Goal: Task Accomplishment & Management: Manage account settings

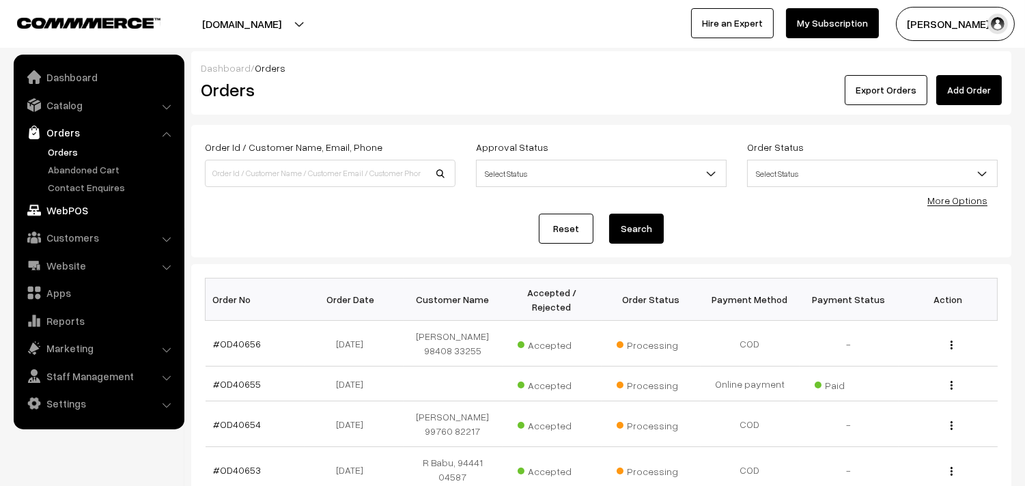
click at [77, 212] on link "WebPOS" at bounding box center [98, 210] width 163 height 25
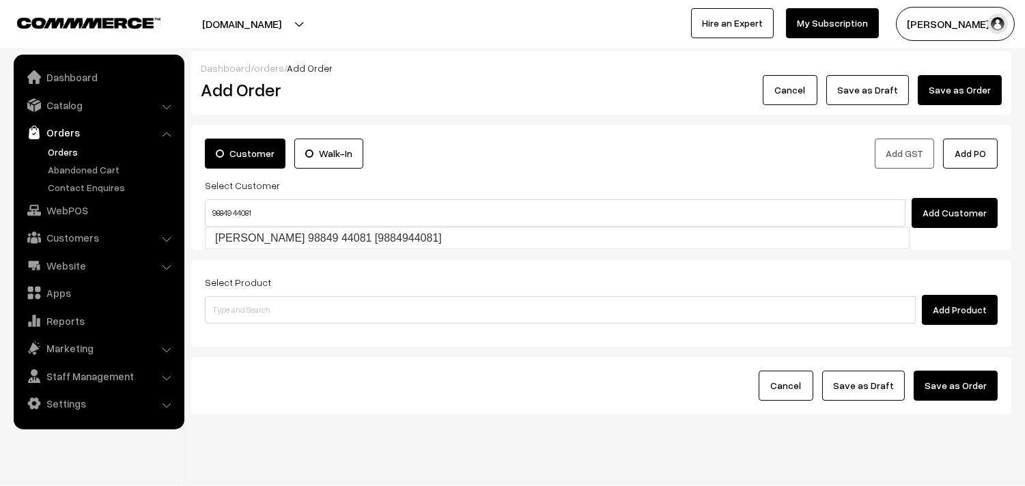
click at [240, 222] on input "98849 44081" at bounding box center [555, 212] width 701 height 27
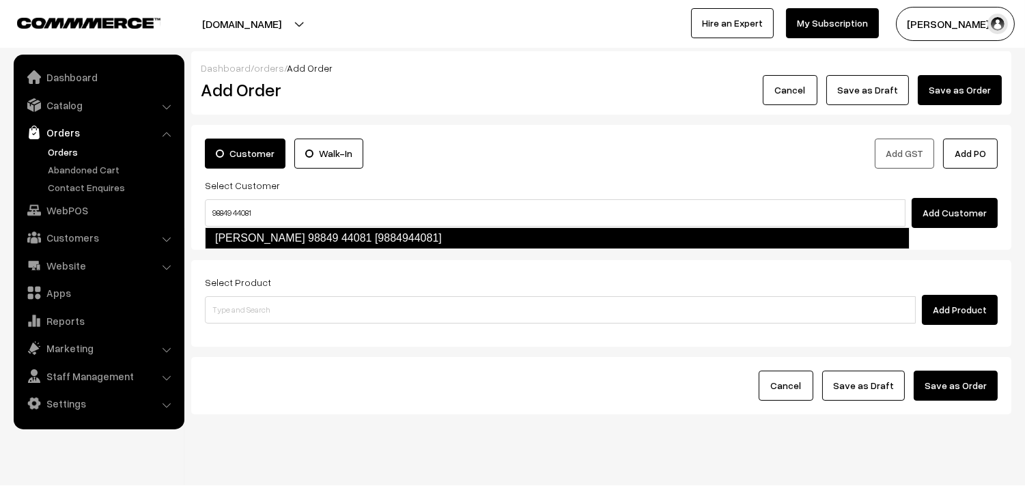
click at [242, 233] on link "Viji 98849 44081 [9884944081]" at bounding box center [557, 238] width 705 height 22
type input "98849 44081"
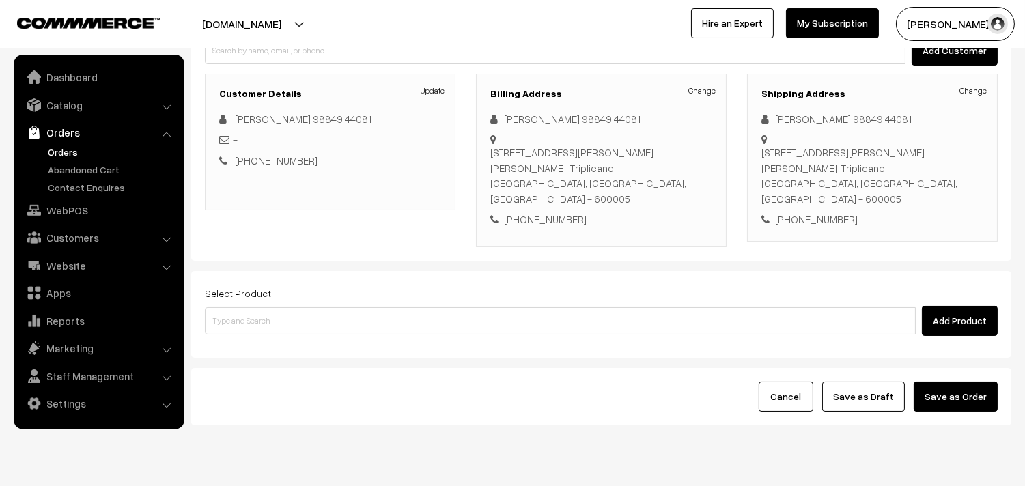
scroll to position [186, 0]
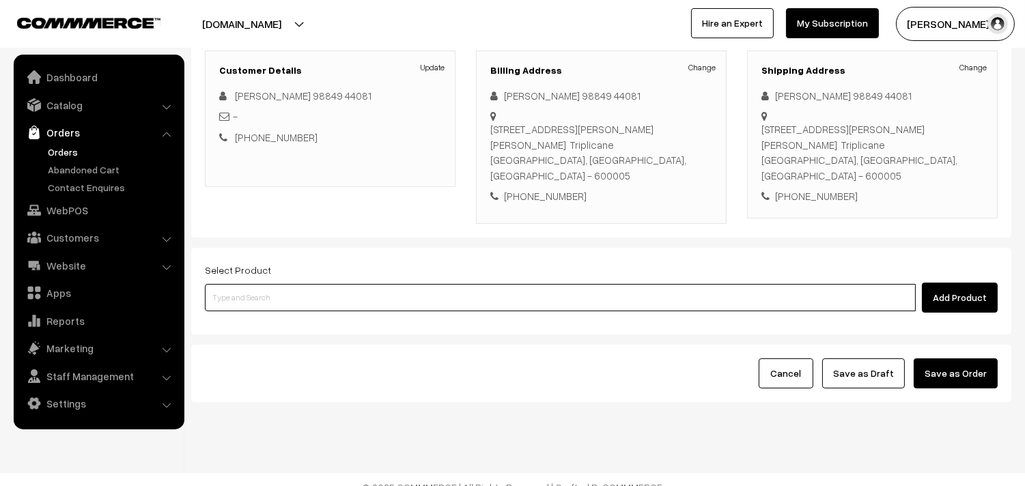
click at [245, 284] on input at bounding box center [560, 297] width 711 height 27
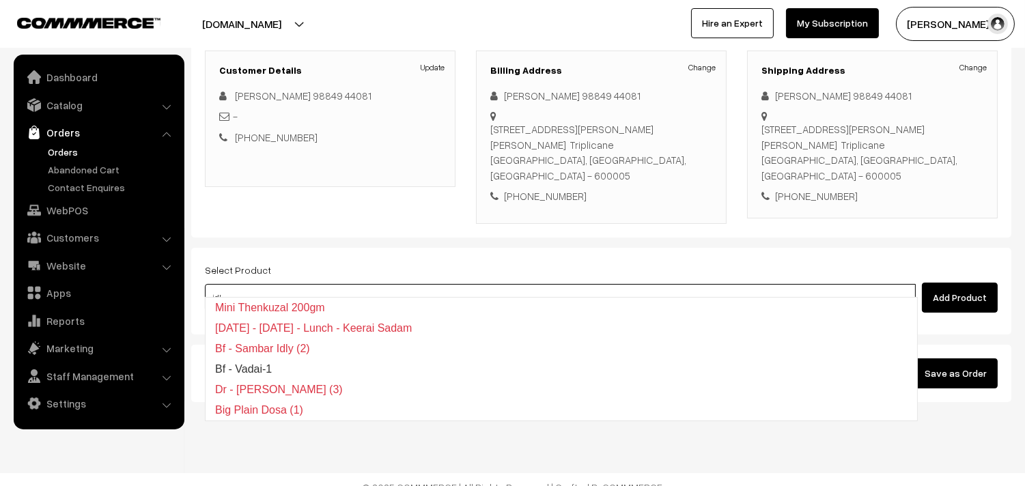
type input "idly"
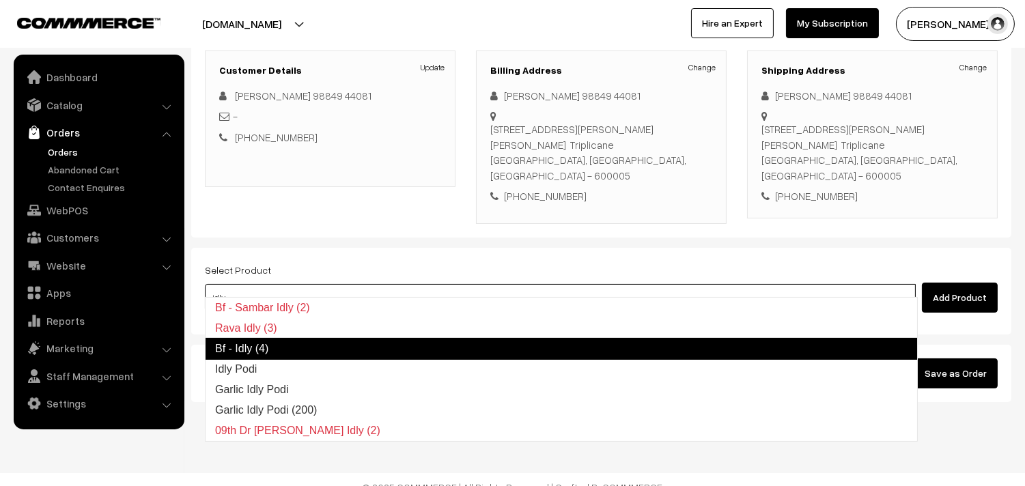
click at [376, 352] on link "Bf - Idly (4)" at bounding box center [561, 349] width 713 height 22
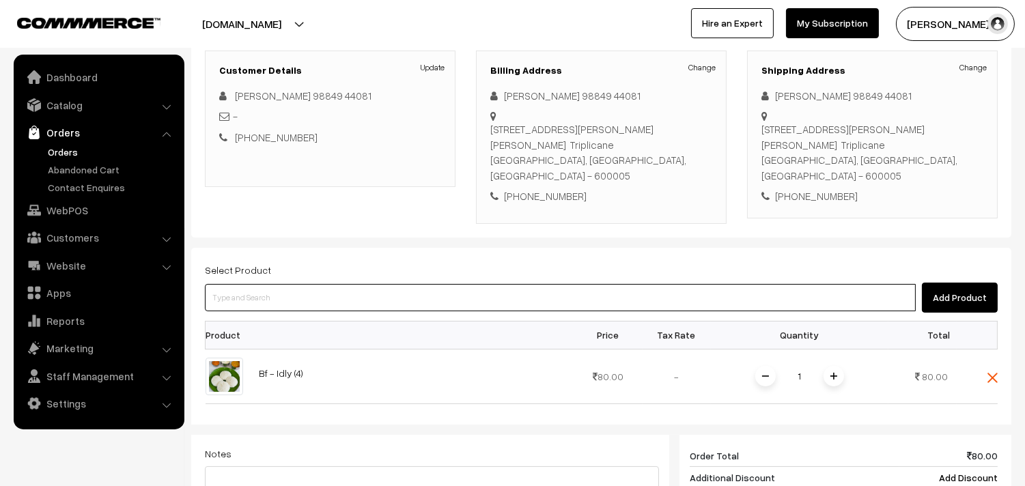
click at [315, 284] on input at bounding box center [560, 297] width 711 height 27
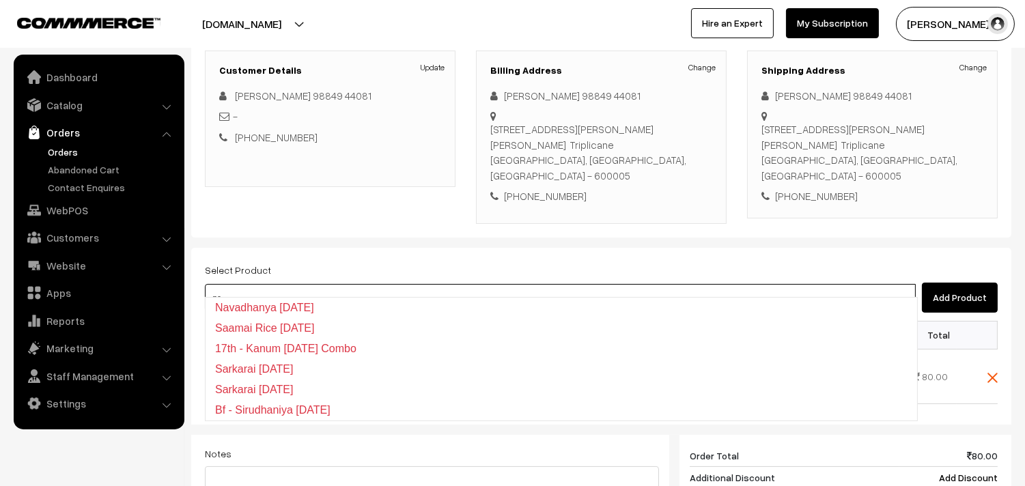
type input "p"
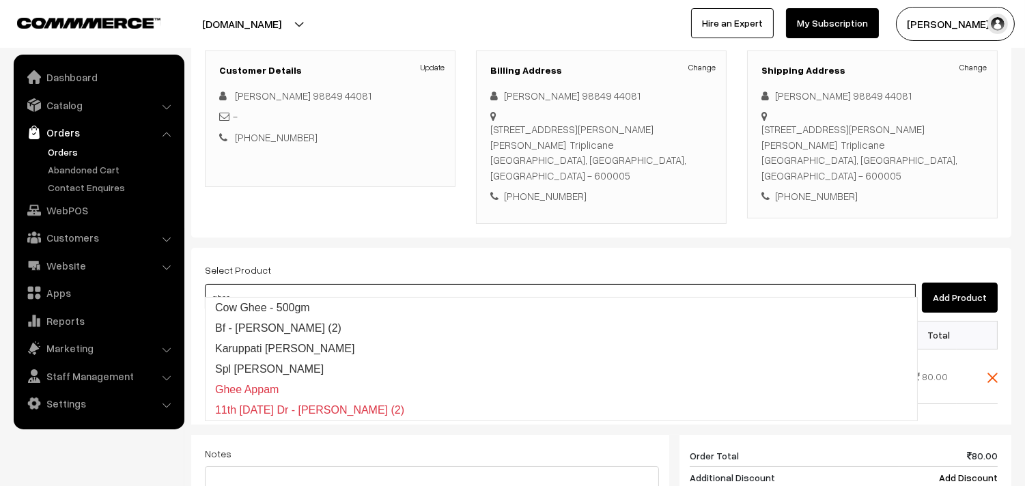
type input "ghee"
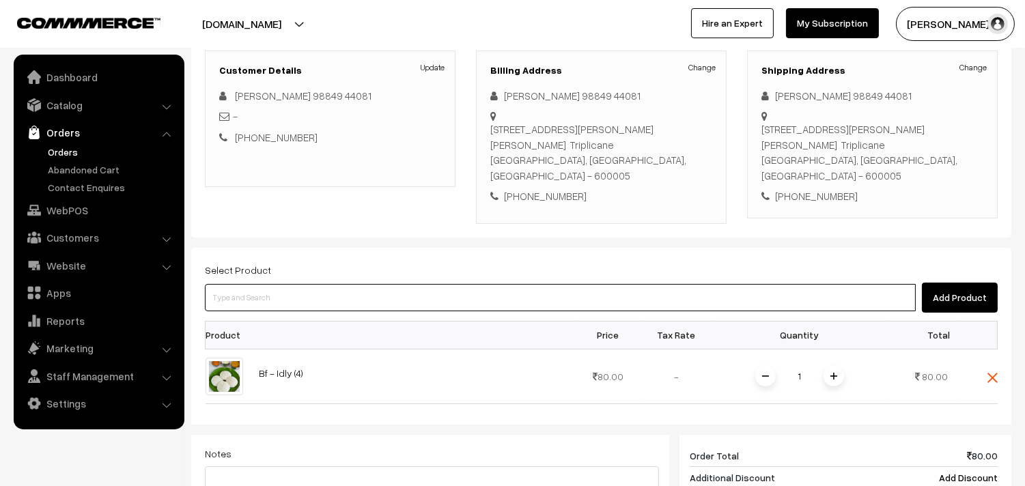
click at [289, 284] on input at bounding box center [560, 297] width 711 height 27
paste input "Bf - Ghee Pongal"
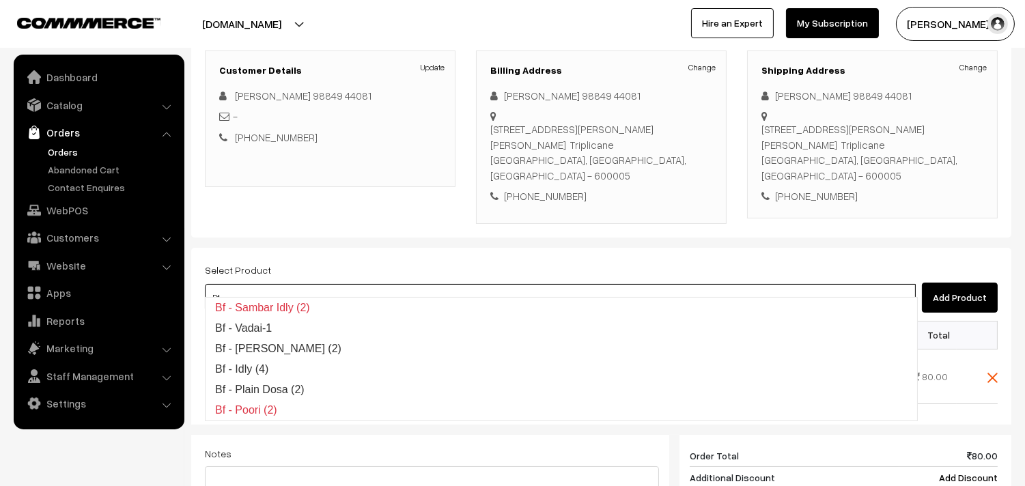
type input "B"
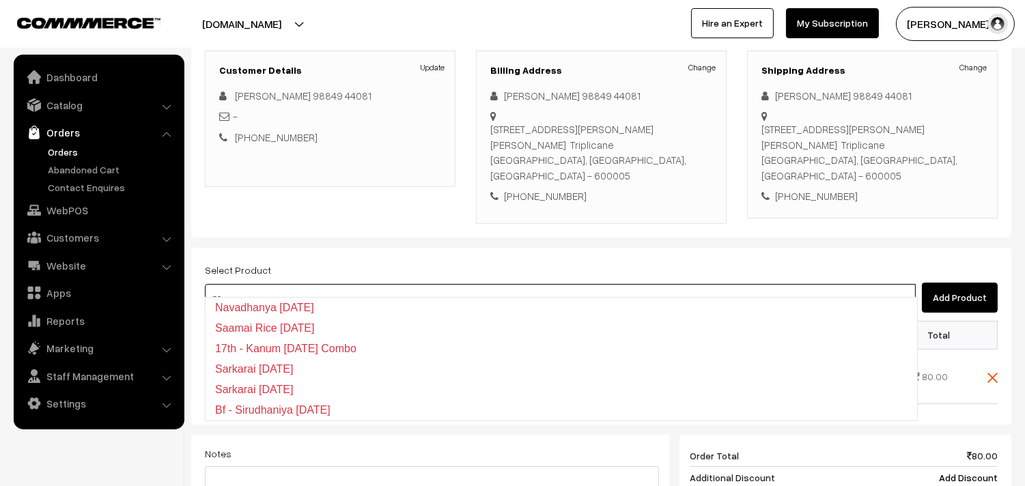
type input "p"
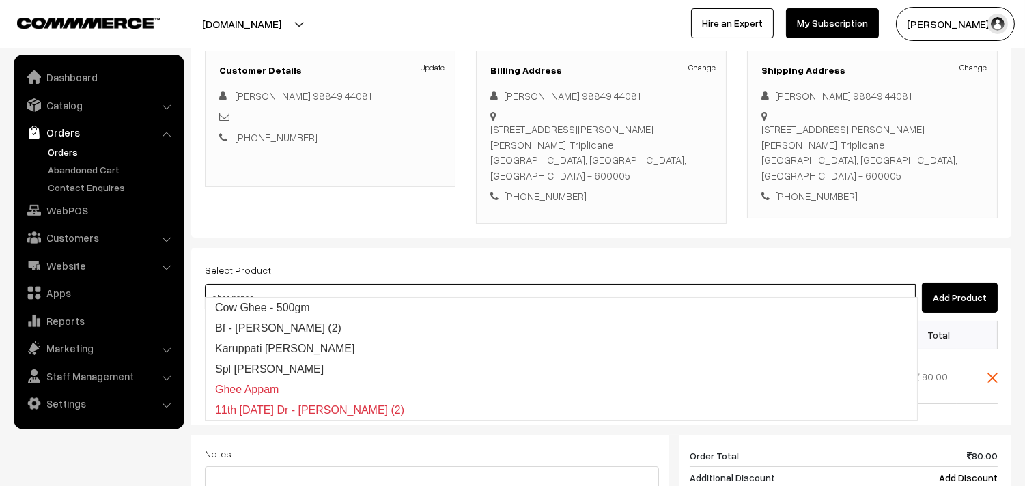
type input "ghee pongal"
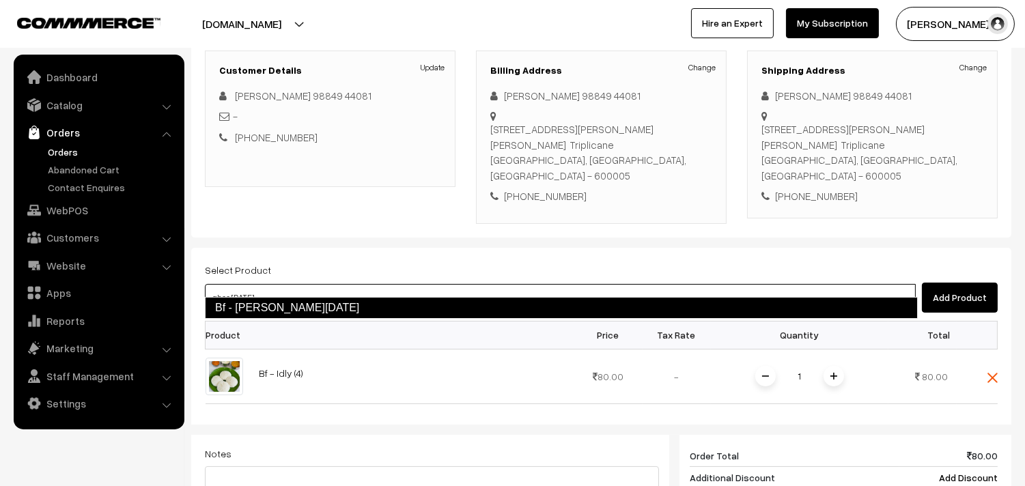
click at [284, 309] on link "Bf - Ghee Pongal" at bounding box center [561, 308] width 713 height 22
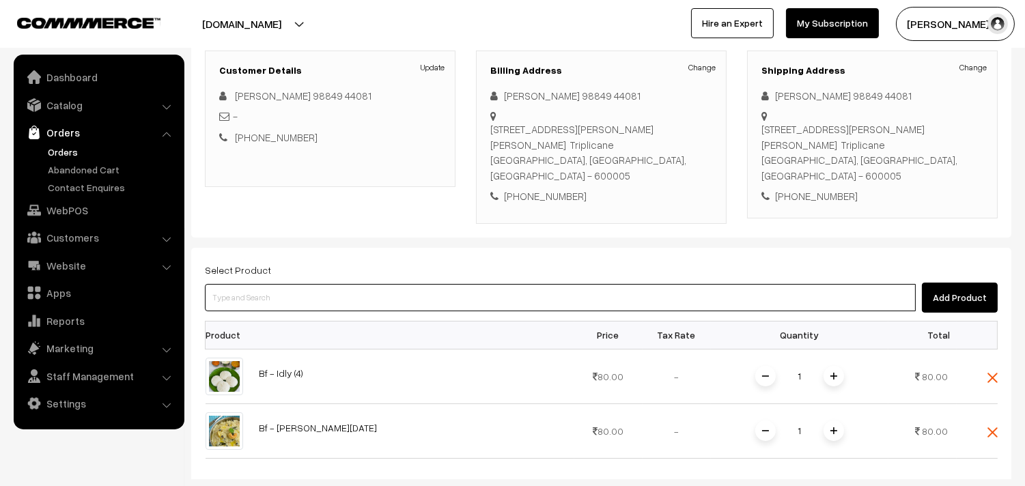
click at [289, 290] on input at bounding box center [560, 297] width 711 height 27
type input "ponna"
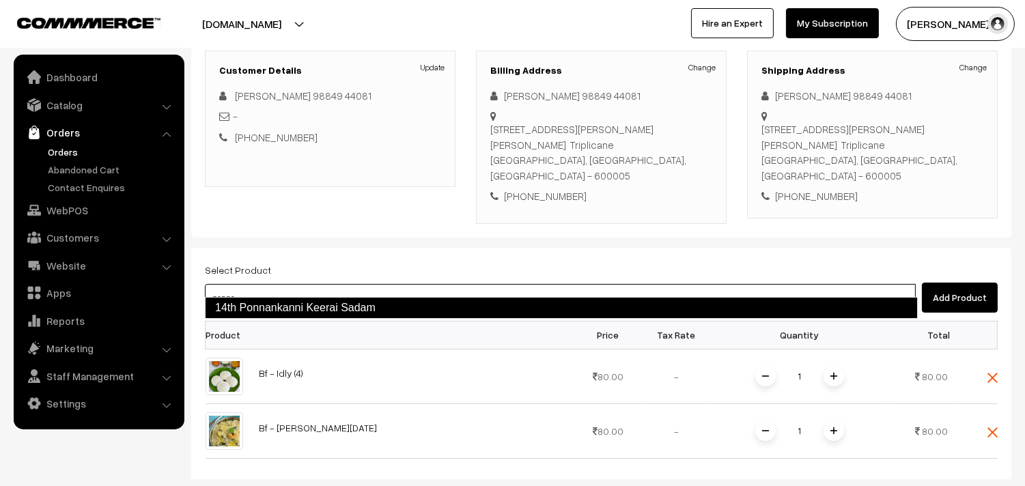
click at [294, 298] on link "14th Ponnankanni Keerai Sadam" at bounding box center [561, 308] width 713 height 22
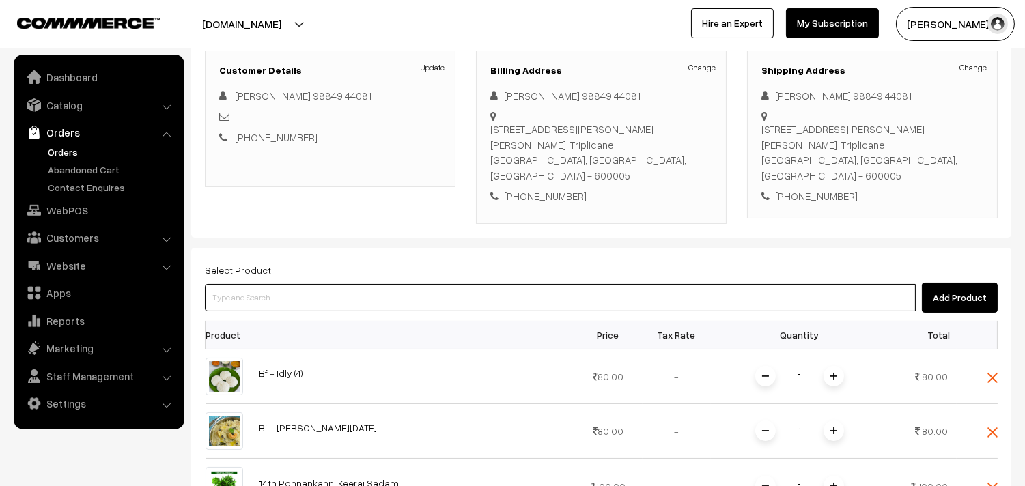
click at [340, 284] on input at bounding box center [560, 297] width 711 height 27
type input "usili"
paste input "14th Couple Pack - Beans Ushili"
type input "14th Couple Pack - Beans Ushili"
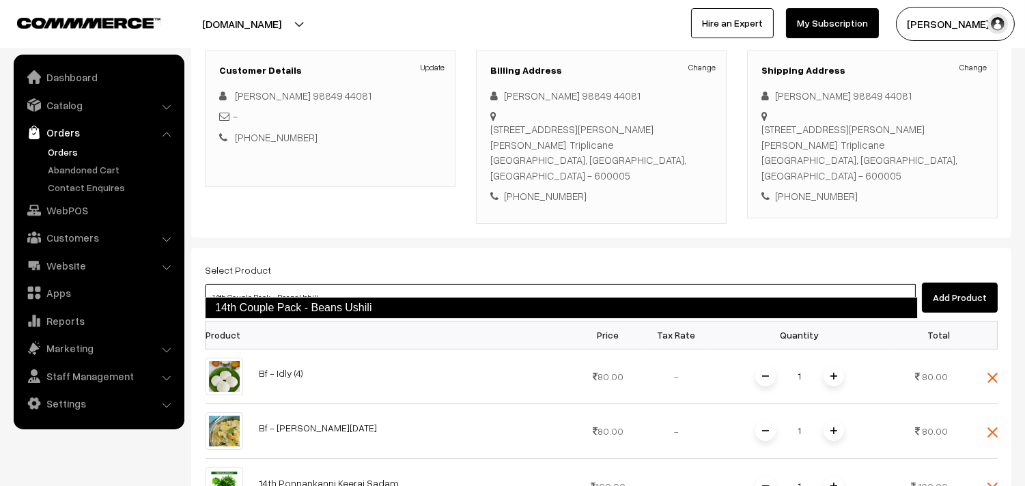
click at [332, 302] on link "14th Couple Pack - Beans Ushili" at bounding box center [561, 308] width 713 height 22
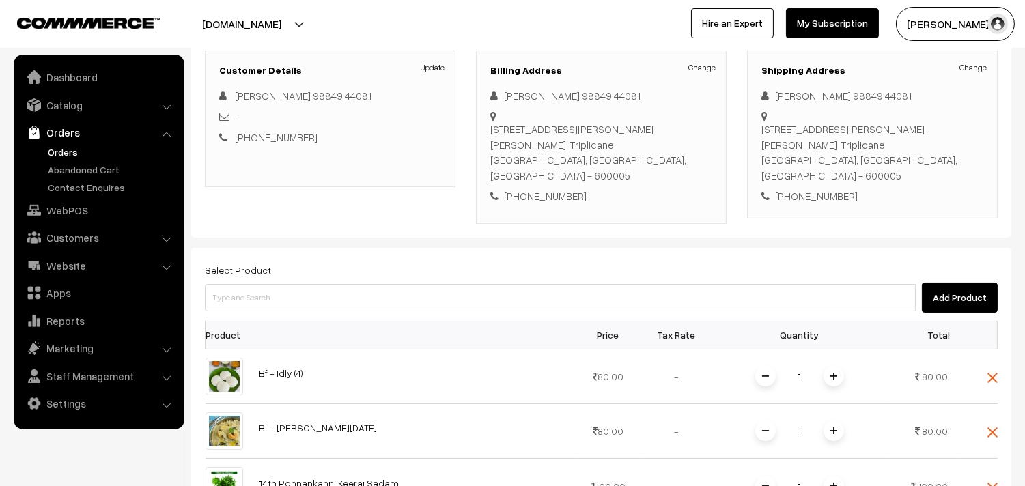
scroll to position [337, 0]
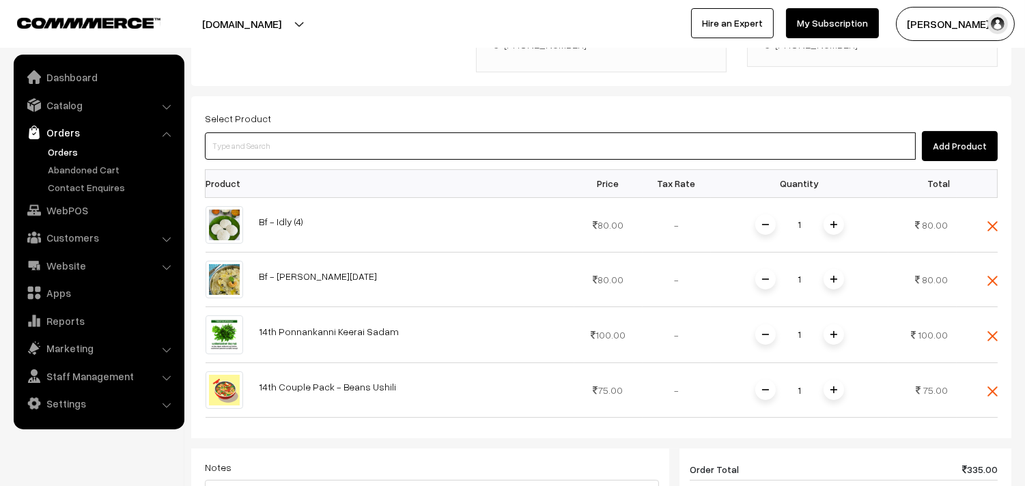
click at [321, 133] on input at bounding box center [560, 146] width 711 height 27
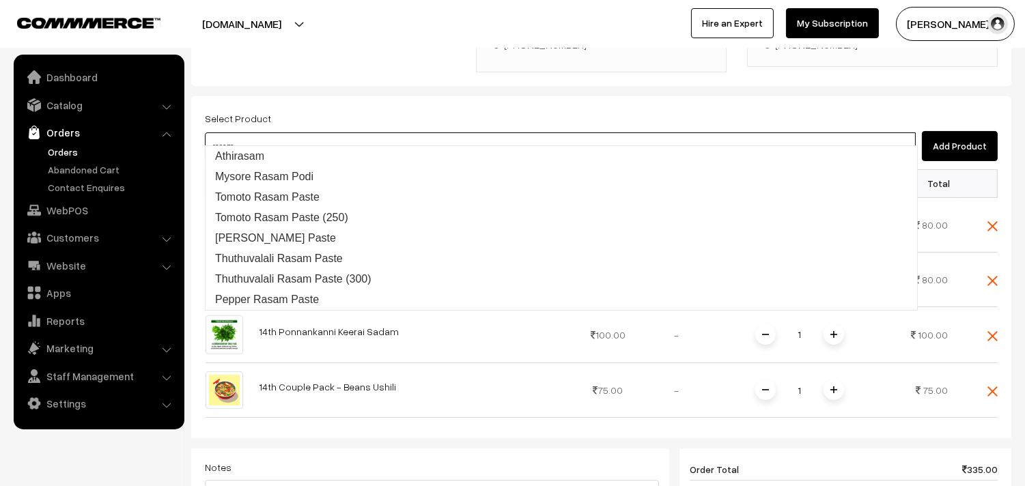
type input "rasam"
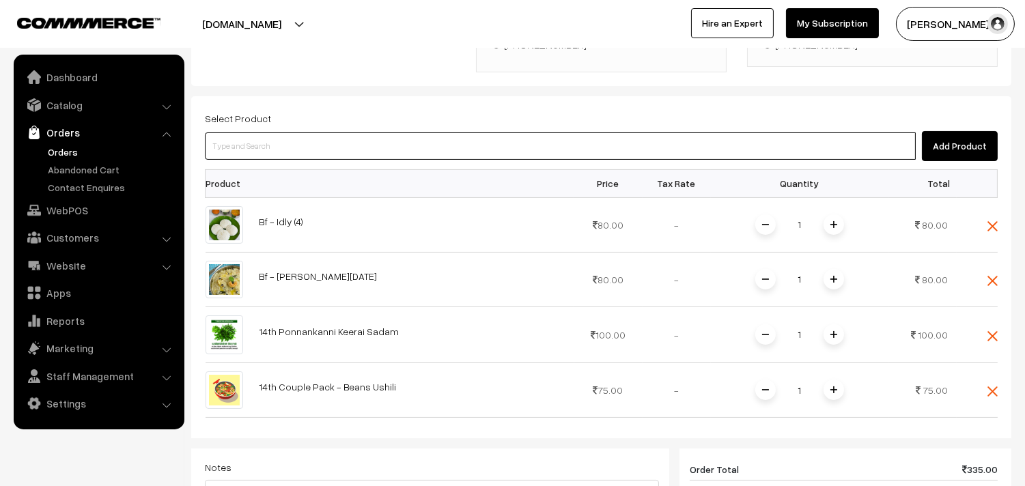
paste input "14th Couple Pack- Kandanthipili Rasam"
type input "14th Couple Pack- Kandanthipili Rasam"
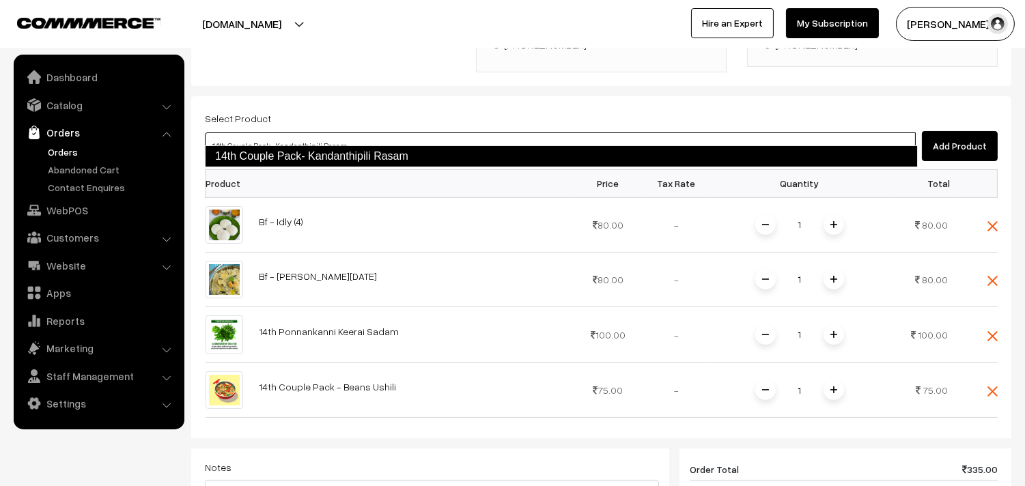
click at [346, 167] on li "14th Couple Pack- Kandanthipili Rasam" at bounding box center [562, 156] width 712 height 22
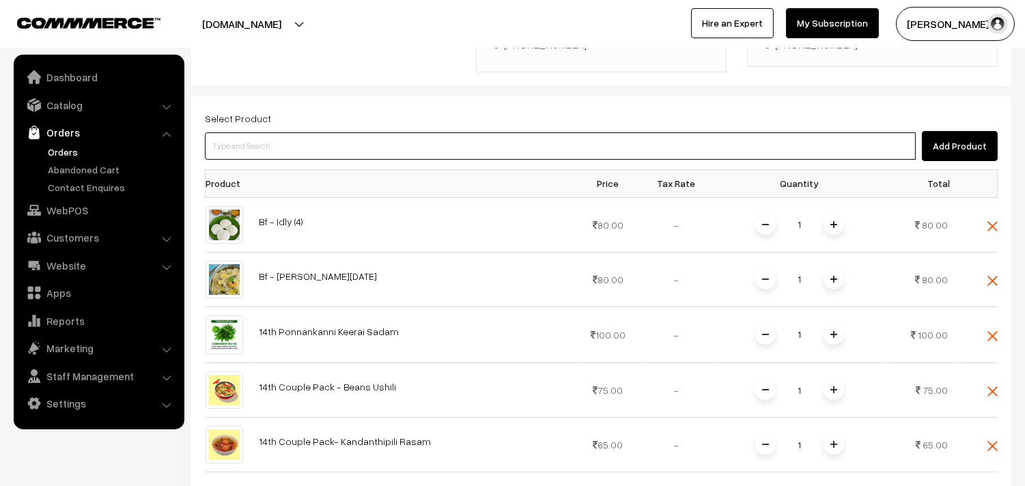
click at [284, 133] on input at bounding box center [560, 146] width 711 height 27
paste input "14th Couple Pack - Cucumber Kootu"
type input "14th Couple Pack - Cucumber Kootu"
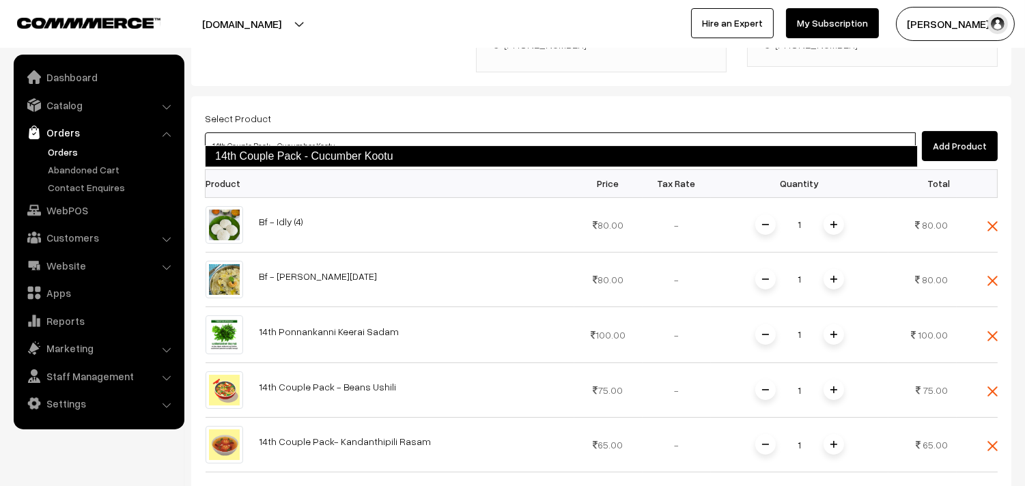
click at [294, 151] on link "14th Couple Pack - Cucumber Kootu" at bounding box center [561, 156] width 713 height 22
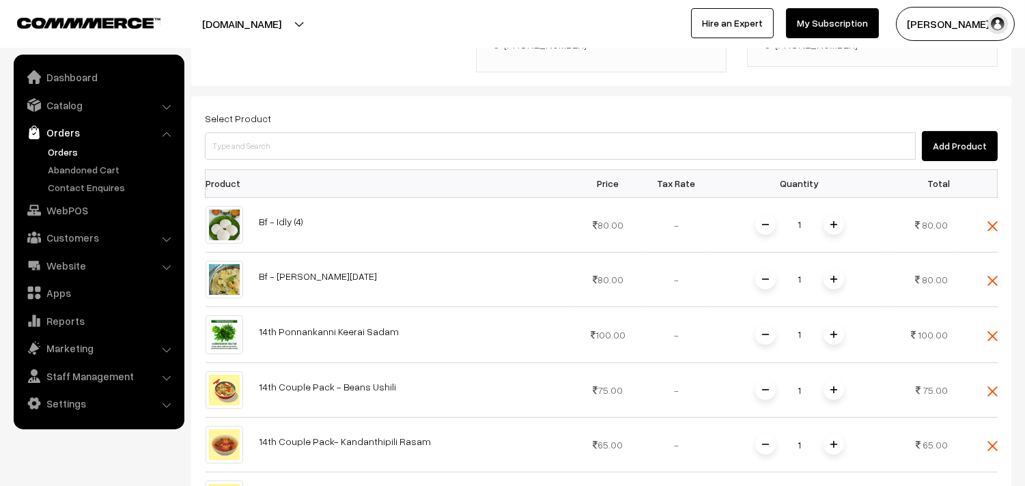
scroll to position [565, 0]
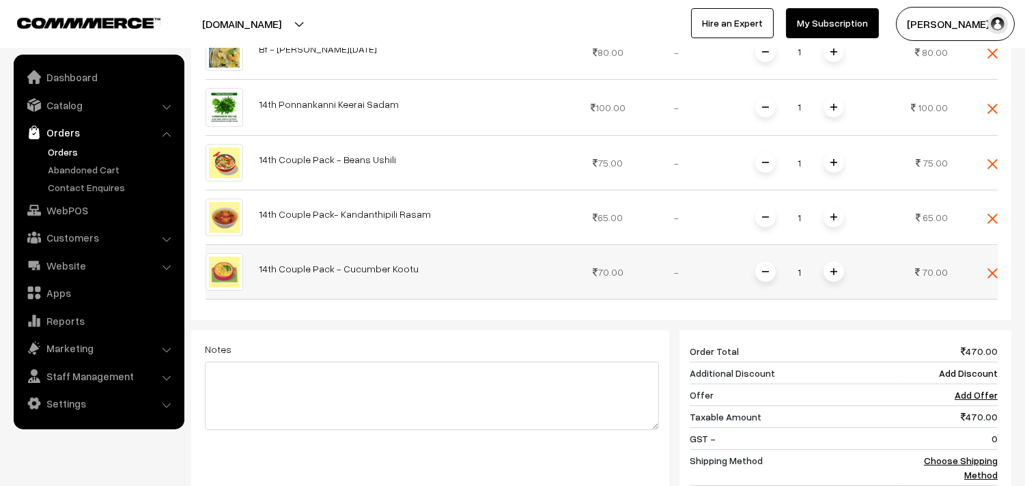
click at [829, 262] on span at bounding box center [834, 272] width 20 height 20
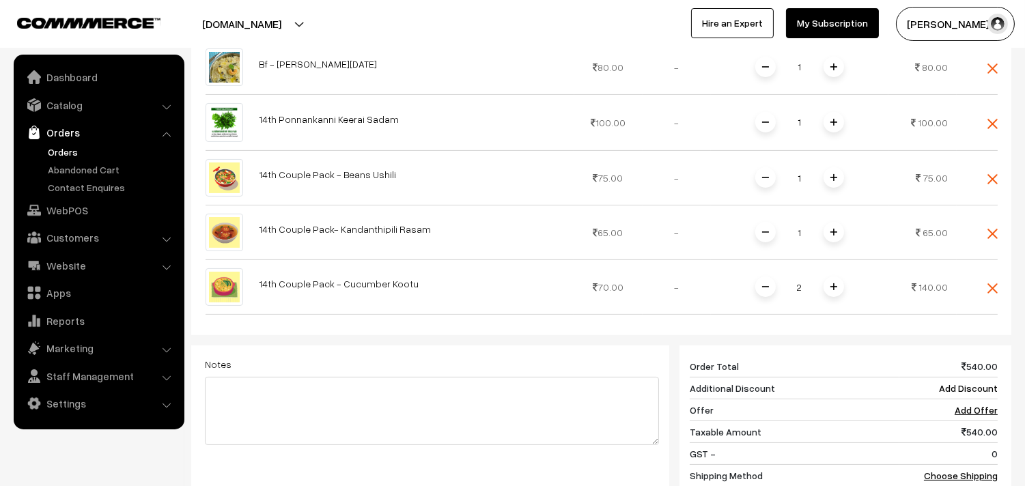
scroll to position [793, 0]
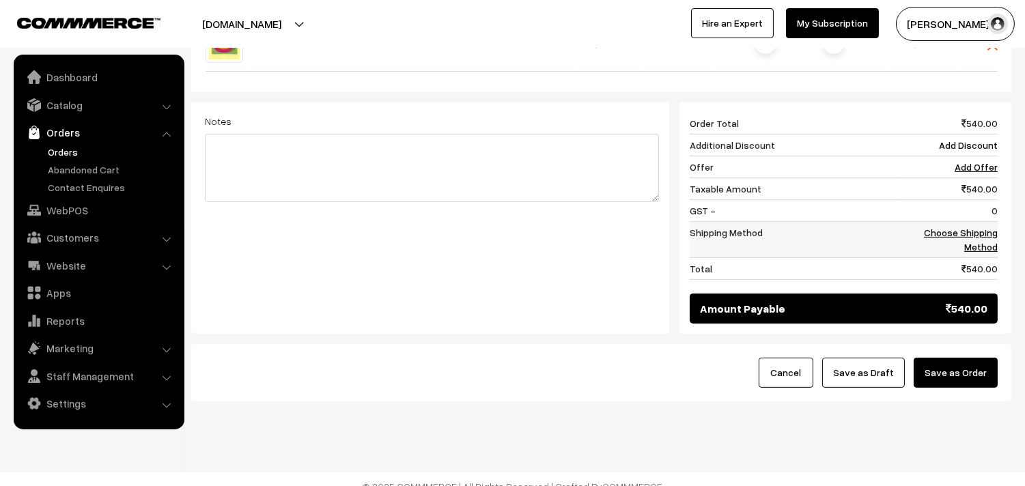
drag, startPoint x: 919, startPoint y: 206, endPoint x: 920, endPoint y: 213, distance: 7.5
click at [920, 207] on td "0" at bounding box center [949, 211] width 98 height 22
click at [932, 227] on link "Choose Shipping Method" at bounding box center [961, 240] width 74 height 26
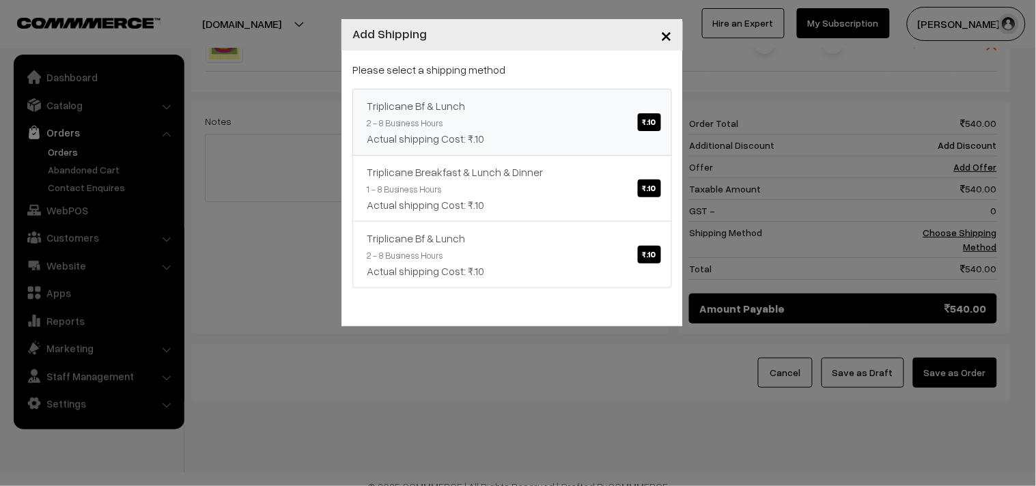
click at [529, 110] on div "Triplicane Bf & Lunch ₹.10" at bounding box center [512, 106] width 291 height 16
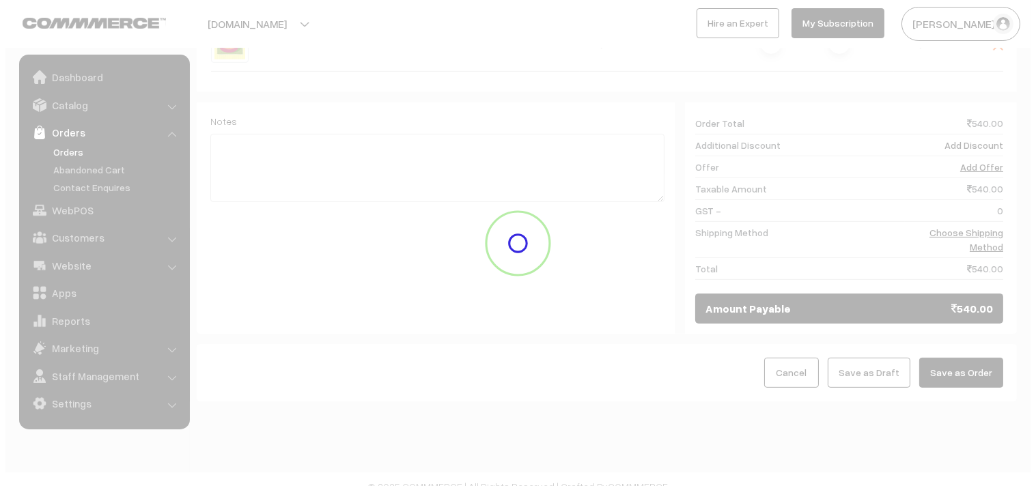
scroll to position [779, 0]
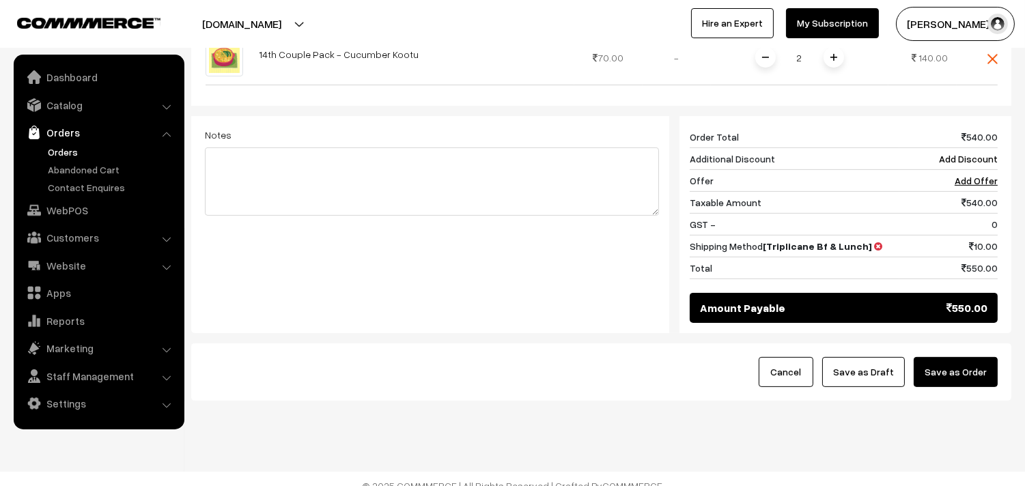
click at [977, 369] on button "Save as Order" at bounding box center [956, 372] width 84 height 30
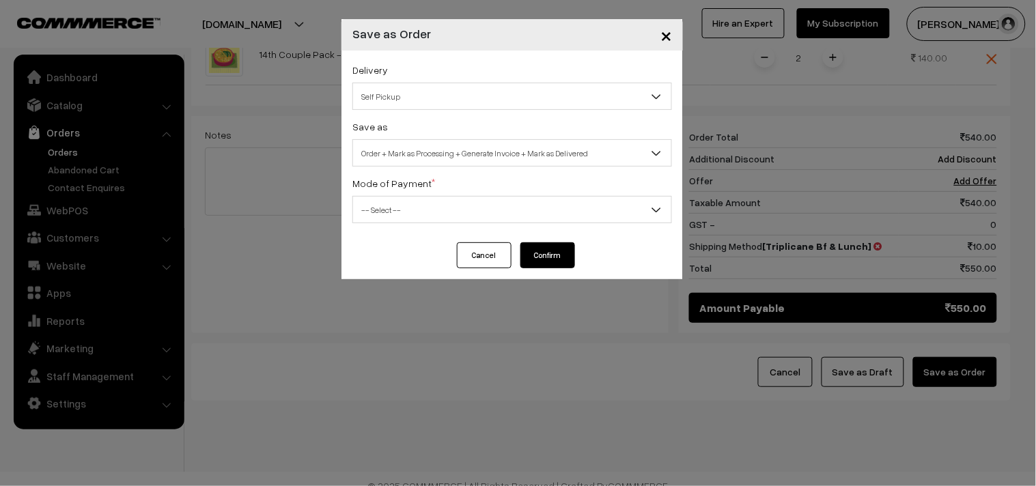
click at [480, 98] on span "Self Pickup" at bounding box center [512, 97] width 318 height 24
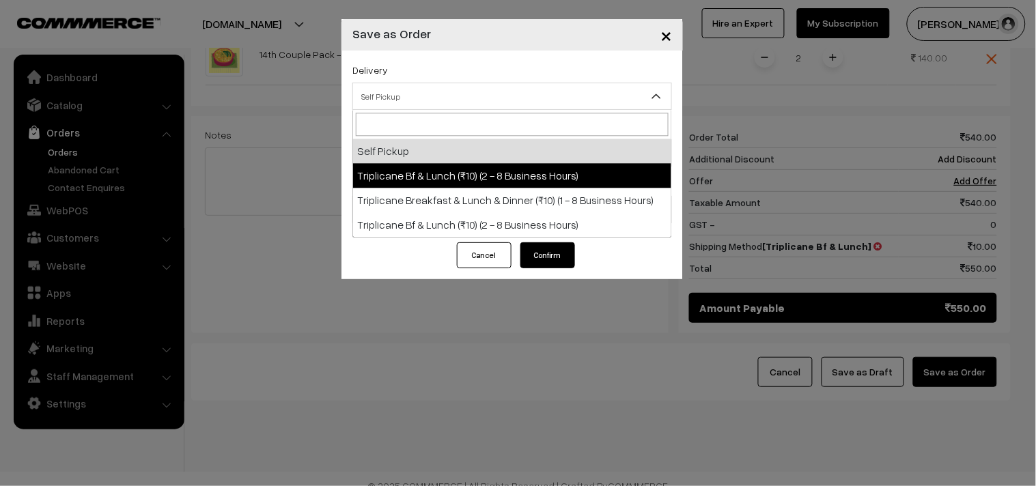
select select "TO1"
select select "3"
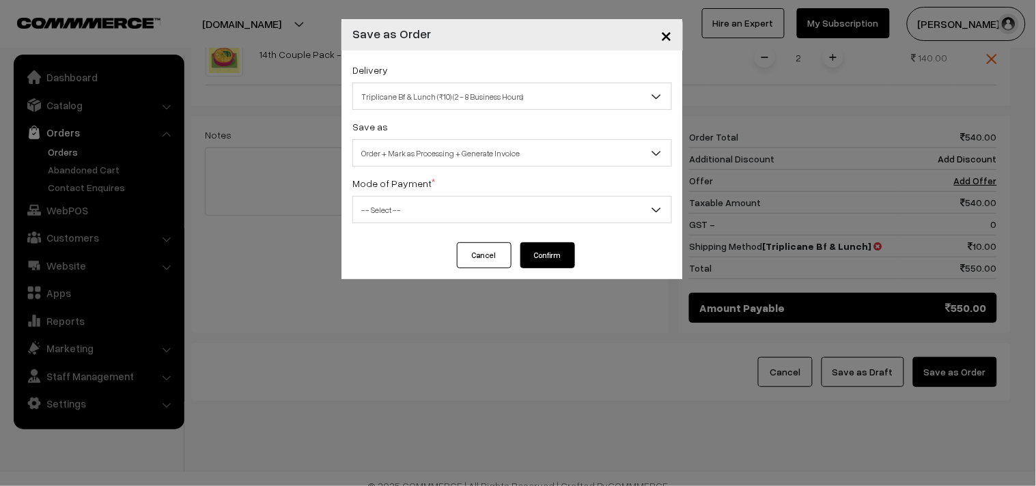
click at [490, 153] on span "Order + Mark as Processing + Generate Invoice" at bounding box center [512, 153] width 318 height 24
drag, startPoint x: 467, startPoint y: 205, endPoint x: 467, endPoint y: 216, distance: 11.0
click at [467, 207] on span "-- Select --" at bounding box center [512, 210] width 318 height 24
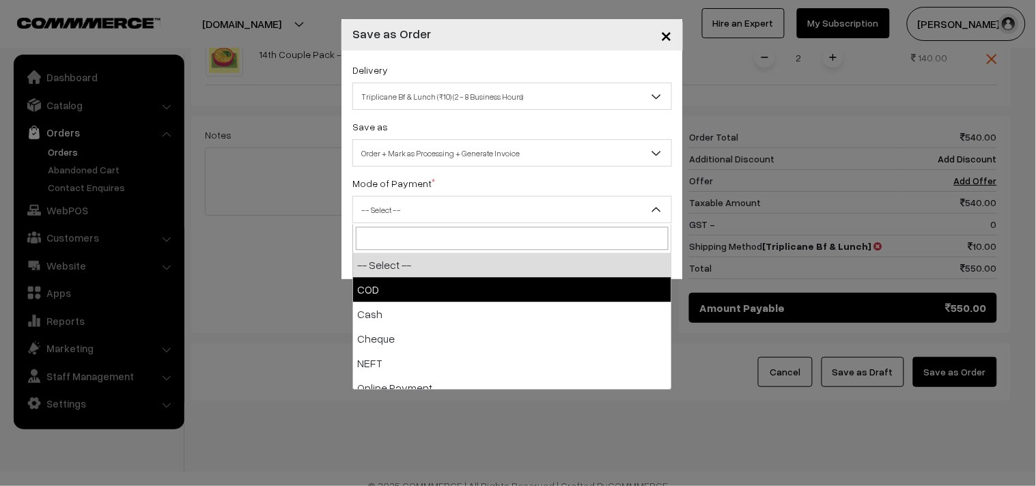
select select "1"
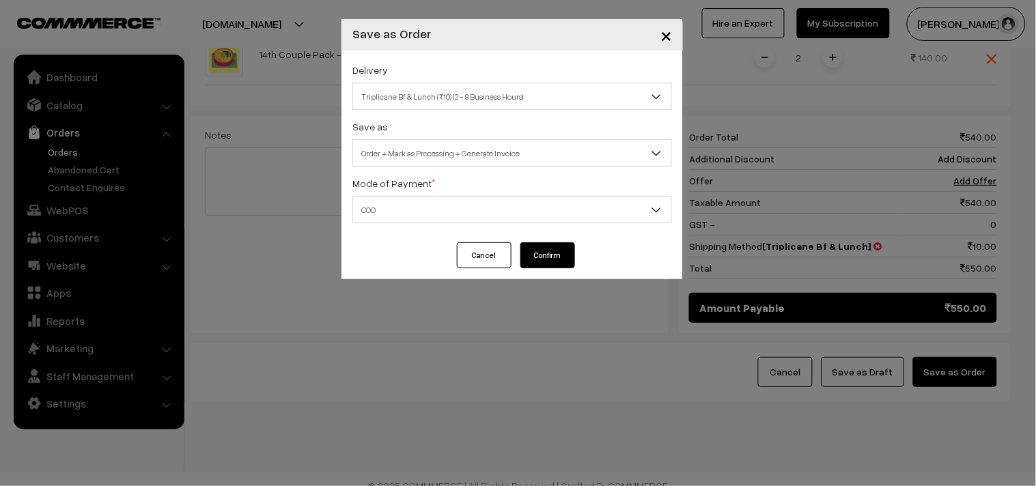
click at [536, 257] on button "Confirm" at bounding box center [548, 255] width 55 height 26
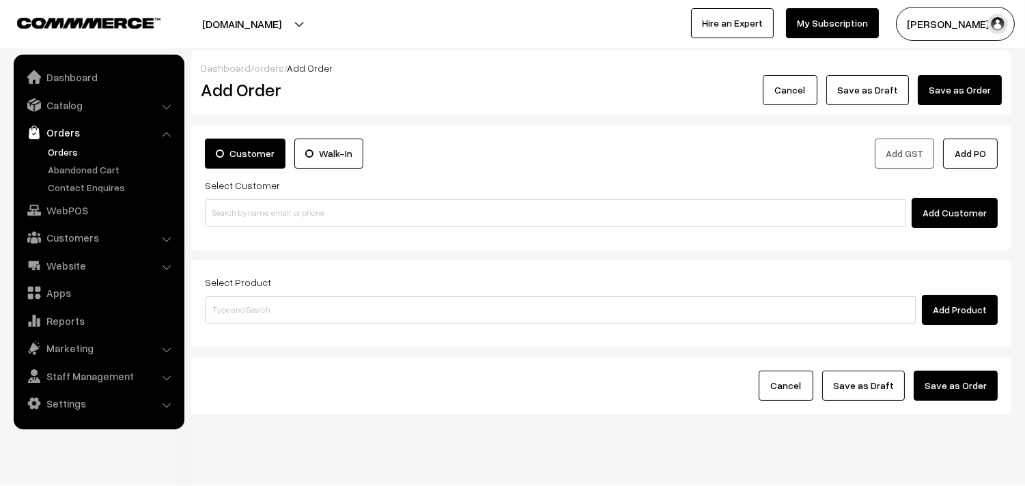
click at [58, 149] on link "Orders" at bounding box center [111, 152] width 135 height 14
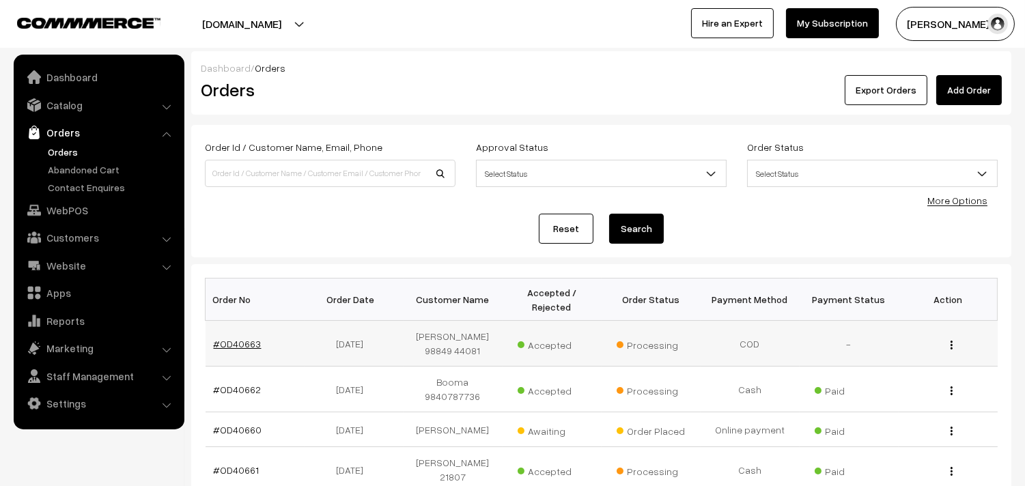
click at [242, 338] on link "#OD40663" at bounding box center [238, 344] width 48 height 12
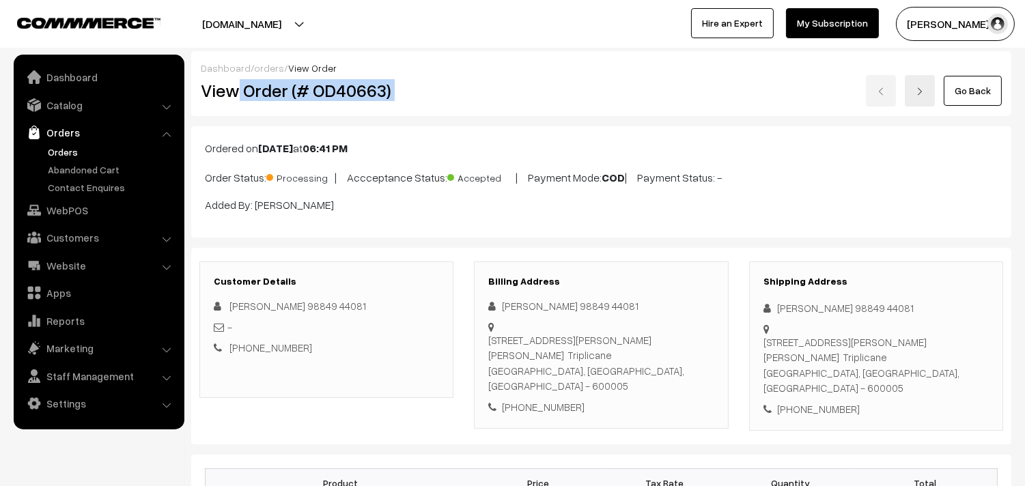
click at [487, 103] on div "View Order (# OD40663) Go Back" at bounding box center [602, 90] width 822 height 31
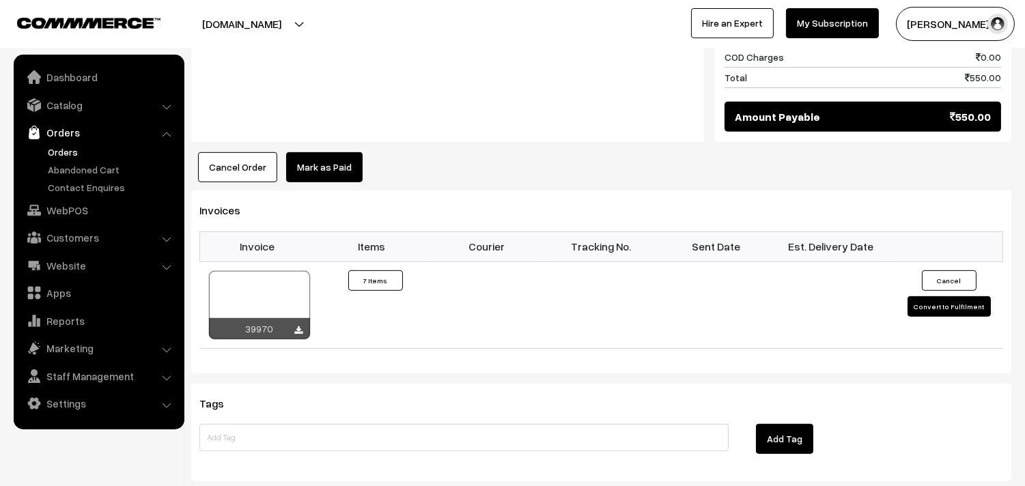
scroll to position [1366, 0]
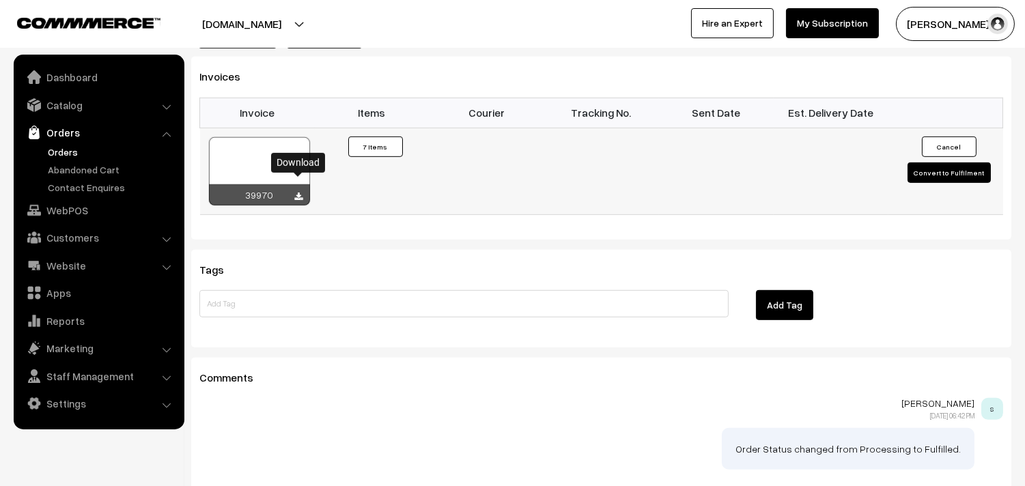
click at [299, 193] on icon at bounding box center [299, 197] width 8 height 9
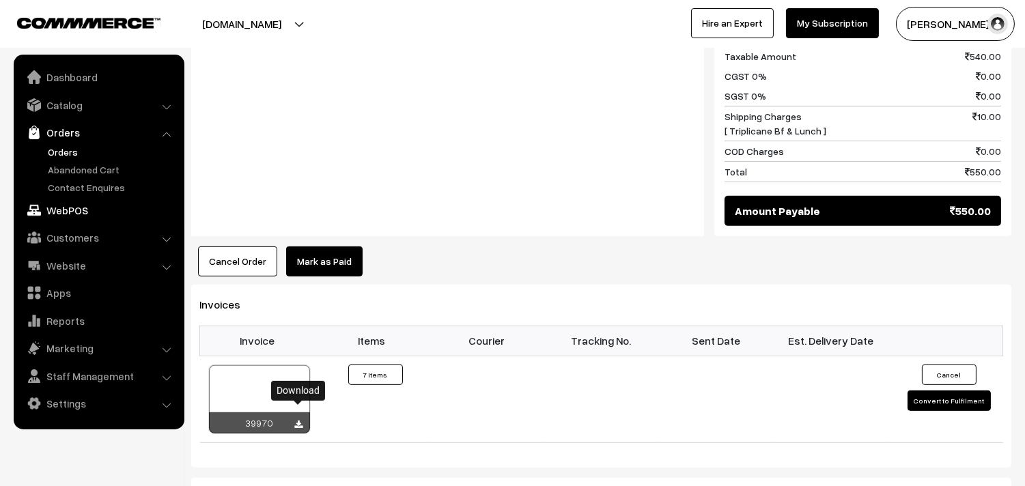
click at [80, 213] on link "WebPOS" at bounding box center [98, 210] width 163 height 25
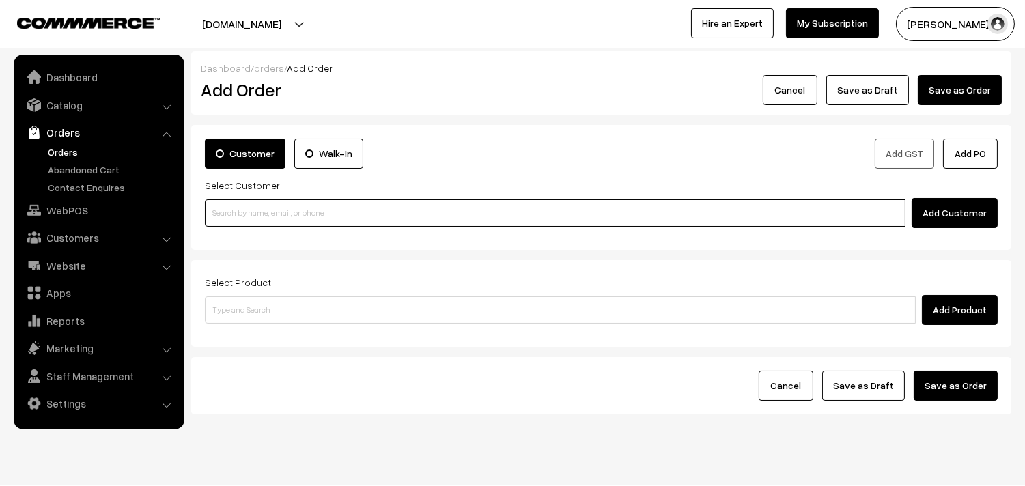
click at [274, 220] on input at bounding box center [555, 212] width 701 height 27
paste input "98413 62086"
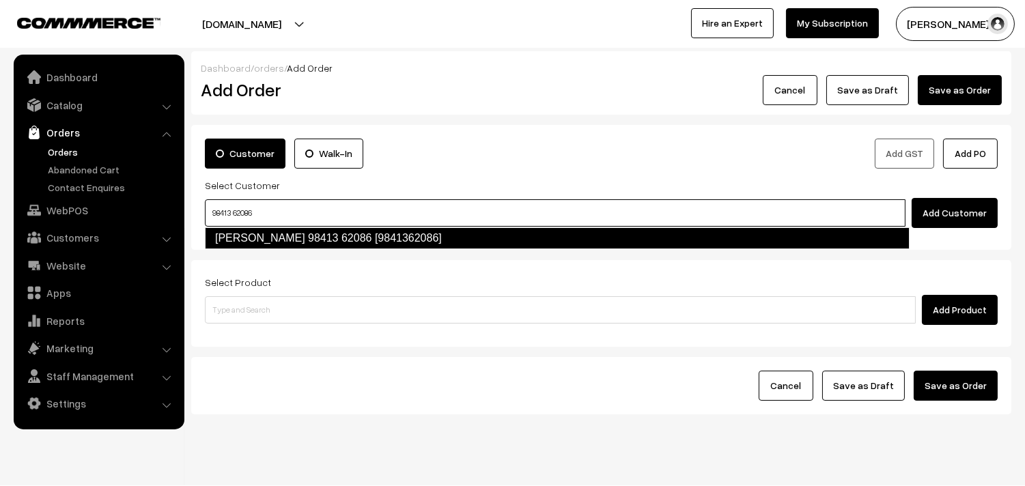
click at [246, 231] on link "[PERSON_NAME] 98413 62086 [9841362086]" at bounding box center [557, 238] width 705 height 22
type input "98413 62086"
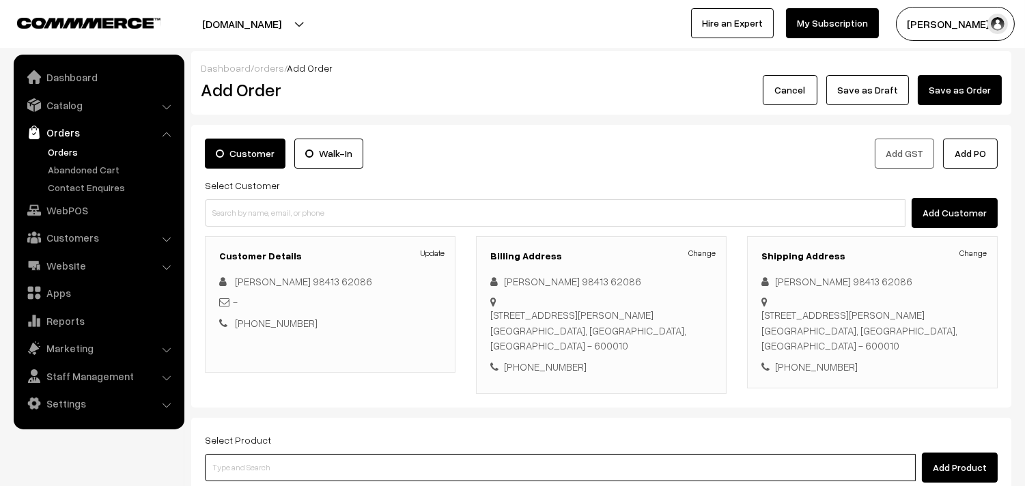
click at [247, 479] on input at bounding box center [560, 467] width 711 height 27
type input "d"
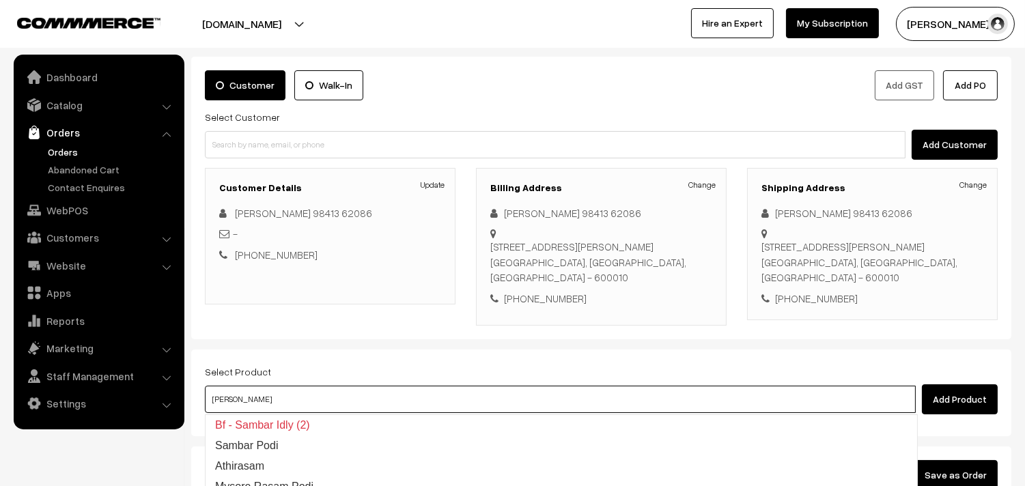
scroll to position [186, 0]
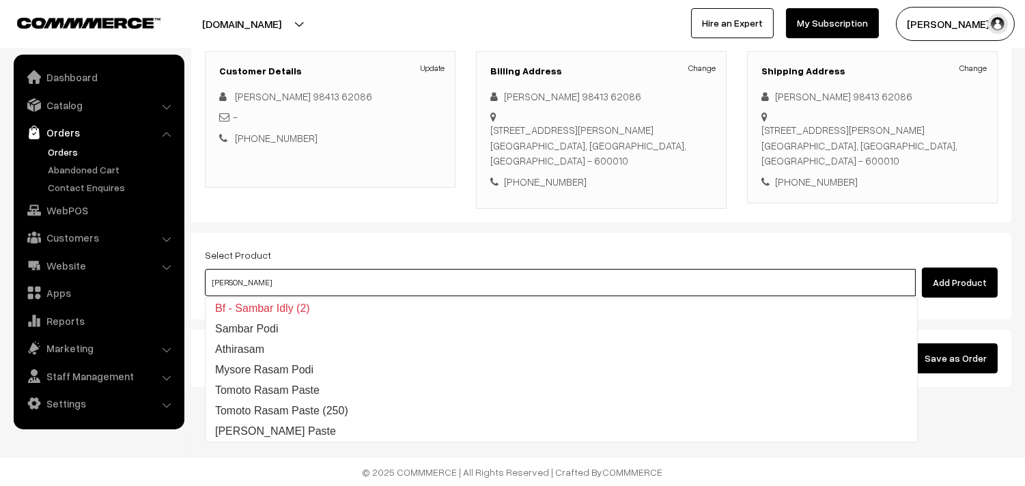
type input "sam"
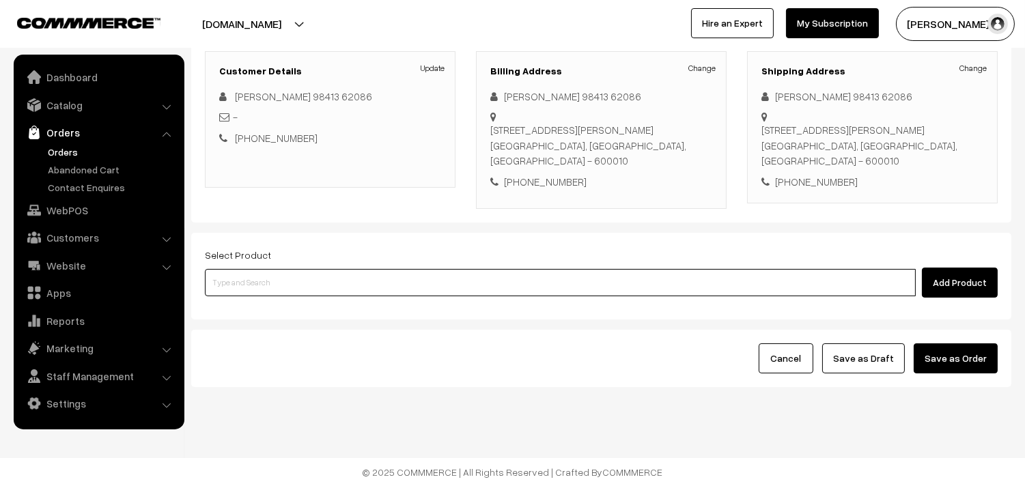
paste input "14th Couple Pack - Kadhamba Sambar"
type input "14th Couple Pack - Kadhamba Sambar"
click at [269, 315] on link "14th Couple Pack - Kadhamba Sambar" at bounding box center [562, 309] width 712 height 20
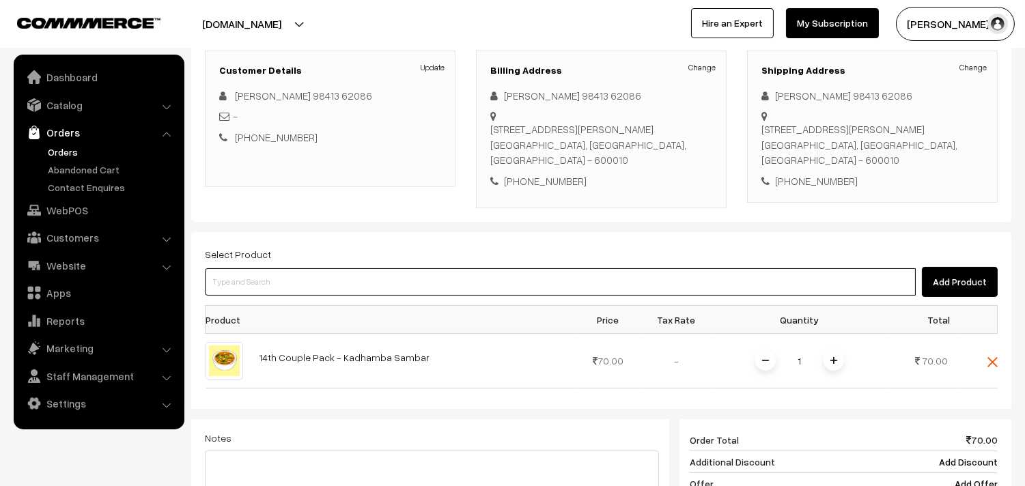
click at [291, 273] on input at bounding box center [560, 281] width 711 height 27
paste input "14th Couple Pack- Kandanthipili Rasam"
type input "14th Couple Pack- Kandanthipili Rasam"
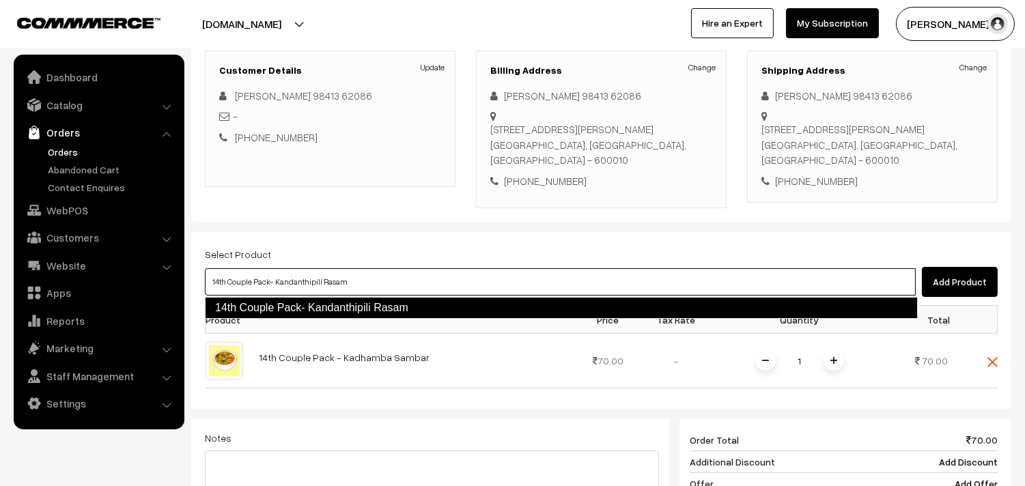
click at [345, 312] on link "14th Couple Pack- Kandanthipili Rasam" at bounding box center [561, 308] width 713 height 22
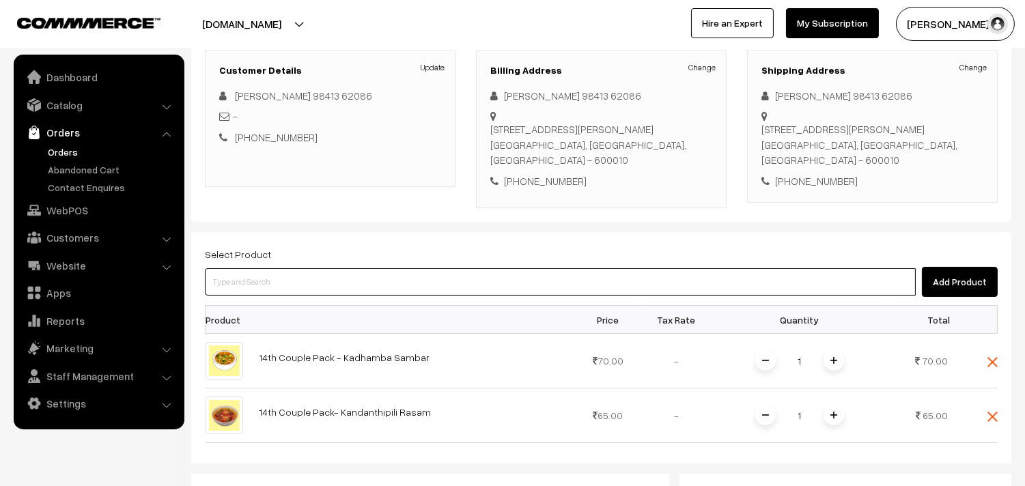
click at [262, 275] on input at bounding box center [560, 281] width 711 height 27
paste input "14th Couple Pack - Beans Ushili"
type input "14th Couple Pack - Beans Ushili"
drag, startPoint x: 337, startPoint y: 295, endPoint x: 335, endPoint y: 305, distance: 10.3
click at [337, 296] on body "Thank you for showing interest. Our team will call you shortly. Close annamfood…" at bounding box center [512, 343] width 1025 height 1058
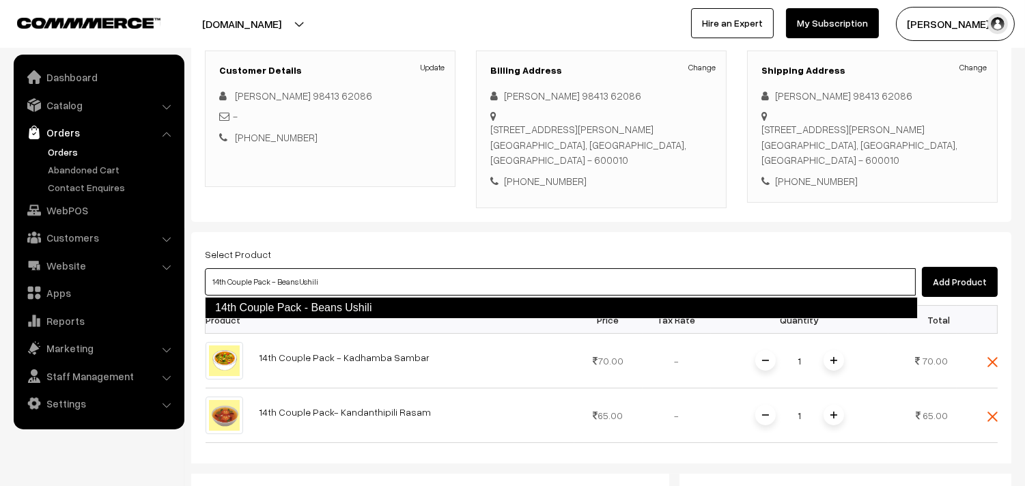
click at [335, 305] on link "14th Couple Pack - Beans Ushili" at bounding box center [561, 308] width 713 height 22
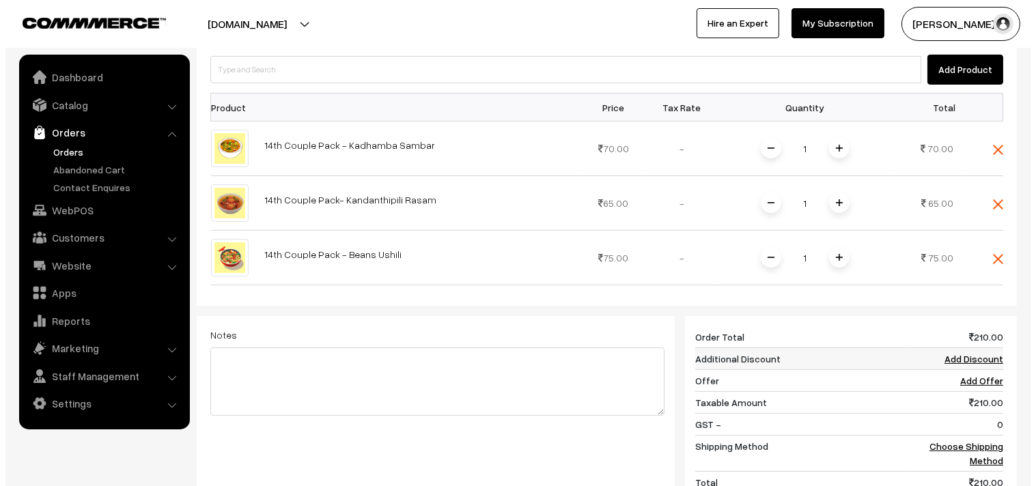
scroll to position [413, 0]
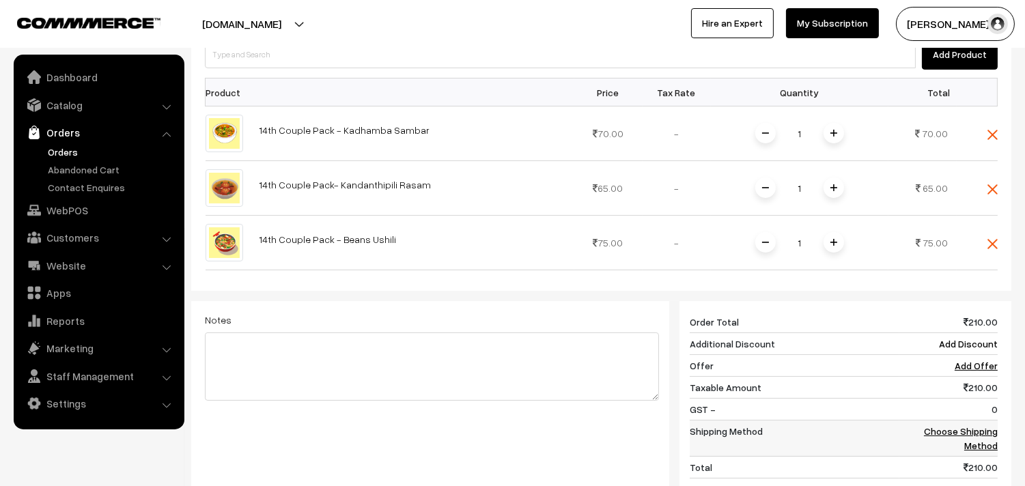
click at [949, 433] on link "Choose Shipping Method" at bounding box center [961, 439] width 74 height 26
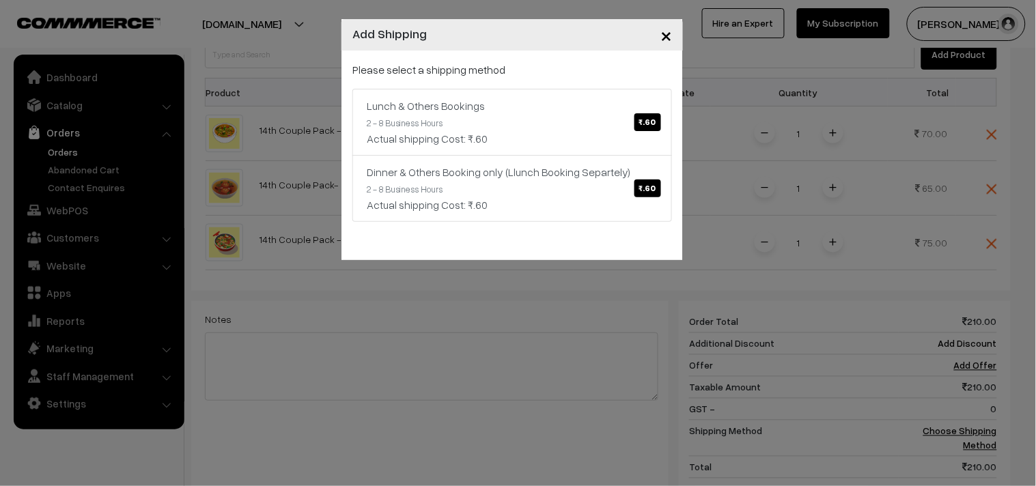
click at [437, 79] on div "Please select a shipping method Lunch & Others Bookings ₹.60 2 - 8 Business Hou…" at bounding box center [512, 141] width 320 height 161
click at [458, 115] on link "Lunch & Others Bookings ₹.60 2 - 8 Business Hours Actual shipping Cost: ₹.60" at bounding box center [512, 122] width 320 height 67
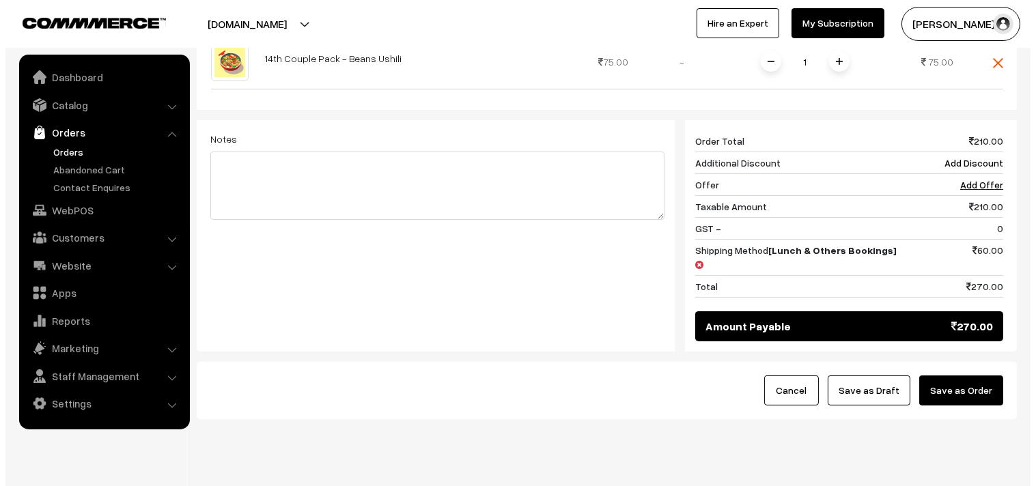
scroll to position [613, 0]
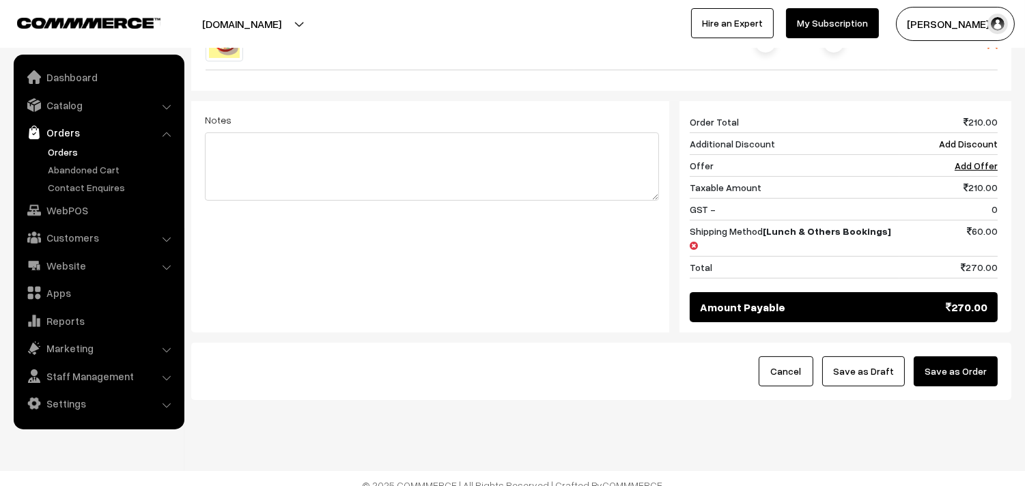
click at [952, 358] on button "Save as Order" at bounding box center [956, 372] width 84 height 30
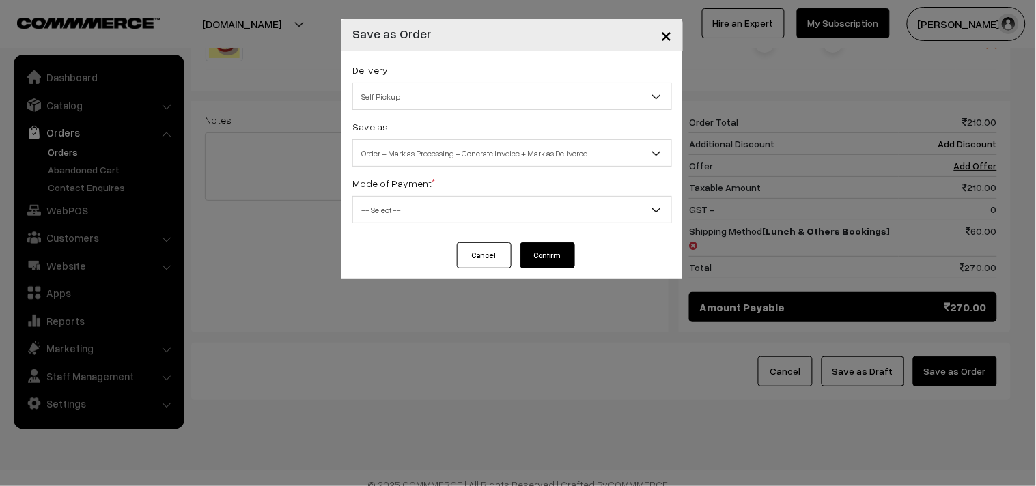
click at [493, 103] on span "Self Pickup" at bounding box center [512, 97] width 318 height 24
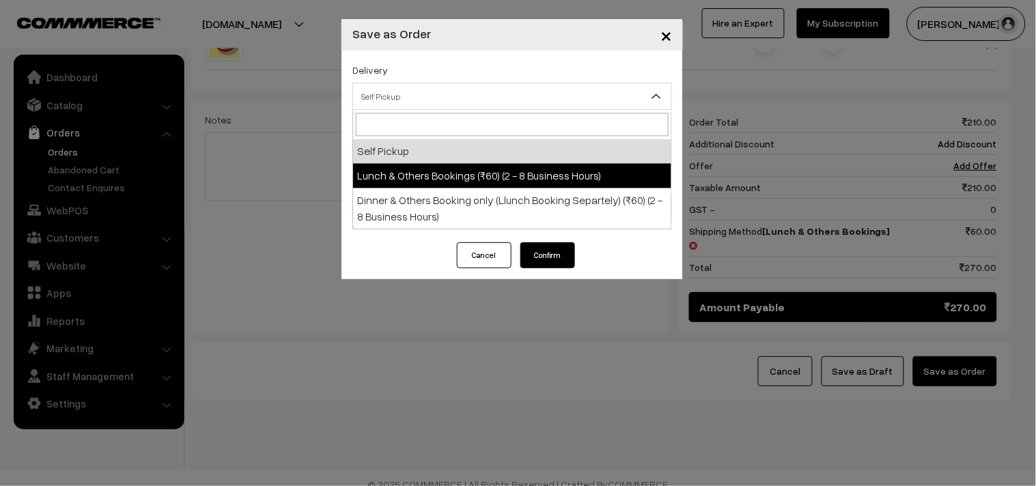
drag, startPoint x: 524, startPoint y: 182, endPoint x: 514, endPoint y: 155, distance: 28.9
select select "LOB3"
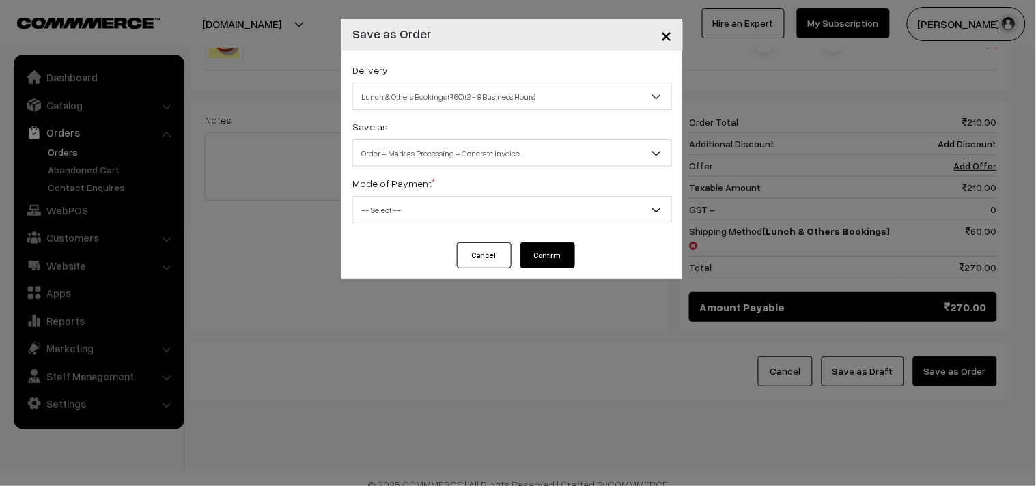
drag, startPoint x: 514, startPoint y: 155, endPoint x: 516, endPoint y: 164, distance: 9.0
click at [514, 157] on span "Order + Mark as Processing + Generate Invoice" at bounding box center [512, 153] width 318 height 24
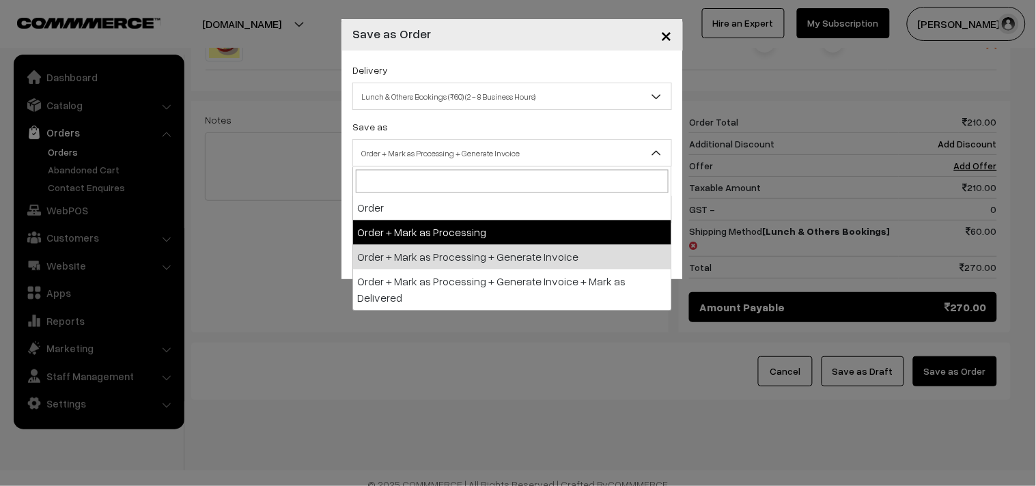
drag, startPoint x: 522, startPoint y: 239, endPoint x: 528, endPoint y: 255, distance: 16.9
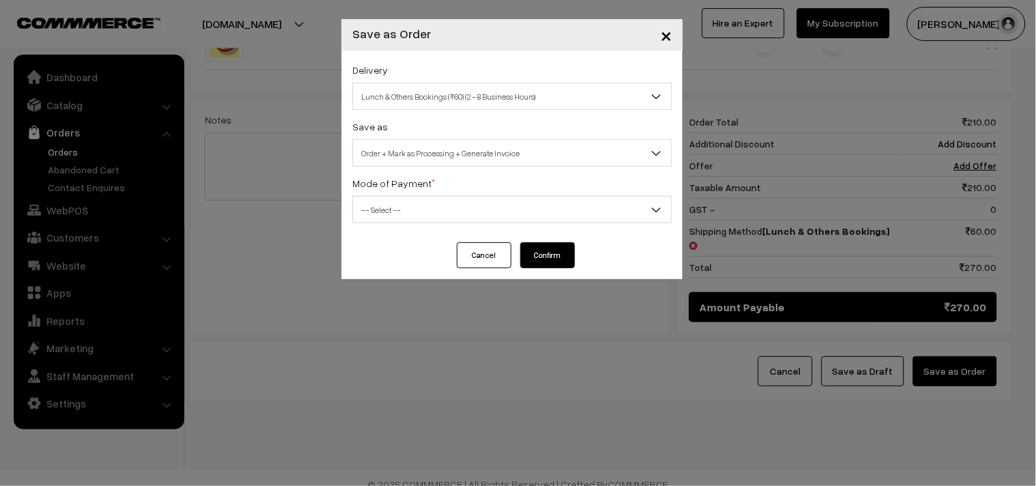
drag, startPoint x: 492, startPoint y: 149, endPoint x: 499, endPoint y: 161, distance: 14.4
click at [492, 150] on span "Order + Mark as Processing + Generate Invoice" at bounding box center [512, 153] width 318 height 24
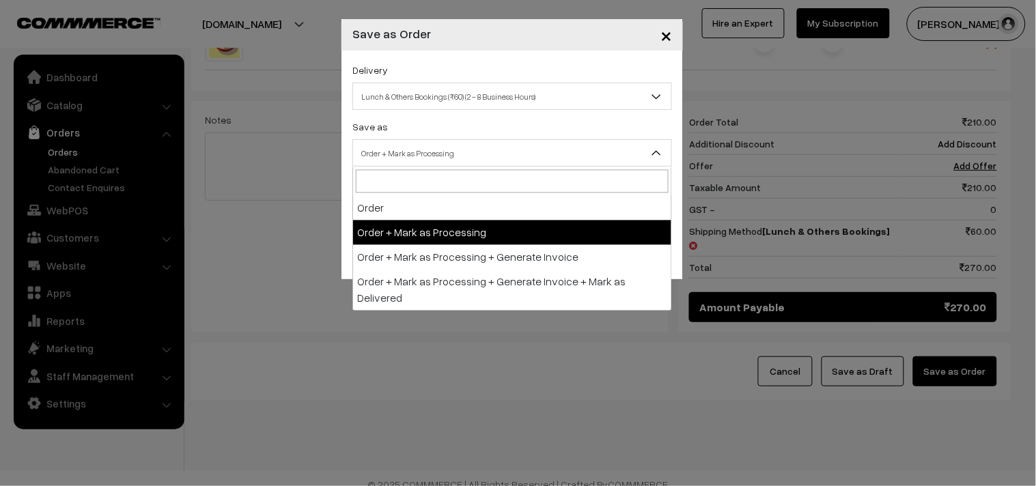
click at [445, 164] on span "Order + Mark as Processing" at bounding box center [512, 153] width 318 height 24
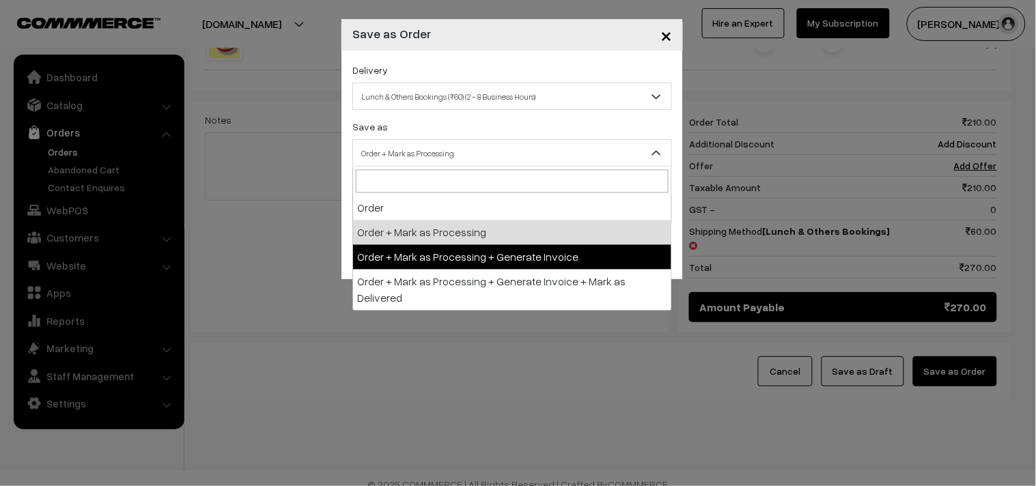
select select "3"
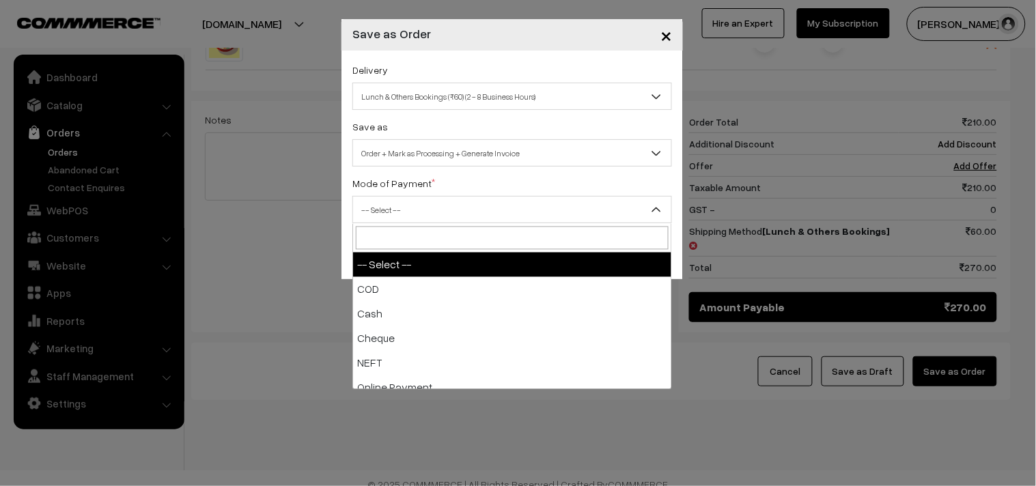
drag, startPoint x: 421, startPoint y: 199, endPoint x: 410, endPoint y: 270, distance: 72.6
click at [421, 201] on span "-- Select --" at bounding box center [512, 210] width 318 height 24
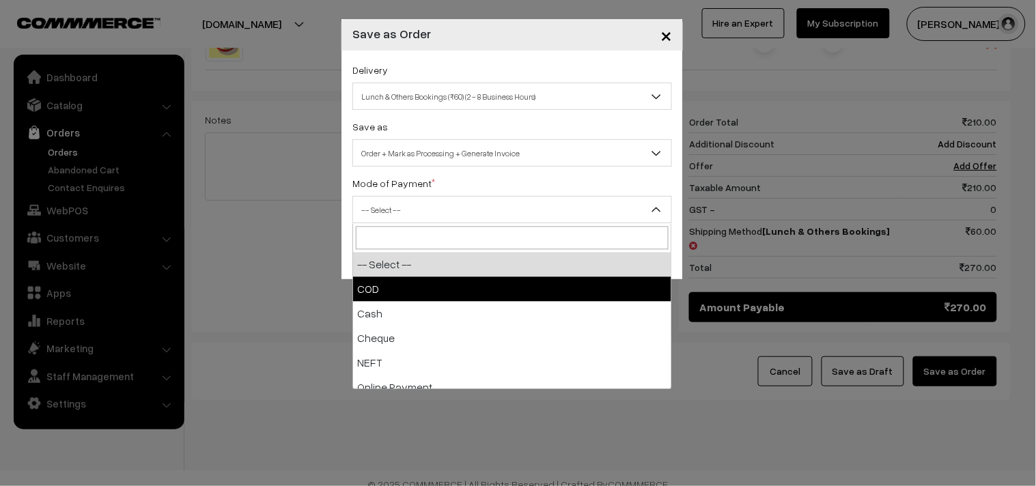
drag, startPoint x: 394, startPoint y: 290, endPoint x: 535, endPoint y: 240, distance: 149.1
select select "1"
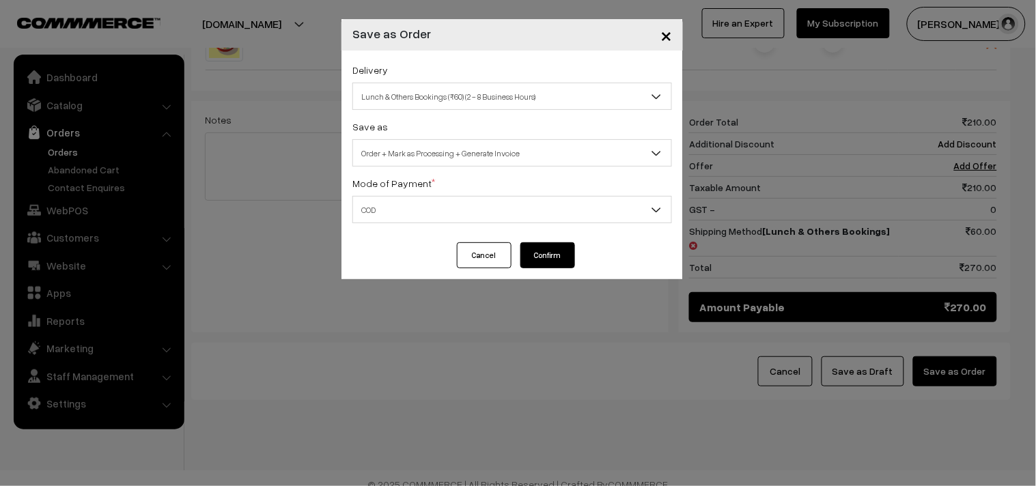
click at [531, 270] on div "Cancel Confirm" at bounding box center [513, 260] width 342 height 37
click at [534, 254] on button "Confirm" at bounding box center [548, 255] width 55 height 26
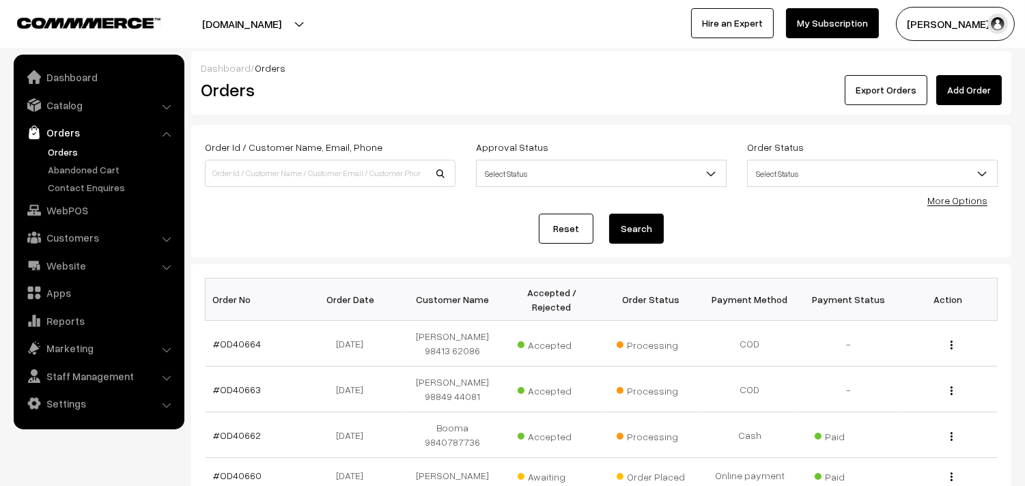
click at [236, 345] on link "#OD40664" at bounding box center [238, 344] width 48 height 12
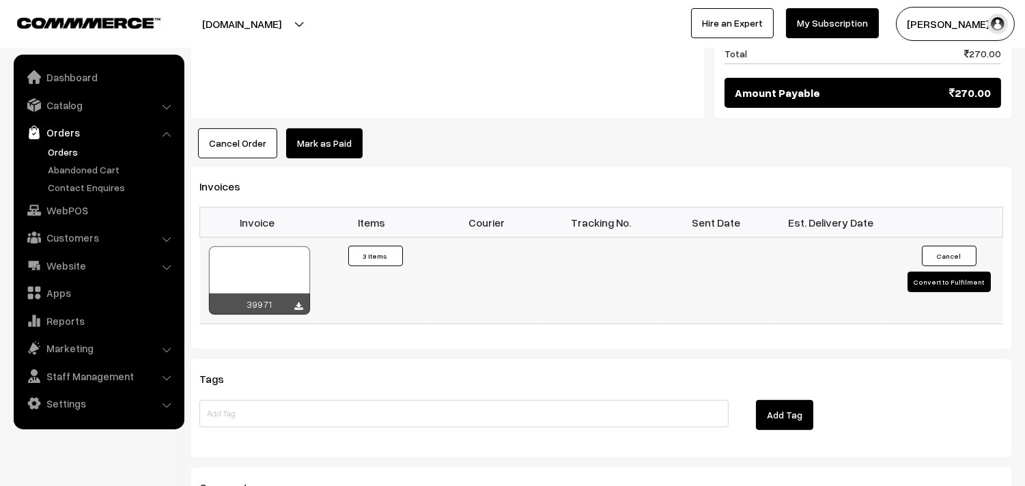
scroll to position [986, 0]
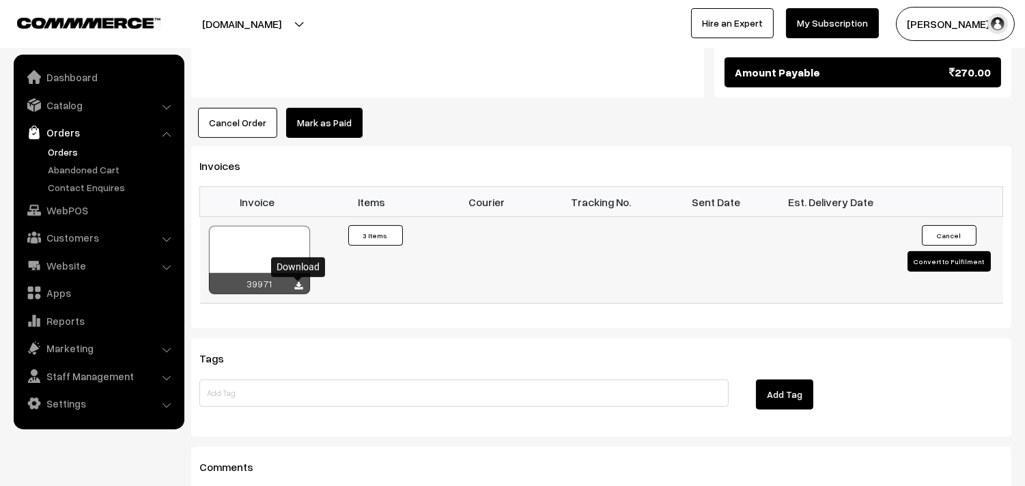
click at [299, 286] on icon at bounding box center [299, 286] width 8 height 9
click at [70, 208] on link "WebPOS" at bounding box center [98, 210] width 163 height 25
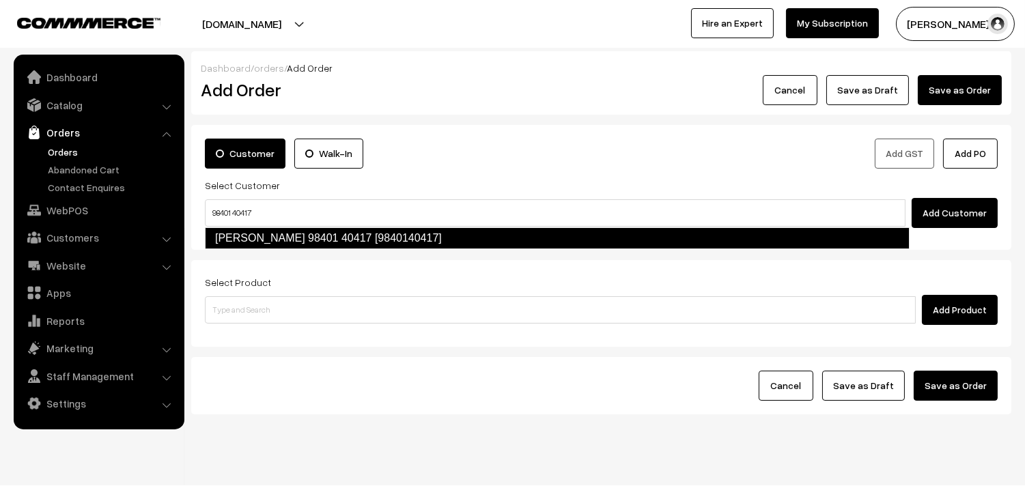
click at [268, 229] on link "[PERSON_NAME] 98401 40417 [9840140417]" at bounding box center [557, 238] width 705 height 22
type input "98401 40417"
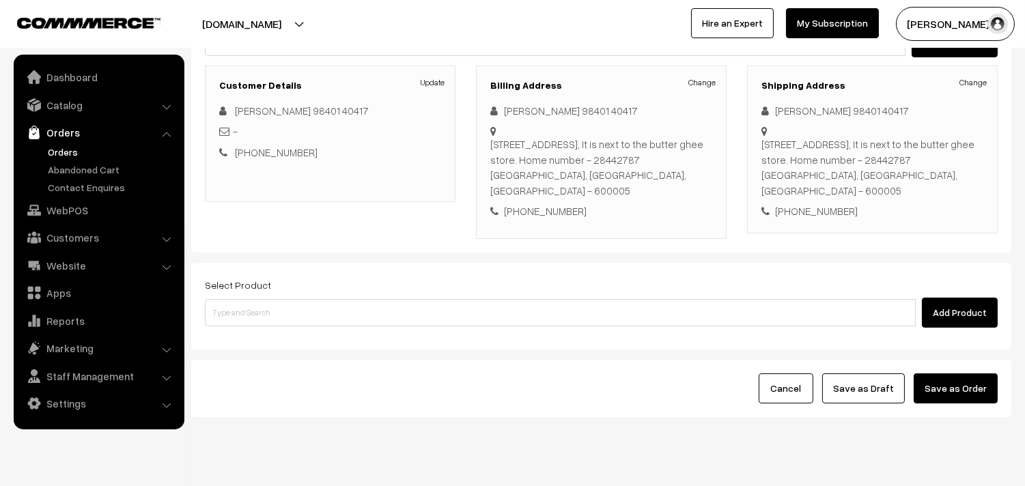
scroll to position [186, 0]
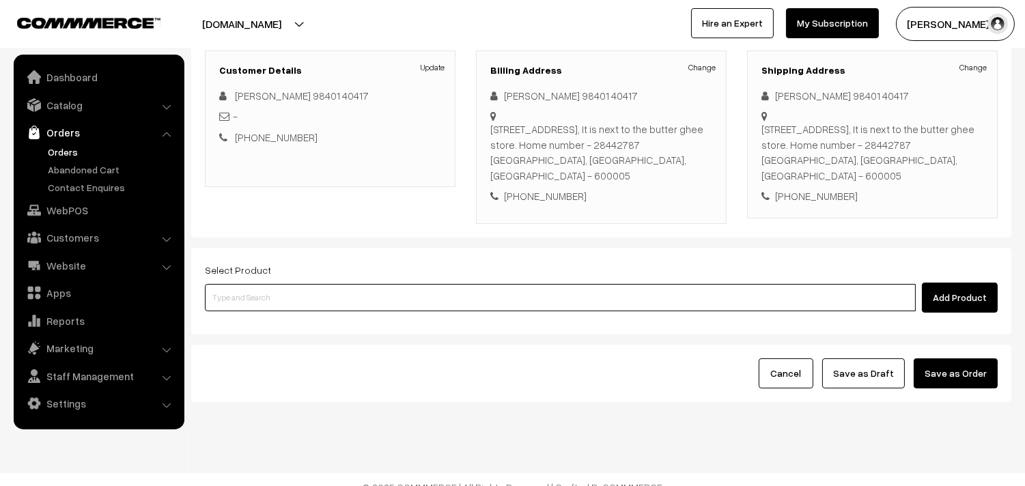
click at [256, 287] on input at bounding box center [560, 297] width 711 height 27
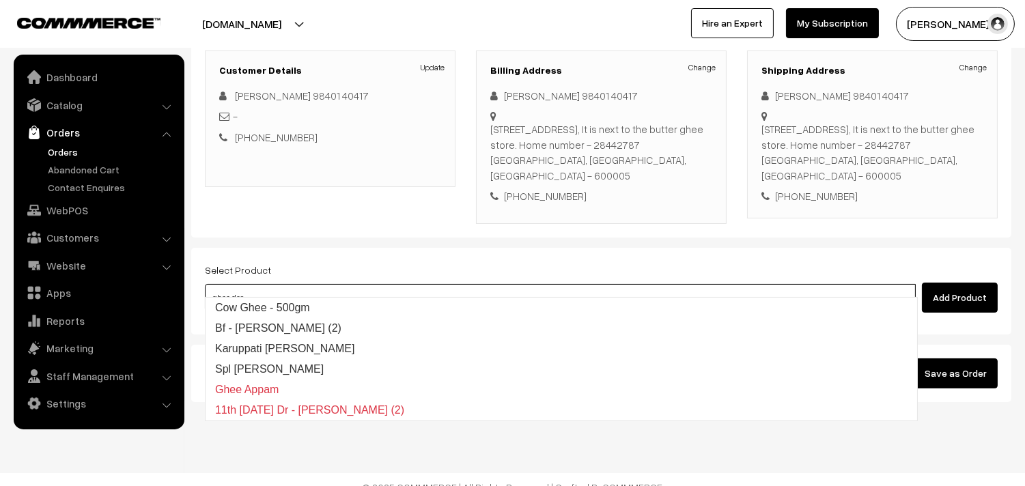
type input "ghee dosa"
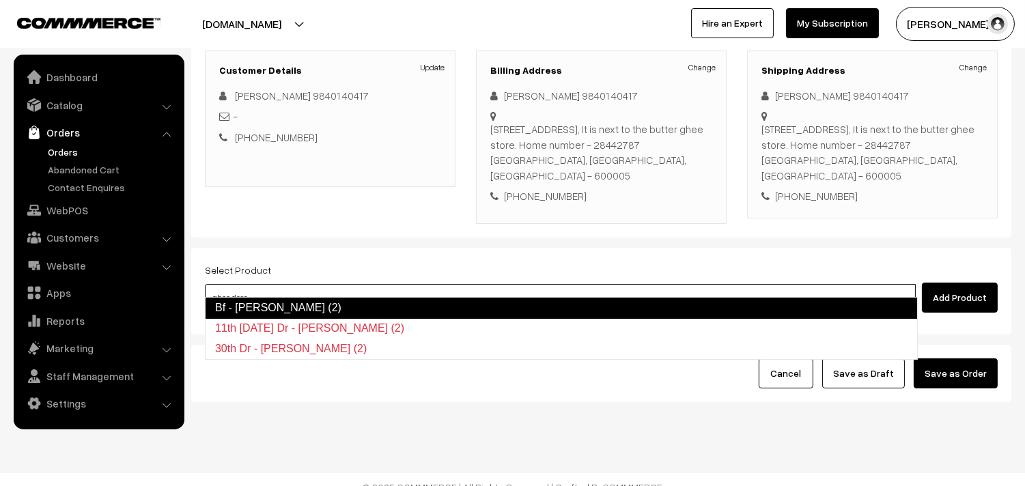
click at [342, 310] on link "Bf - [PERSON_NAME] (2)" at bounding box center [561, 308] width 713 height 22
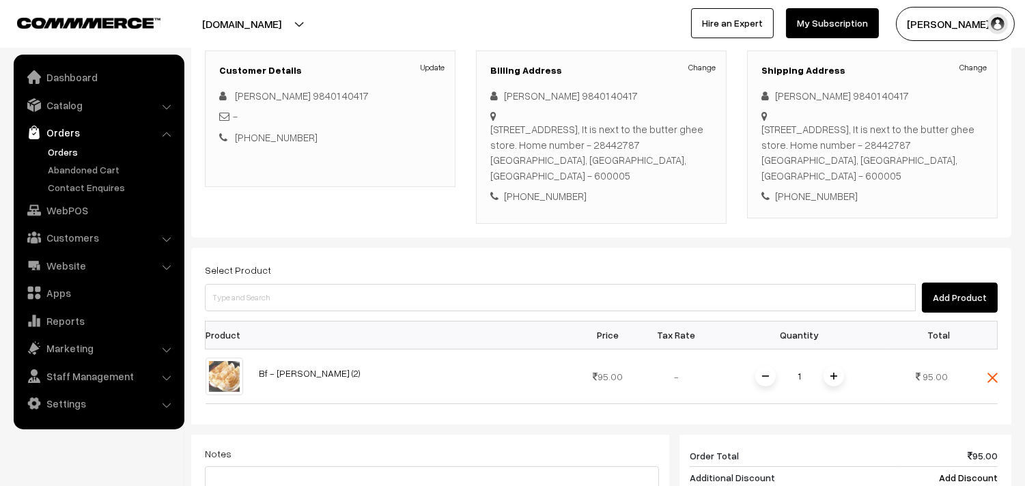
scroll to position [413, 0]
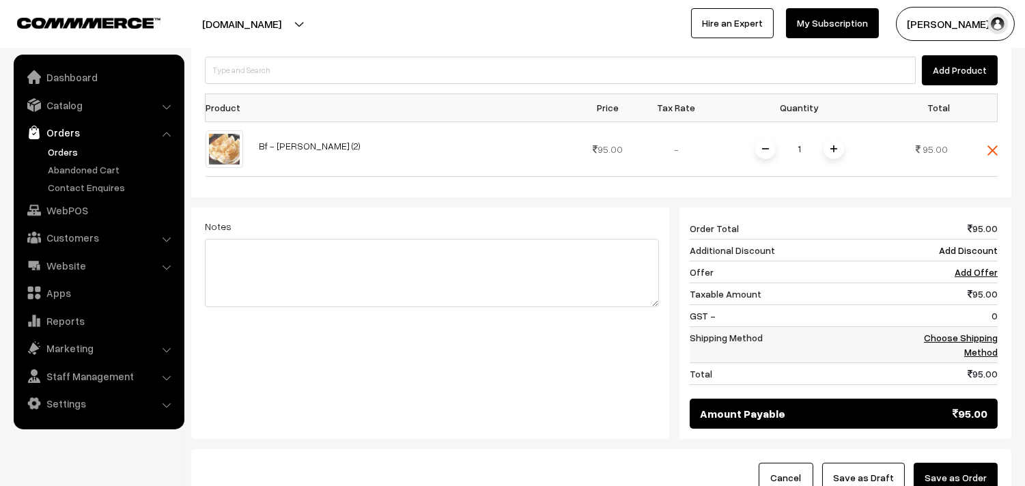
click at [978, 332] on link "Choose Shipping Method" at bounding box center [961, 345] width 74 height 26
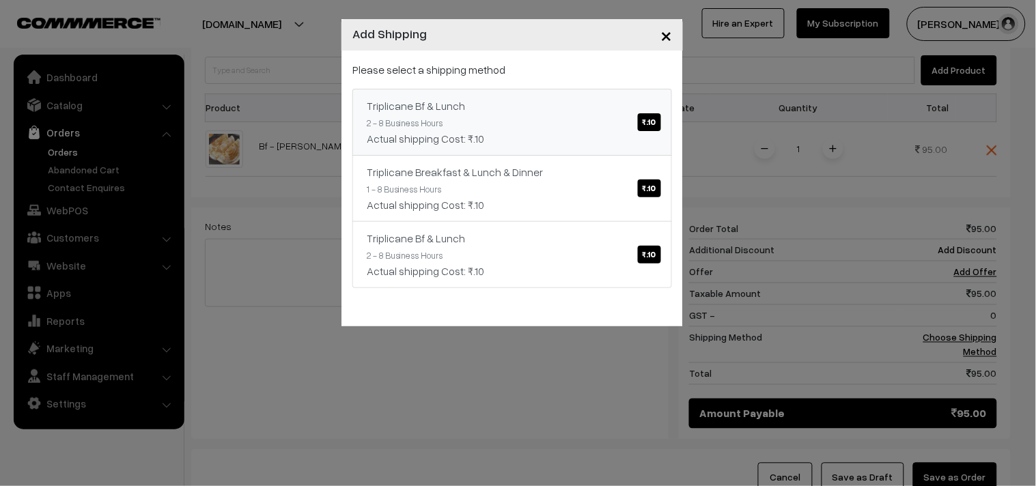
click at [475, 122] on link "Triplicane Bf & Lunch ₹.10 2 - 8 Business Hours Actual shipping Cost: ₹.10" at bounding box center [512, 122] width 320 height 67
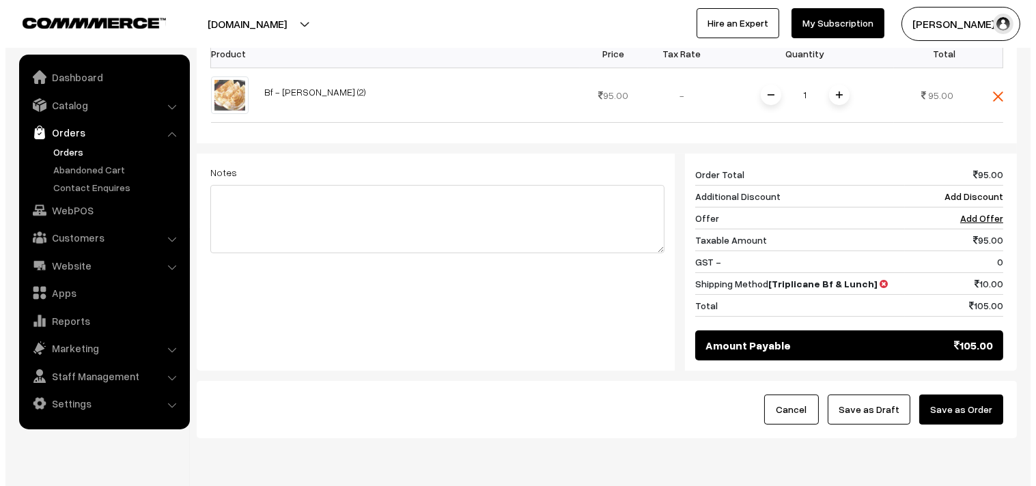
scroll to position [504, 0]
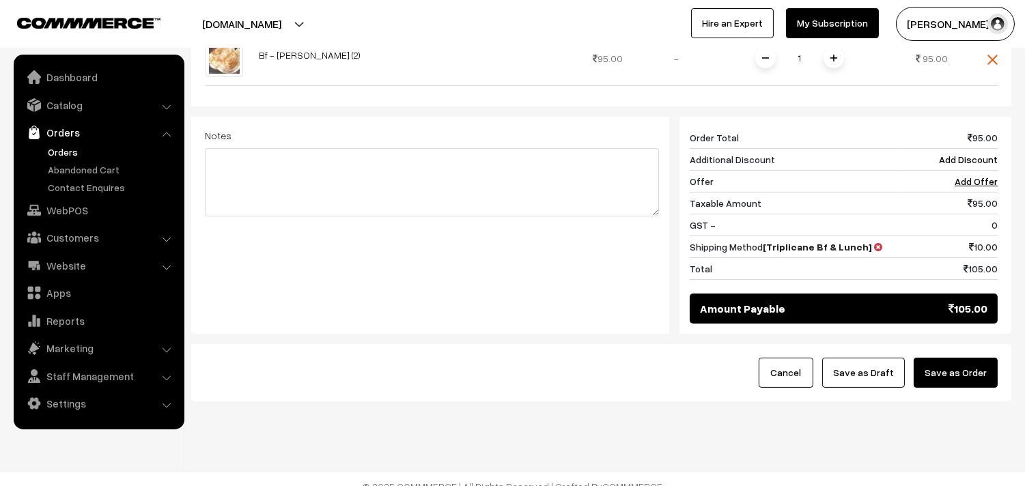
click at [936, 358] on button "Save as Order" at bounding box center [956, 373] width 84 height 30
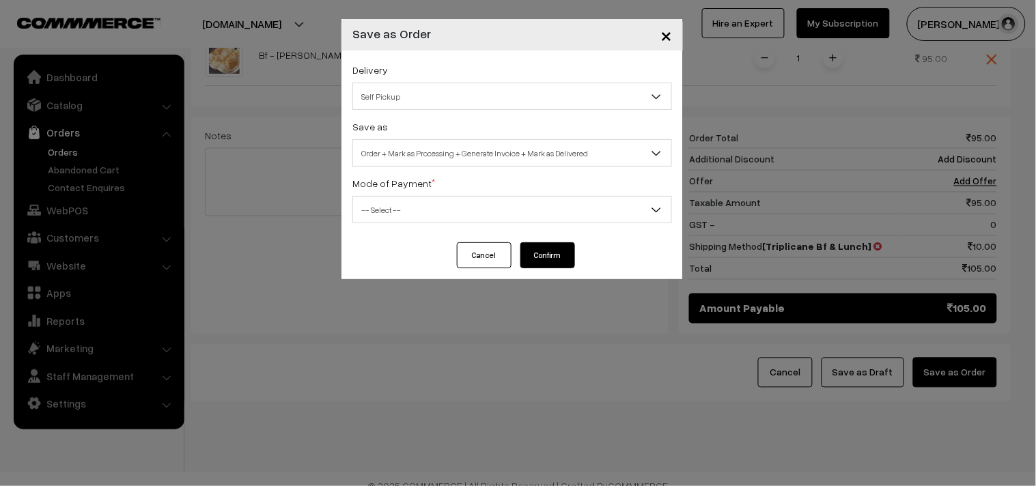
click at [432, 106] on span "Self Pickup" at bounding box center [512, 97] width 318 height 24
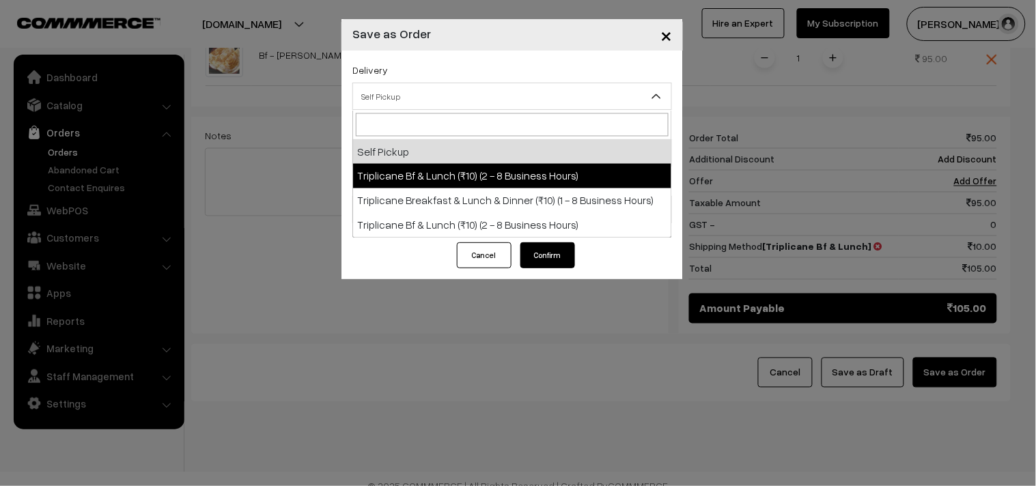
select select "TO1"
select select "3"
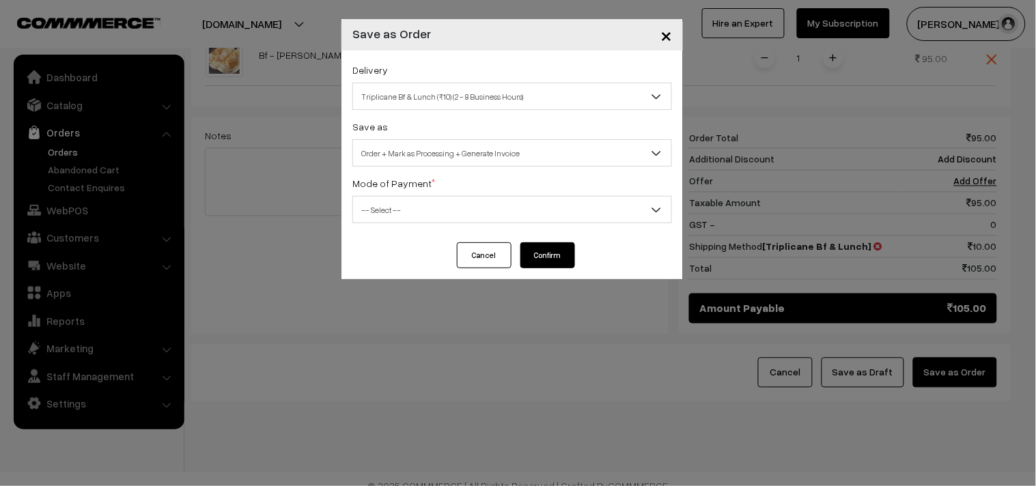
click at [431, 154] on span "Order + Mark as Processing + Generate Invoice" at bounding box center [512, 153] width 318 height 24
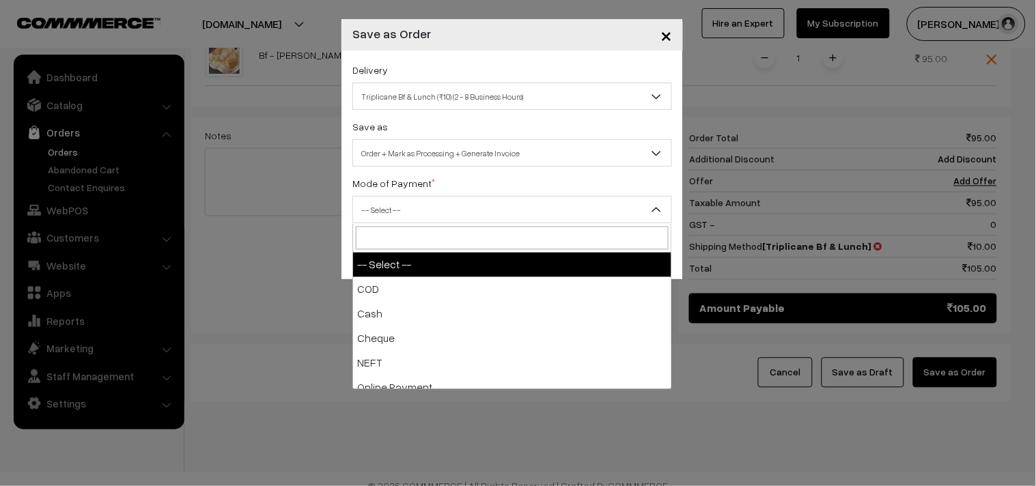
click at [419, 219] on span "-- Select --" at bounding box center [512, 210] width 318 height 24
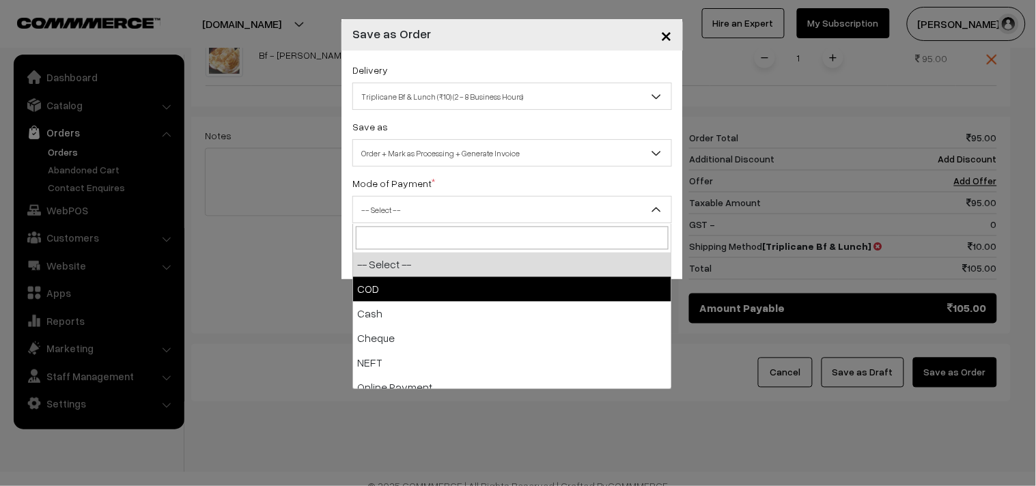
select select "1"
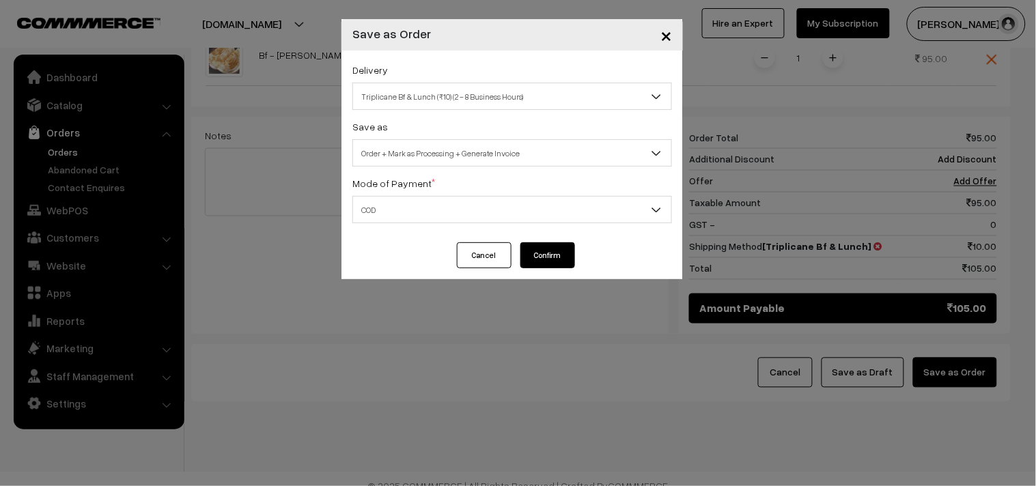
click at [512, 249] on div "Cancel Confirm" at bounding box center [512, 255] width 125 height 26
click at [540, 248] on button "Confirm" at bounding box center [548, 255] width 55 height 26
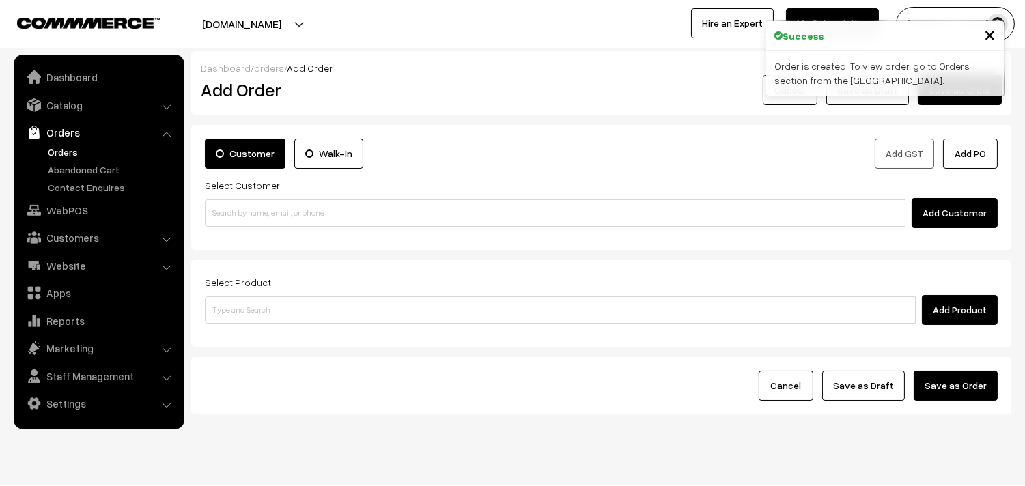
click at [64, 151] on link "Orders" at bounding box center [111, 152] width 135 height 14
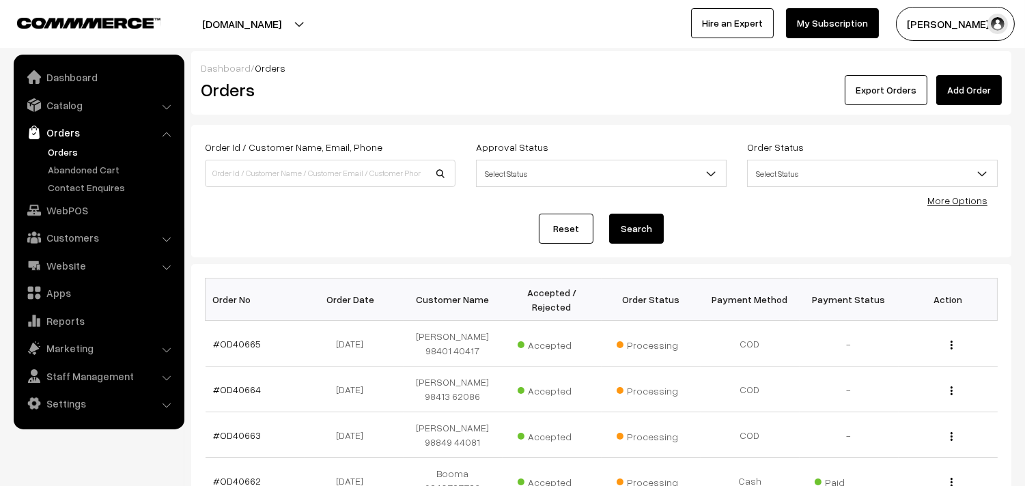
click at [236, 339] on link "#OD40665" at bounding box center [238, 344] width 48 height 12
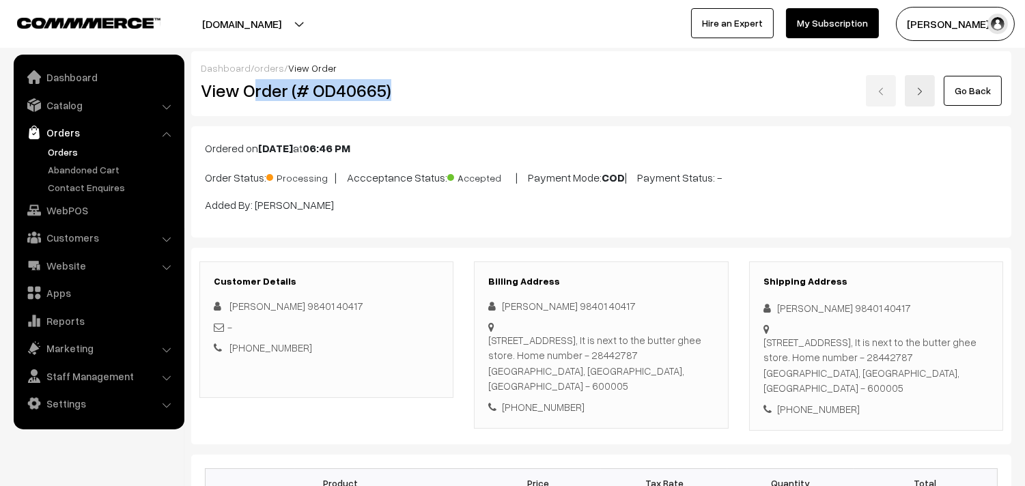
drag, startPoint x: 0, startPoint y: 0, endPoint x: 397, endPoint y: 85, distance: 406.0
click at [439, 91] on h2 "View Order (# OD40665)" at bounding box center [327, 90] width 253 height 21
drag, startPoint x: 240, startPoint y: 92, endPoint x: 443, endPoint y: 98, distance: 203.0
click at [443, 98] on h2 "View Order (# OD40665)" at bounding box center [327, 90] width 253 height 21
copy h2 "Order (# OD40665)"
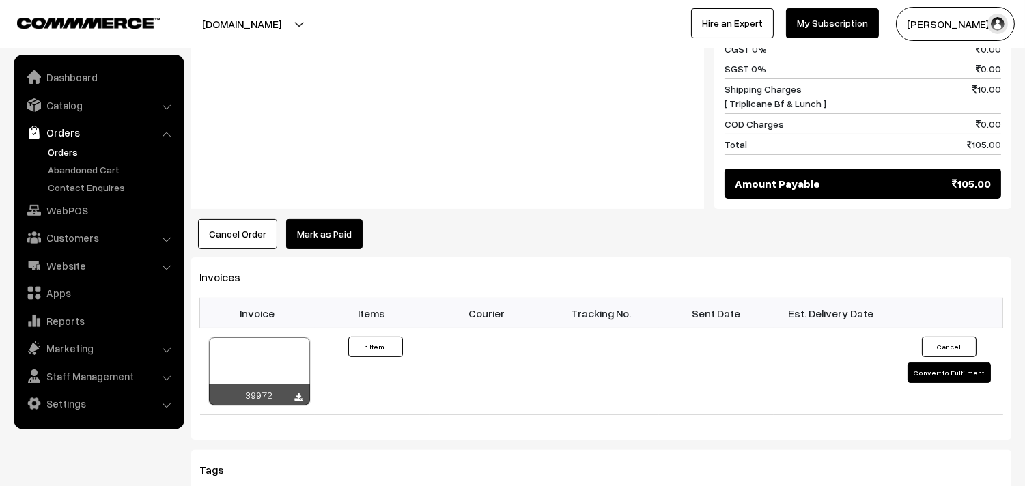
scroll to position [759, 0]
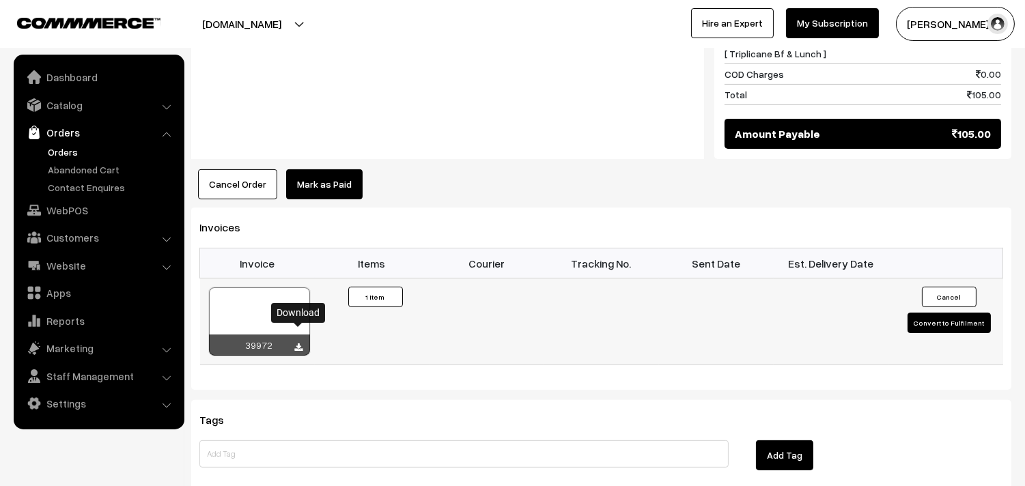
click at [299, 344] on icon at bounding box center [299, 348] width 8 height 9
click at [80, 214] on link "WebPOS" at bounding box center [98, 210] width 163 height 25
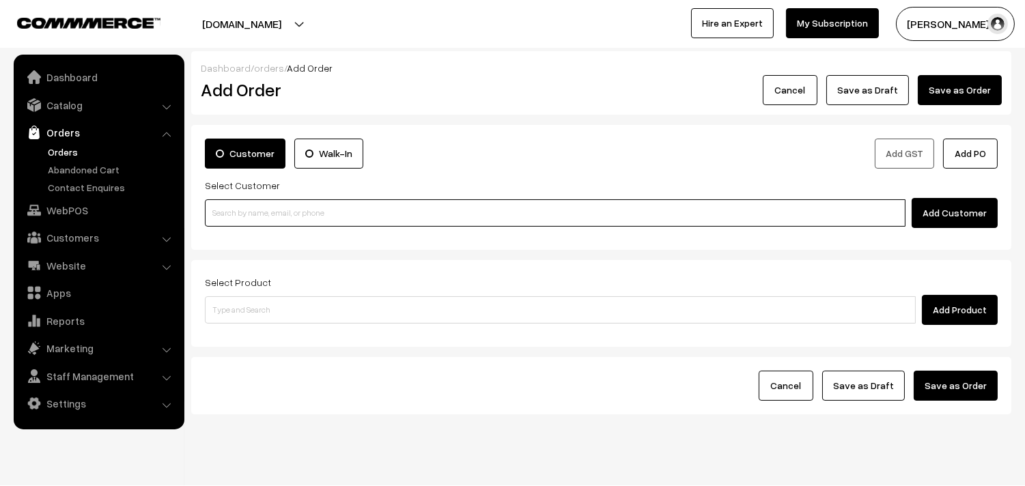
click at [273, 213] on input at bounding box center [555, 212] width 701 height 27
paste input "98401 40417"
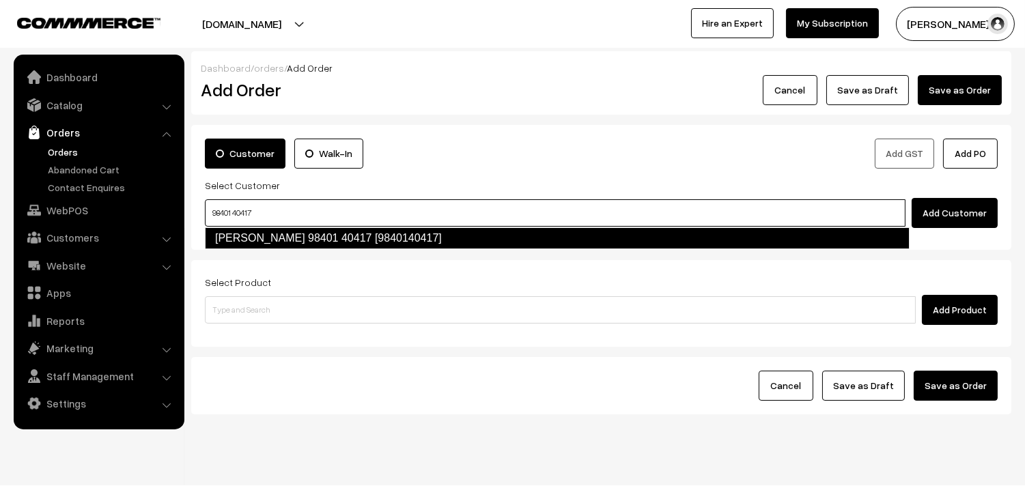
click at [245, 237] on link "Sugantha 98401 40417 [9840140417]" at bounding box center [557, 238] width 705 height 22
type input "98401 40417"
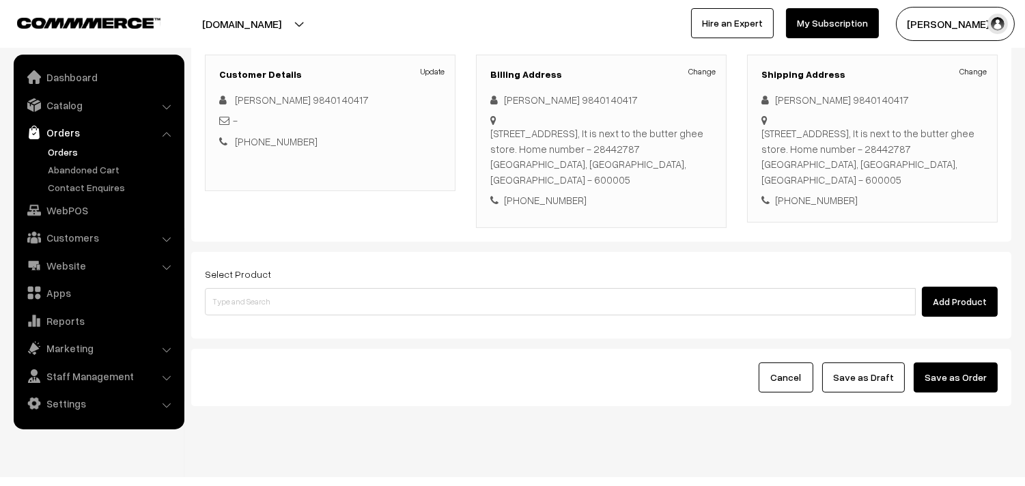
scroll to position [186, 0]
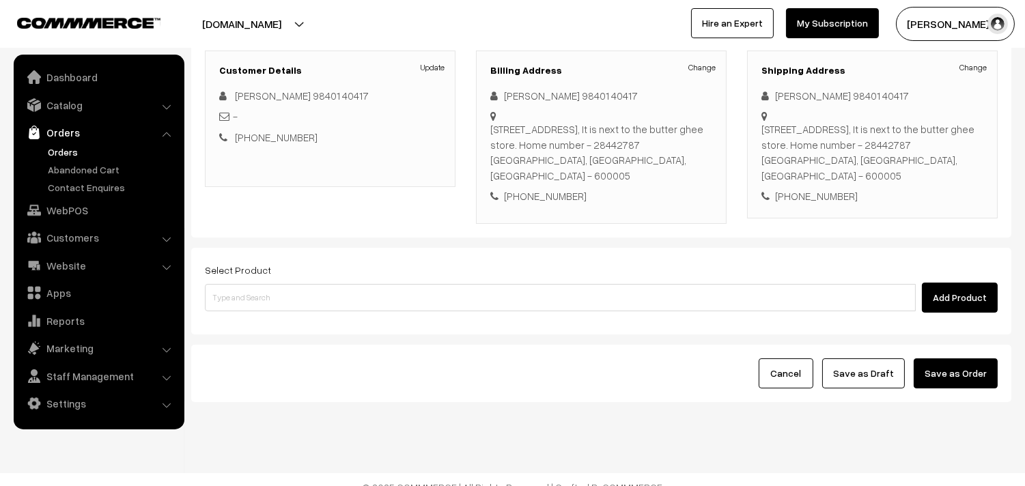
click at [309, 299] on div "Select Product Add Product" at bounding box center [601, 291] width 820 height 87
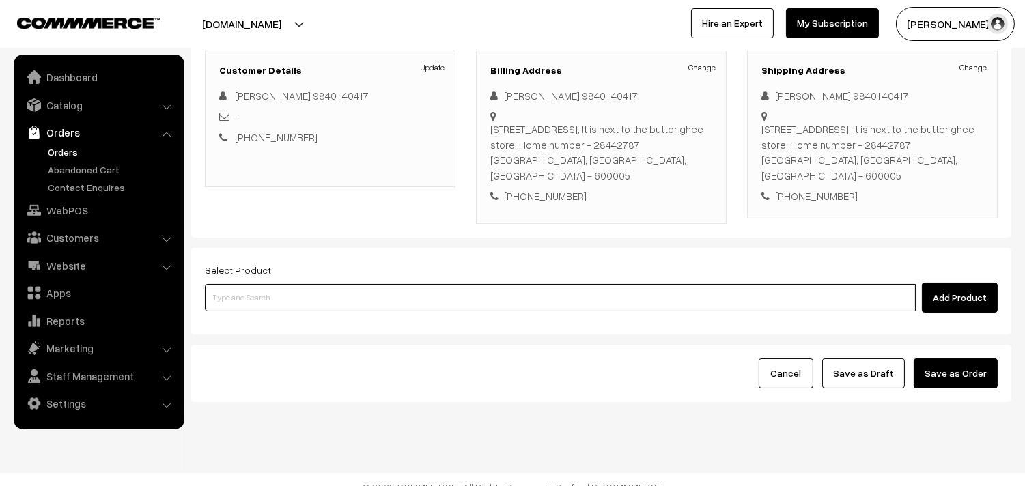
click at [321, 284] on input at bounding box center [560, 297] width 711 height 27
drag, startPoint x: 333, startPoint y: 272, endPoint x: 321, endPoint y: 278, distance: 13.7
click at [318, 284] on input at bounding box center [560, 297] width 711 height 27
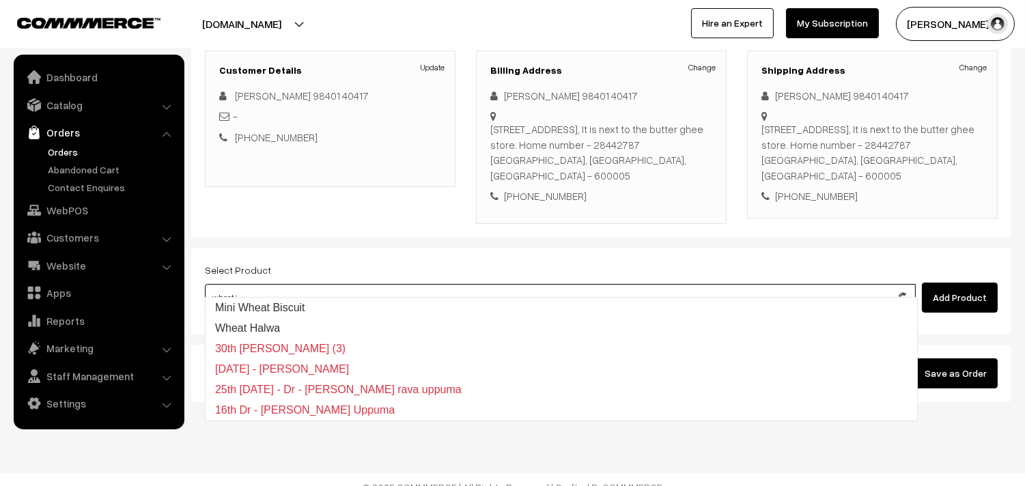
type input "wheat id"
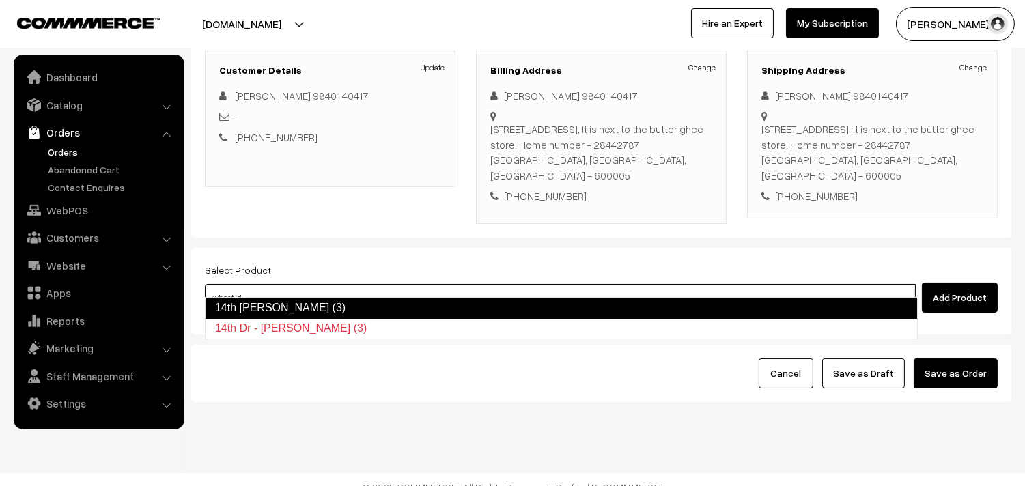
click at [279, 303] on link "14th Dr Wheat Idiyappam (3)" at bounding box center [561, 308] width 713 height 22
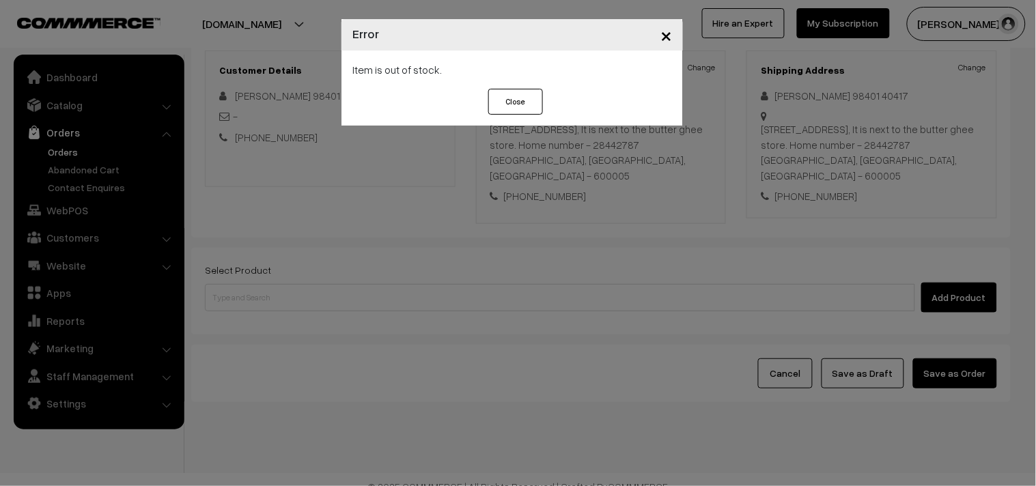
click at [529, 102] on button "Close" at bounding box center [515, 102] width 55 height 26
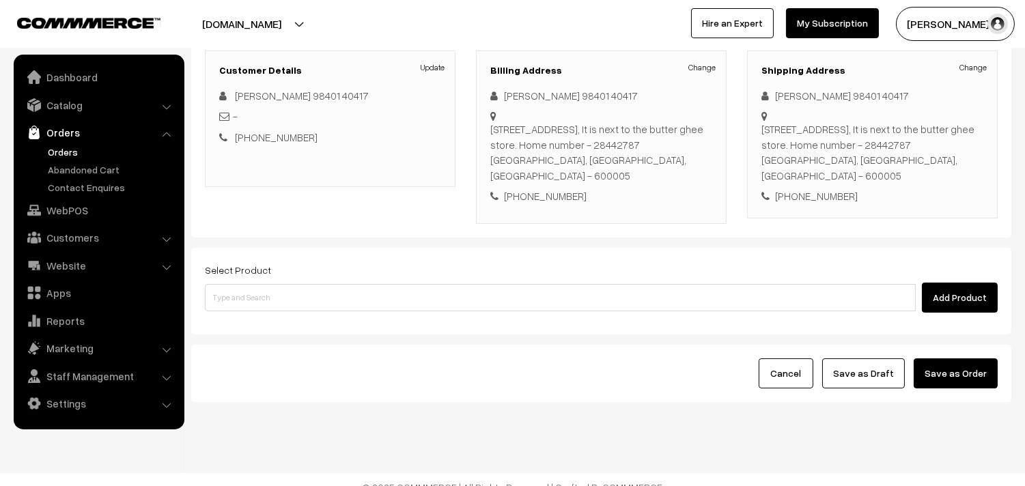
drag, startPoint x: 337, startPoint y: 249, endPoint x: 333, endPoint y: 281, distance: 33.0
click at [337, 262] on div "Select Product Add Product" at bounding box center [601, 287] width 793 height 51
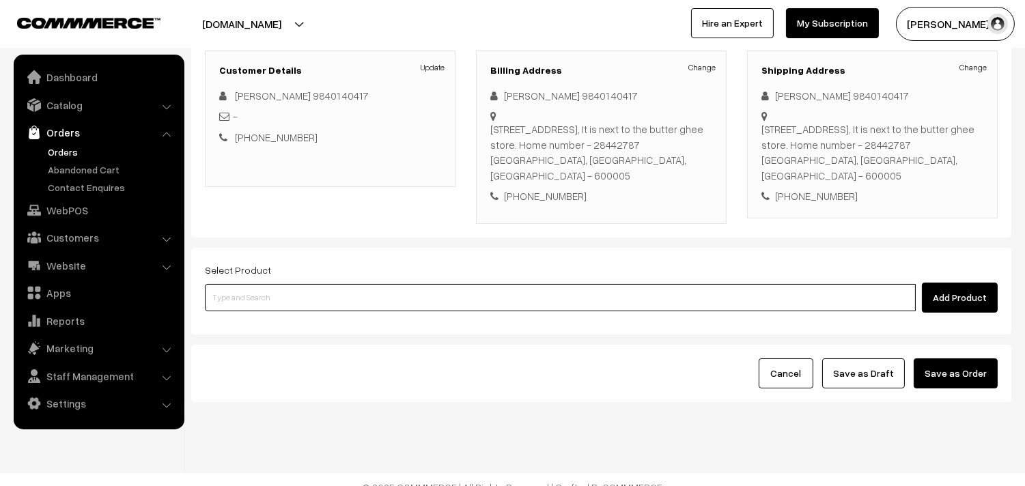
click at [333, 284] on input at bounding box center [560, 297] width 711 height 27
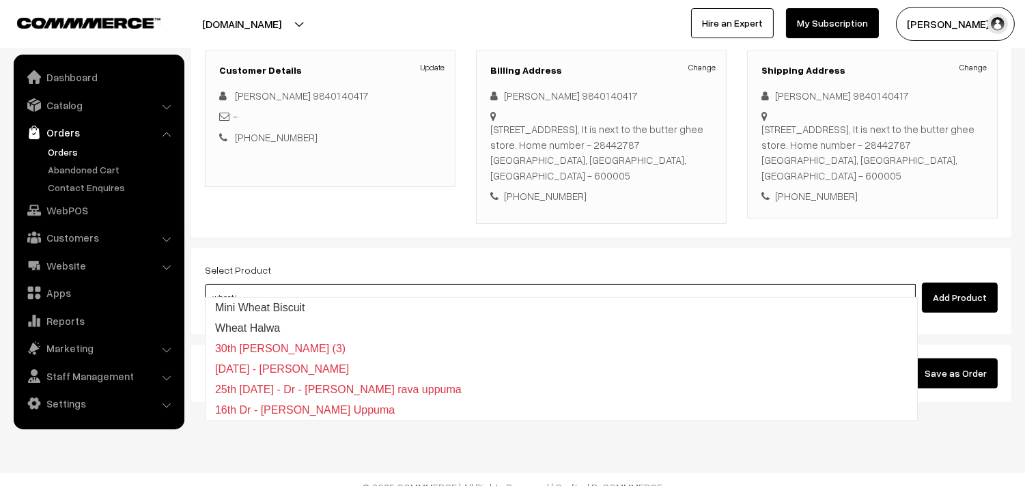
type input "wheat id"
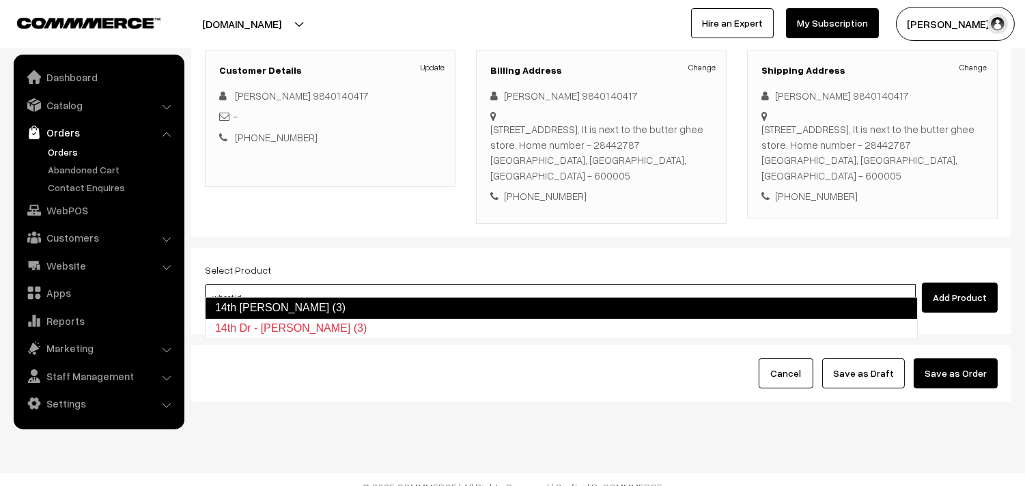
click at [350, 302] on link "14th Dr Wheat Idiyappam (3)" at bounding box center [561, 308] width 713 height 22
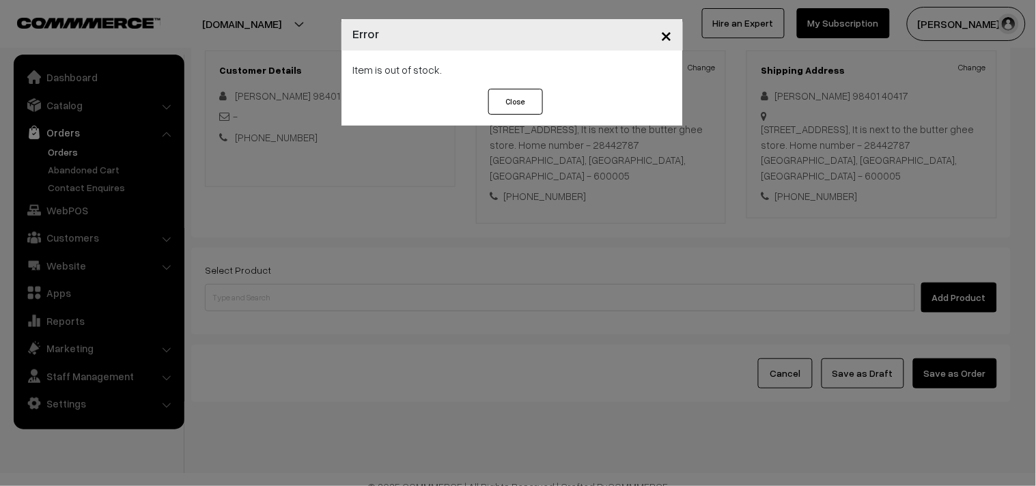
click at [490, 105] on button "Close" at bounding box center [515, 102] width 55 height 26
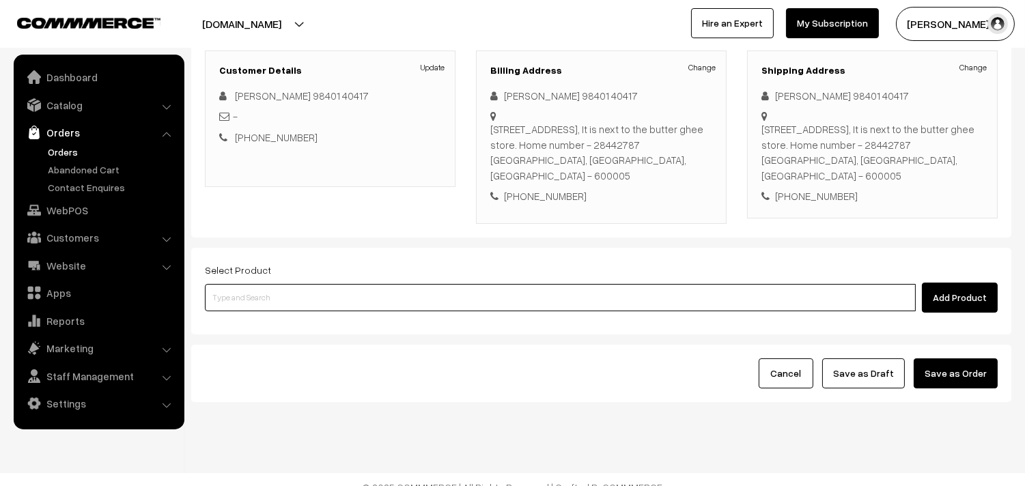
click at [263, 286] on input at bounding box center [560, 297] width 711 height 27
paste input "14th Dr Wheat Idiyappam (3)"
type input "14th Dr Wheat Idiyappam (3)"
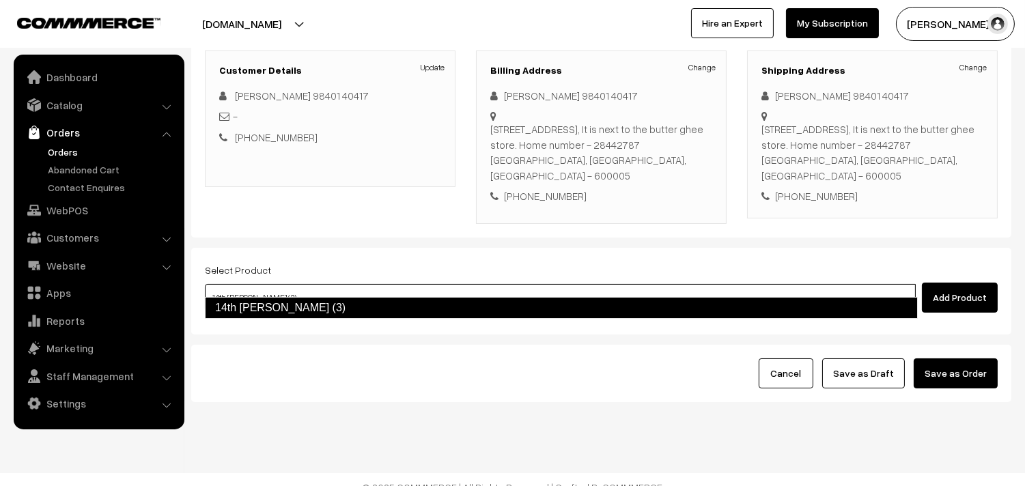
click at [270, 303] on link "14th Dr Wheat Idiyappam (3)" at bounding box center [561, 308] width 713 height 22
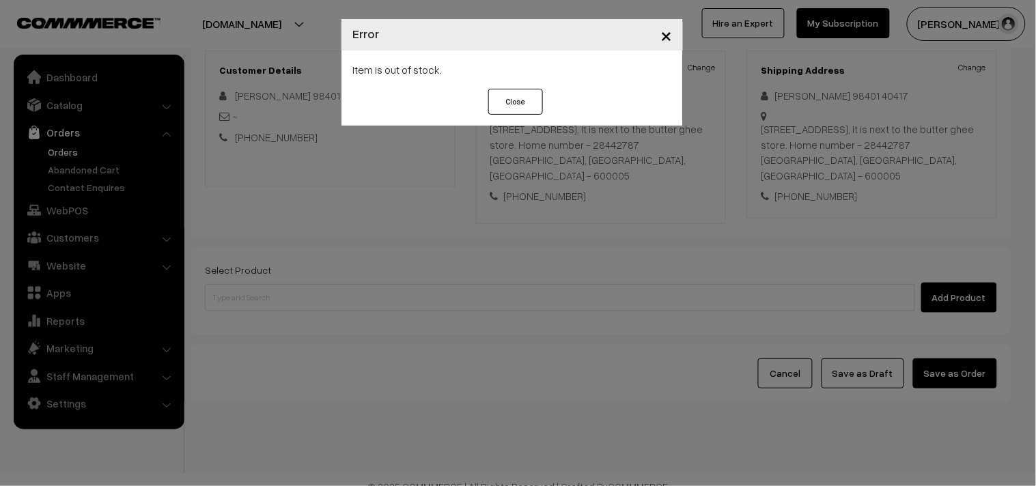
click at [665, 36] on span "×" at bounding box center [667, 34] width 12 height 25
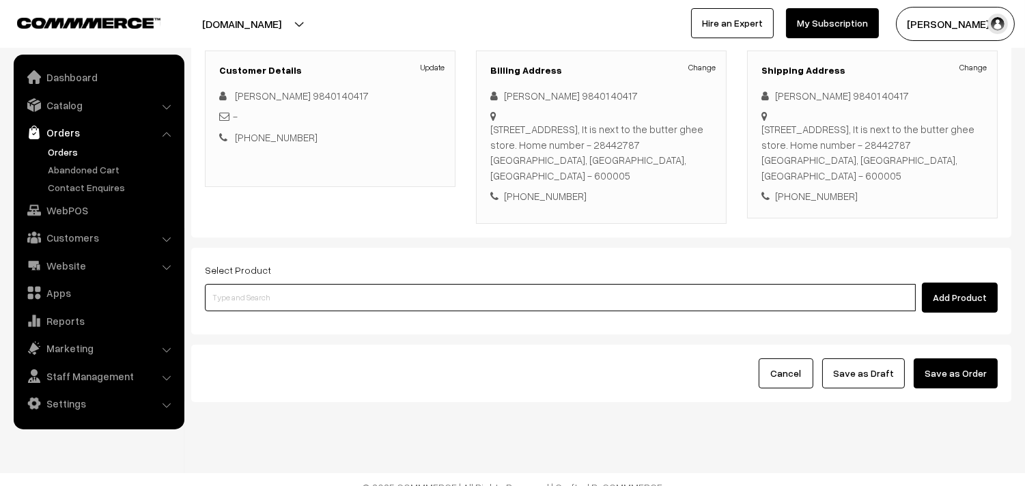
click at [279, 284] on input at bounding box center [560, 297] width 711 height 27
paste input "14th Dr Wheat Idiyappam (3)"
type input "14th Dr Wheat Idiyappam (3)"
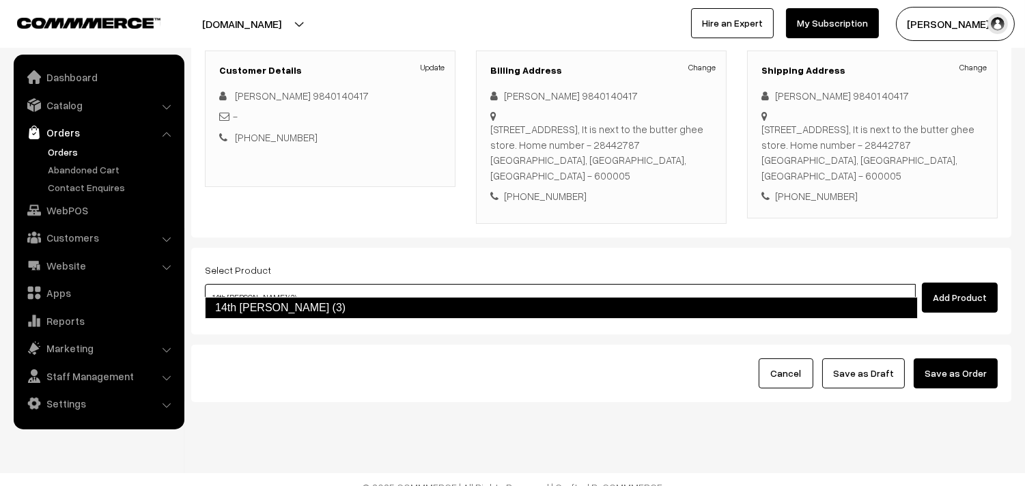
click at [283, 309] on link "14th Dr Wheat Idiyappam (3)" at bounding box center [561, 308] width 713 height 22
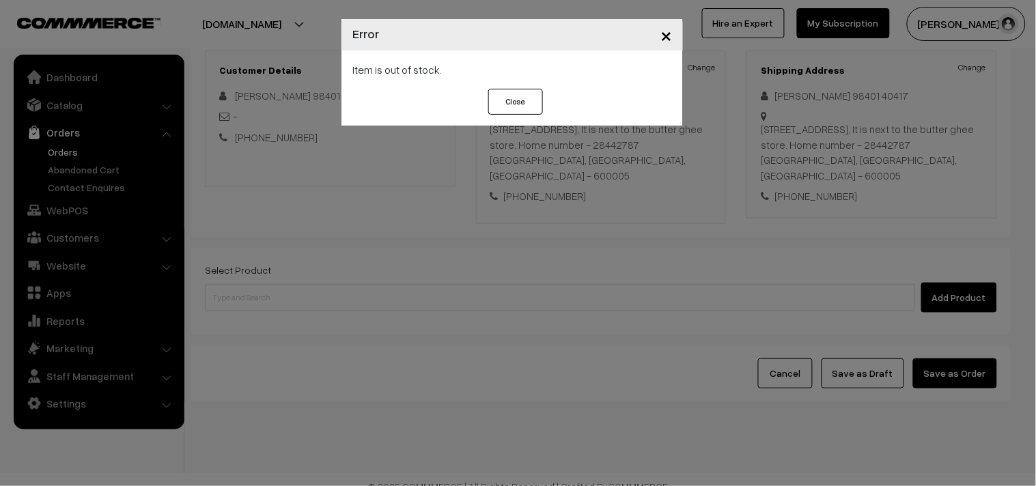
click at [667, 32] on span "×" at bounding box center [667, 34] width 12 height 25
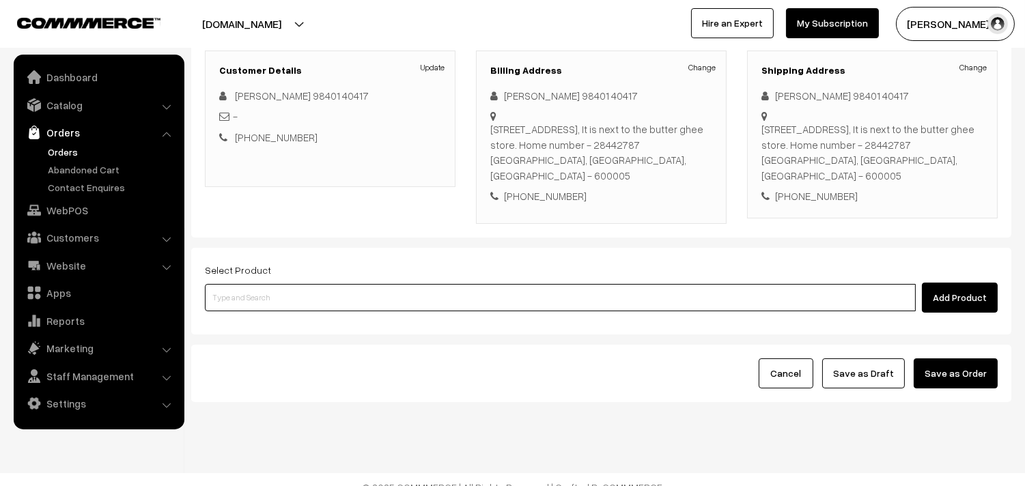
click at [245, 284] on input at bounding box center [560, 297] width 711 height 27
paste input "14th Dr Wheat Idiyappam (3)"
type input "14th Dr Wheat Idiyappam (3)"
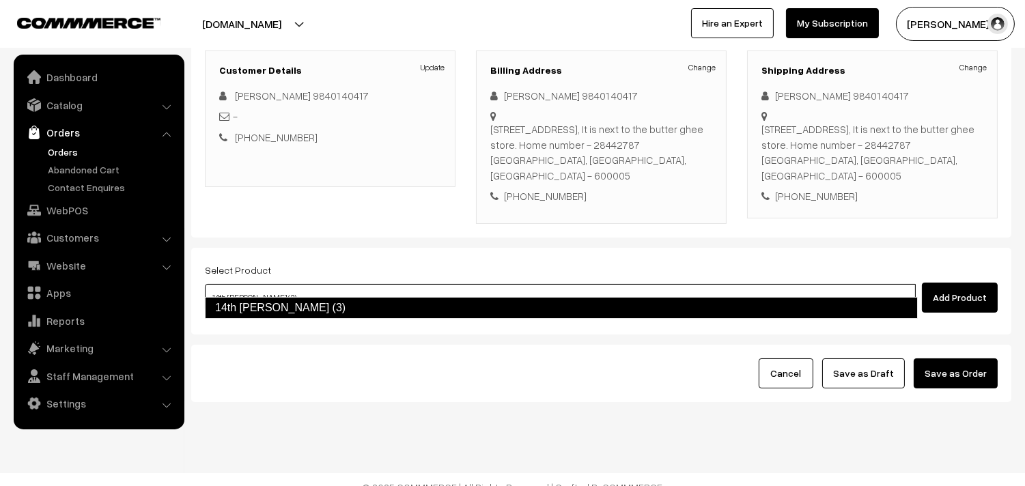
click at [290, 299] on link "14th Dr Wheat Idiyappam (3)" at bounding box center [561, 308] width 713 height 22
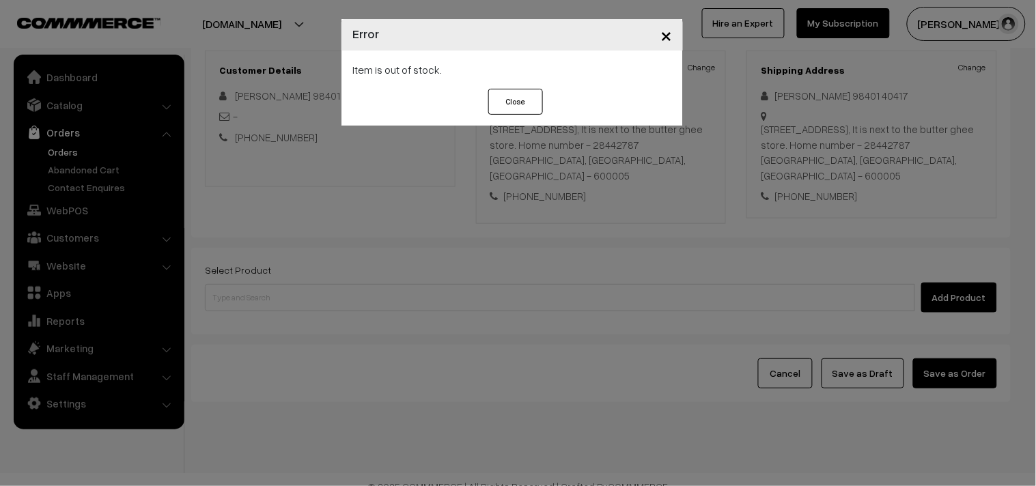
click at [669, 41] on span "×" at bounding box center [667, 34] width 12 height 25
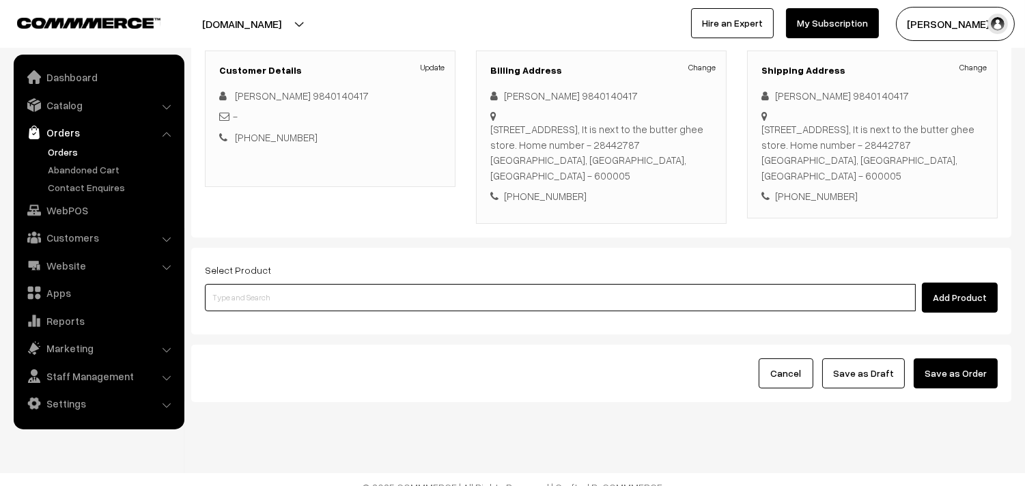
click at [303, 284] on input at bounding box center [560, 297] width 711 height 27
paste input "14th Dr Wheat Idiyappam (3)"
type input "14th Dr Wheat Idiyappam (3)"
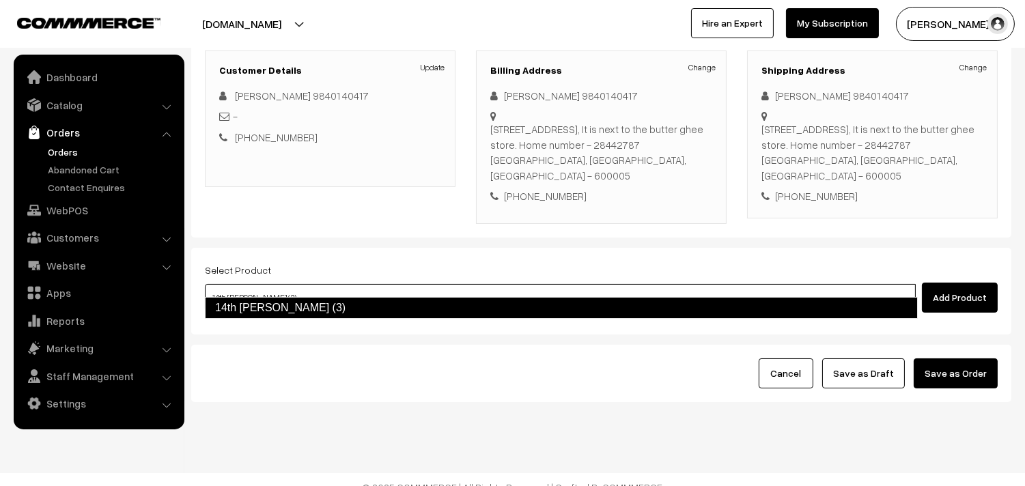
click at [306, 299] on link "14th Dr Wheat Idiyappam (3)" at bounding box center [561, 308] width 713 height 22
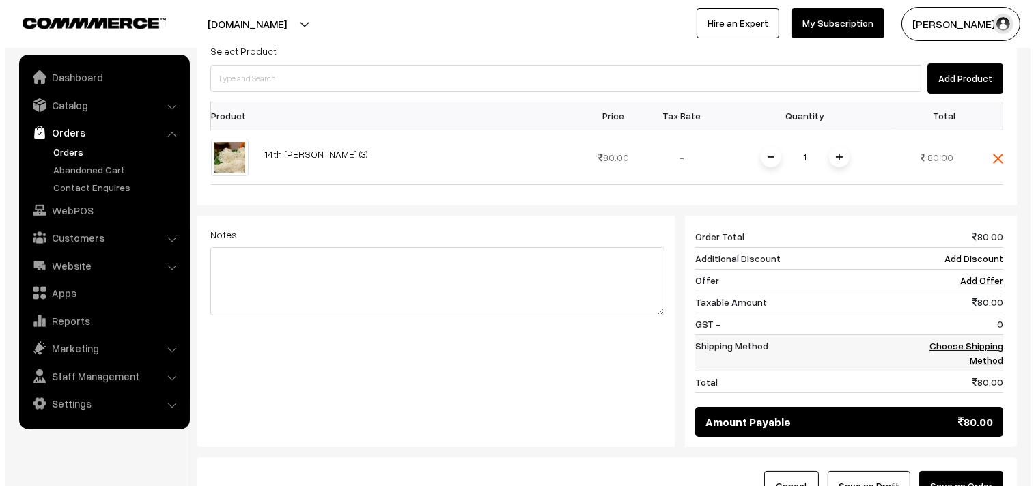
scroll to position [413, 0]
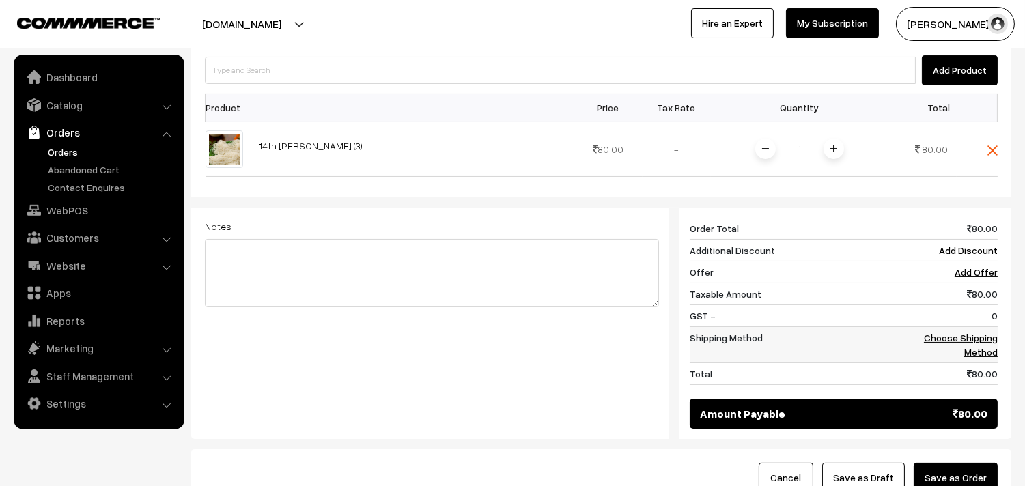
click at [948, 327] on td "Choose Shipping Method" at bounding box center [949, 345] width 98 height 36
click at [939, 332] on link "Choose Shipping Method" at bounding box center [961, 345] width 74 height 26
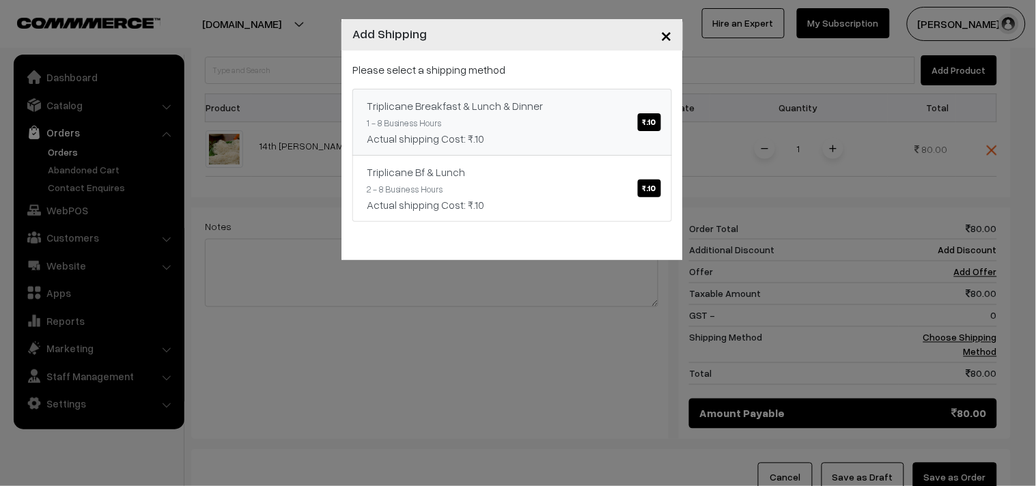
click at [488, 117] on link "Triplicane Breakfast & Lunch & Dinner ₹.10 1 - 8 Business Hours Actual shipping…" at bounding box center [512, 122] width 320 height 67
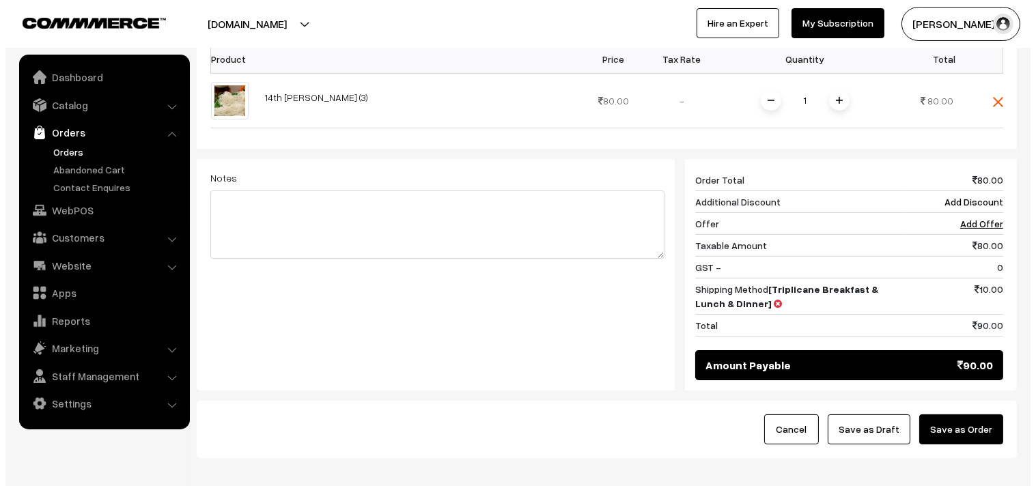
scroll to position [519, 0]
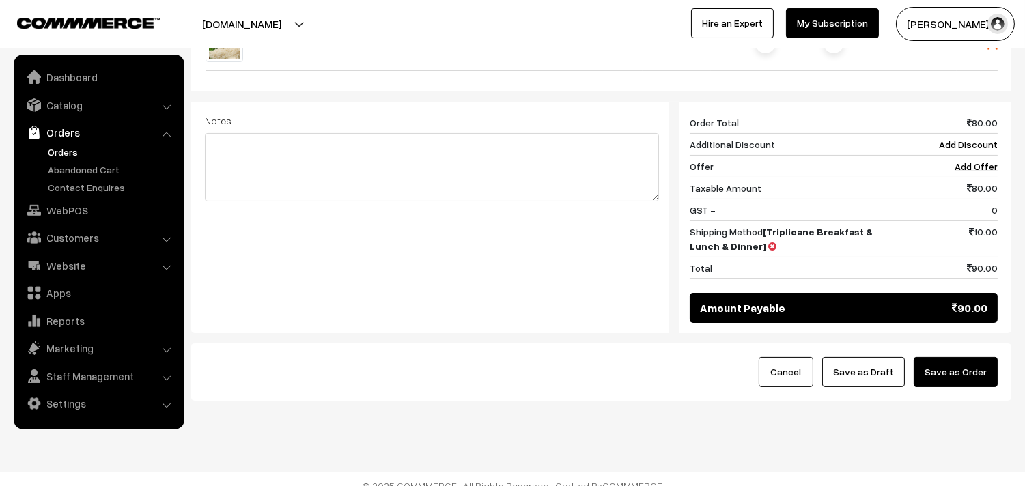
drag, startPoint x: 979, startPoint y: 357, endPoint x: 938, endPoint y: 349, distance: 41.7
click at [977, 357] on button "Save as Order" at bounding box center [956, 372] width 84 height 30
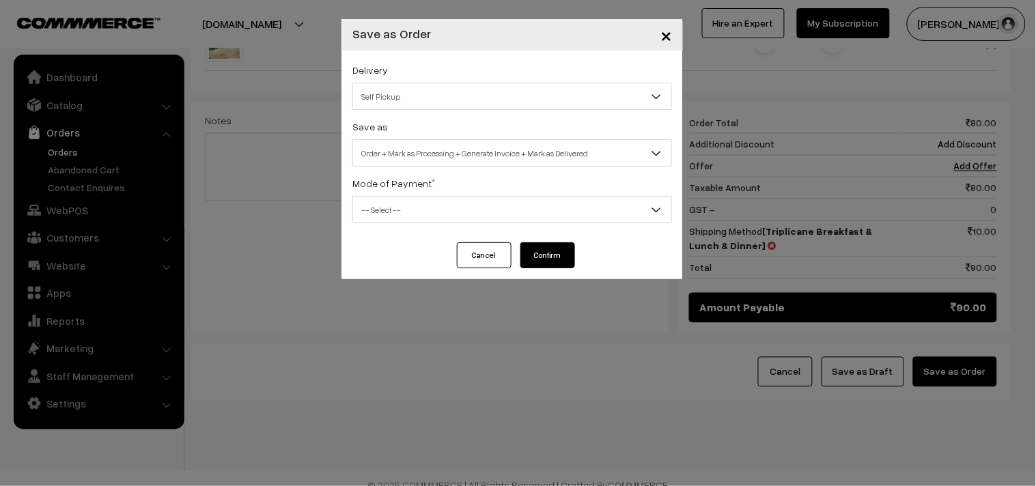
click at [458, 92] on span "Self Pickup" at bounding box center [512, 97] width 318 height 24
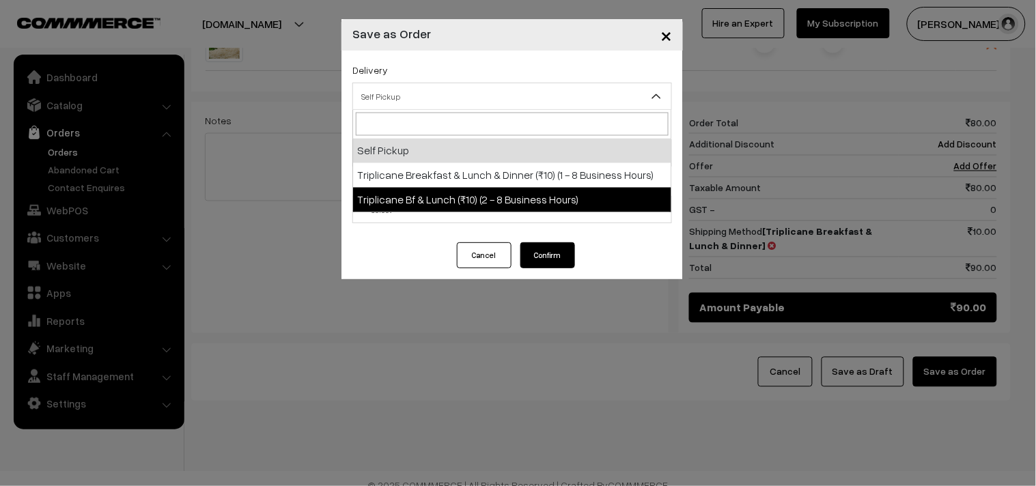
select select "TO1"
select select "3"
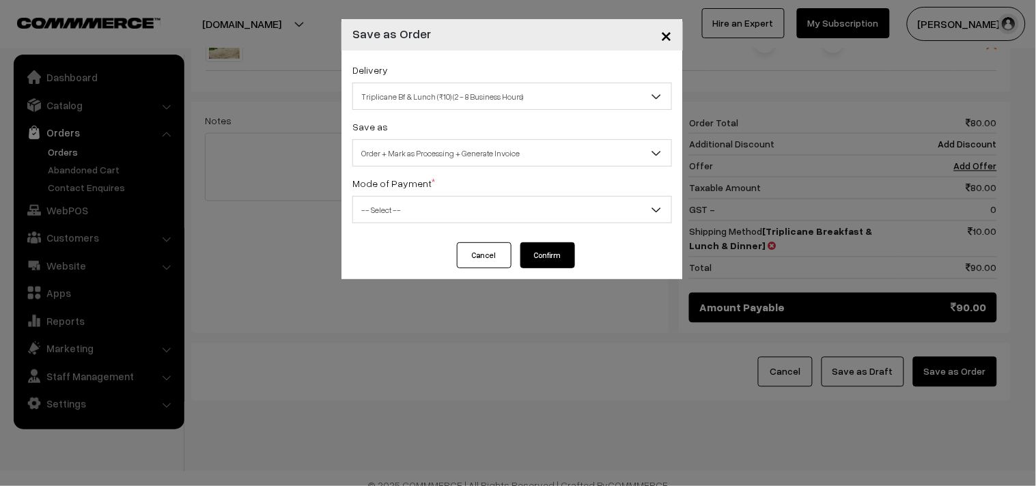
drag, startPoint x: 475, startPoint y: 96, endPoint x: 480, endPoint y: 106, distance: 11.0
click at [480, 106] on span "Triplicane Bf & Lunch (₹10) (2 - 8 Business Hours)" at bounding box center [512, 97] width 318 height 24
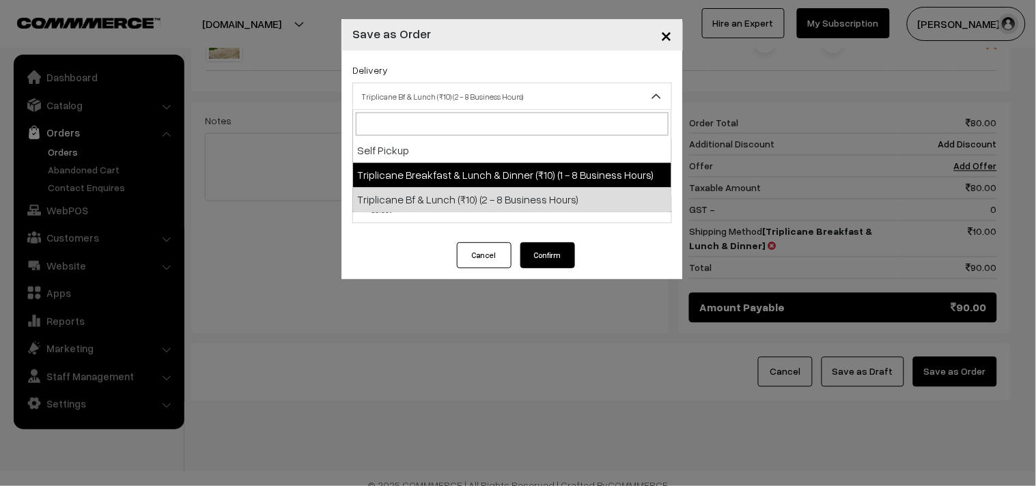
select select "TBL1"
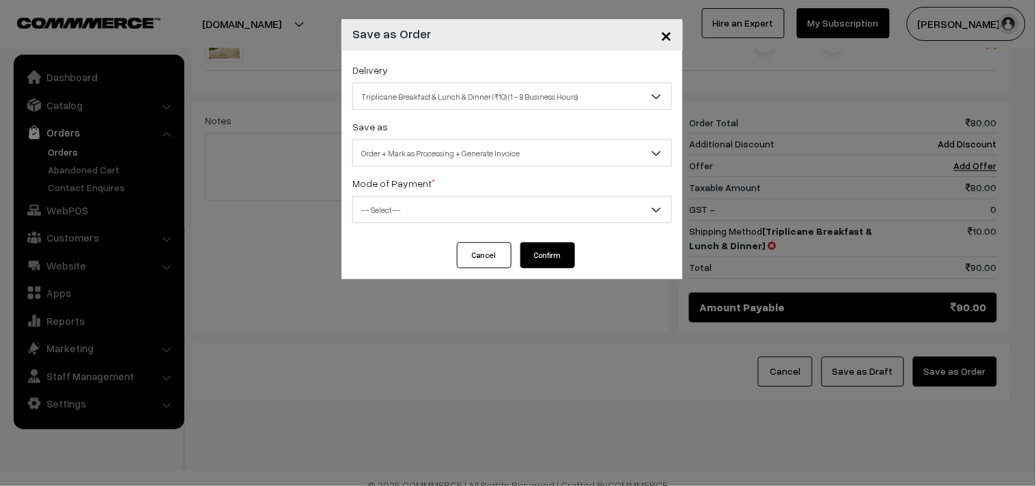
click at [469, 165] on span "Order + Mark as Processing + Generate Invoice" at bounding box center [512, 153] width 318 height 24
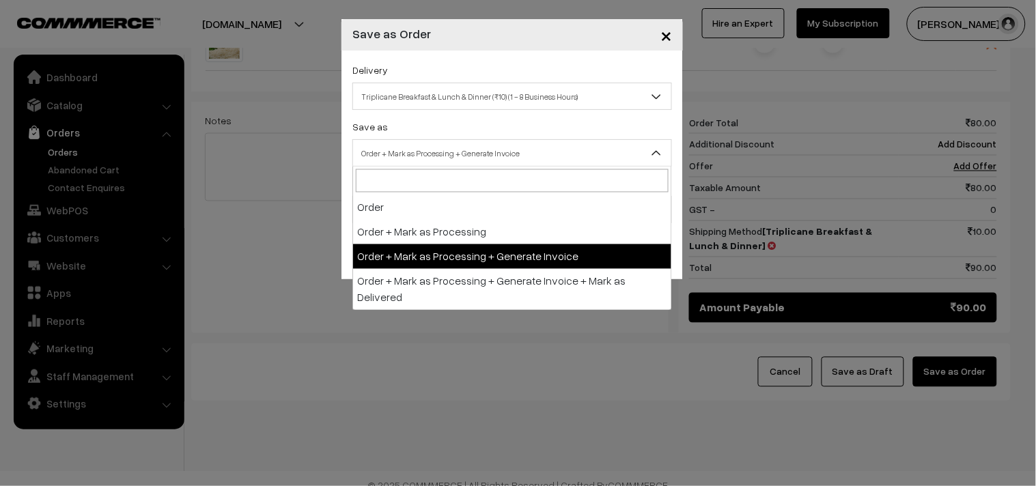
drag, startPoint x: 475, startPoint y: 256, endPoint x: 458, endPoint y: 215, distance: 44.1
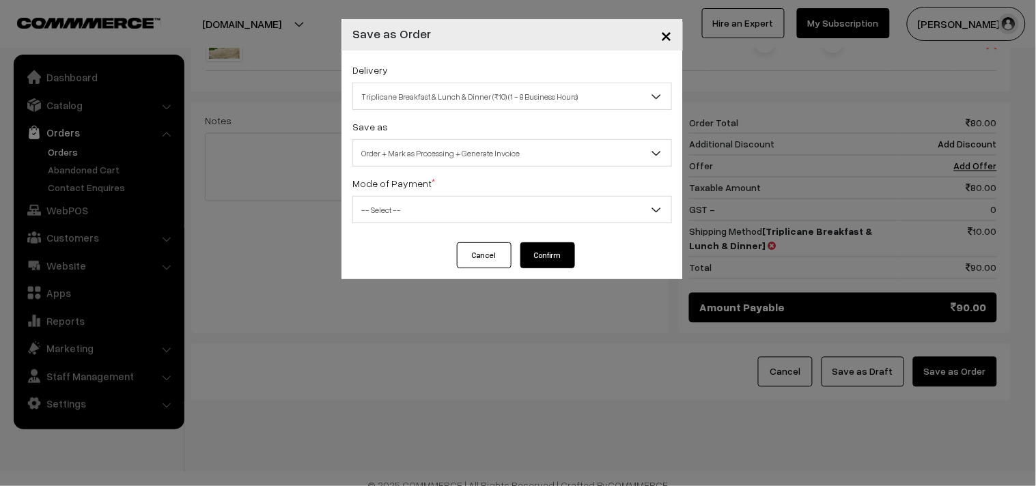
click at [459, 219] on span "-- Select --" at bounding box center [512, 210] width 318 height 24
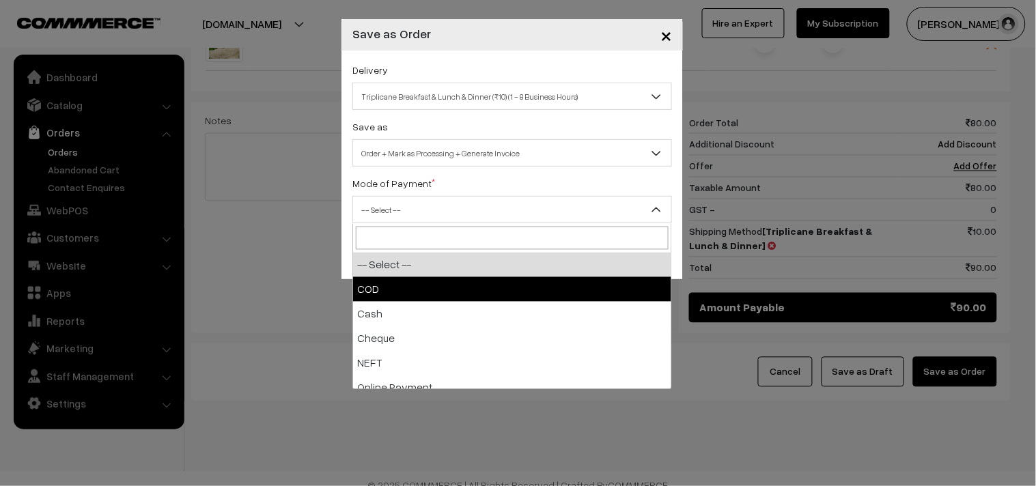
drag, startPoint x: 451, startPoint y: 279, endPoint x: 519, endPoint y: 255, distance: 72.4
select select "1"
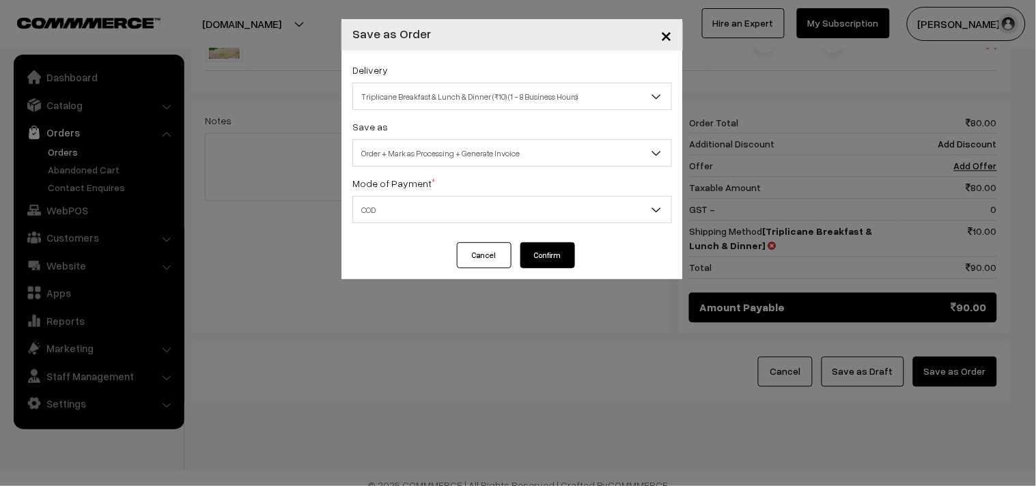
click at [529, 249] on button "Confirm" at bounding box center [548, 255] width 55 height 26
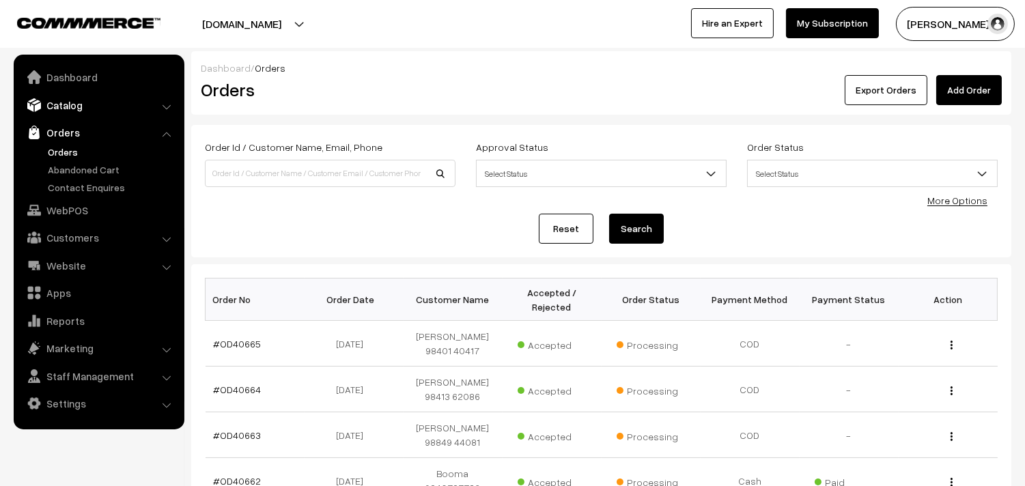
click at [56, 101] on link "Catalog" at bounding box center [98, 105] width 163 height 25
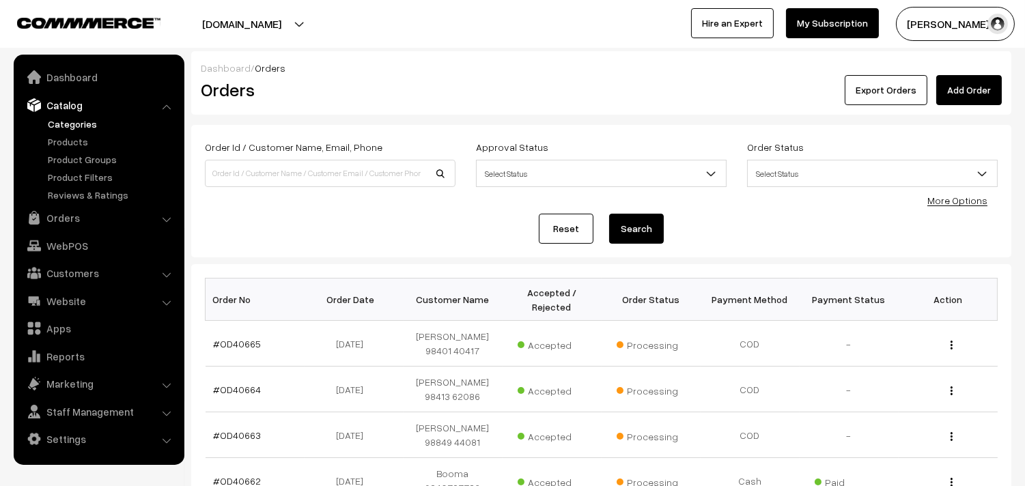
click at [74, 127] on link "Categories" at bounding box center [111, 124] width 135 height 14
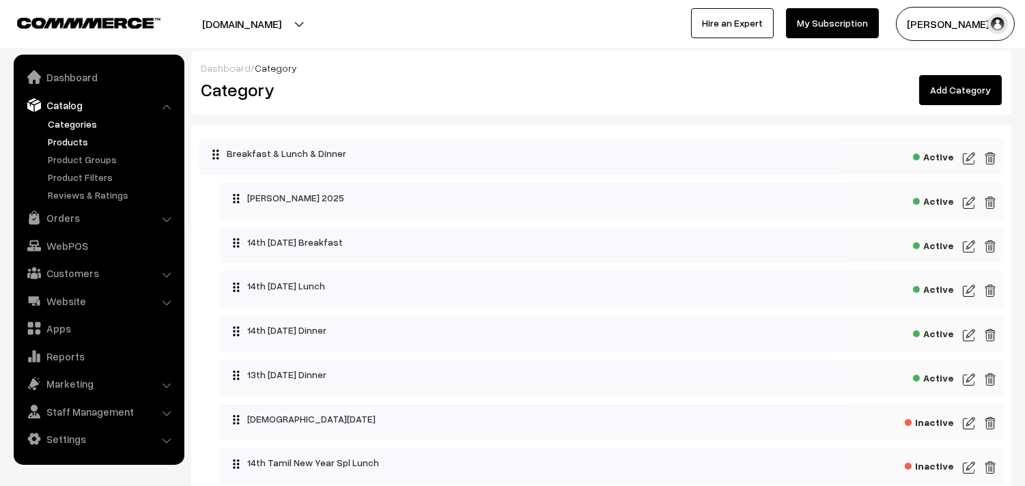
click at [74, 141] on link "Products" at bounding box center [111, 142] width 135 height 14
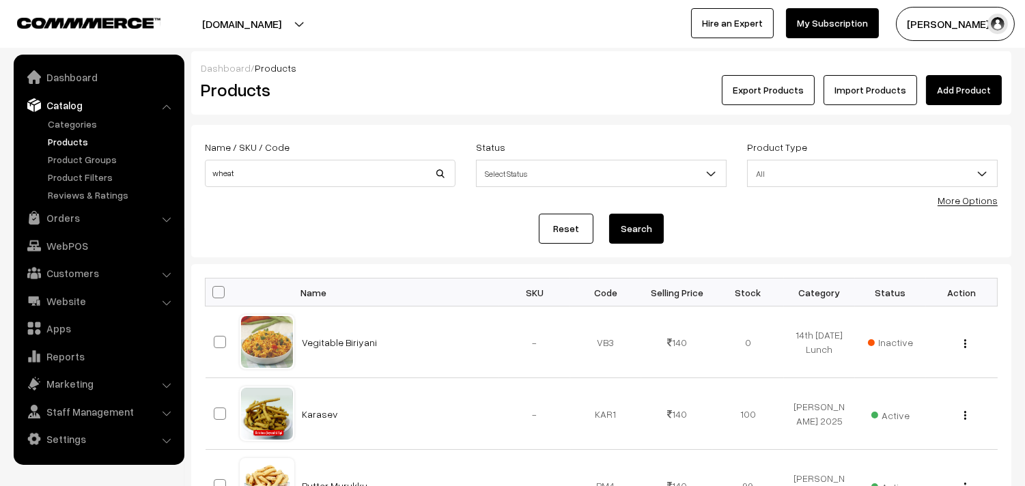
type input "wheat idiyappam"
click at [627, 217] on button "Search" at bounding box center [636, 229] width 55 height 30
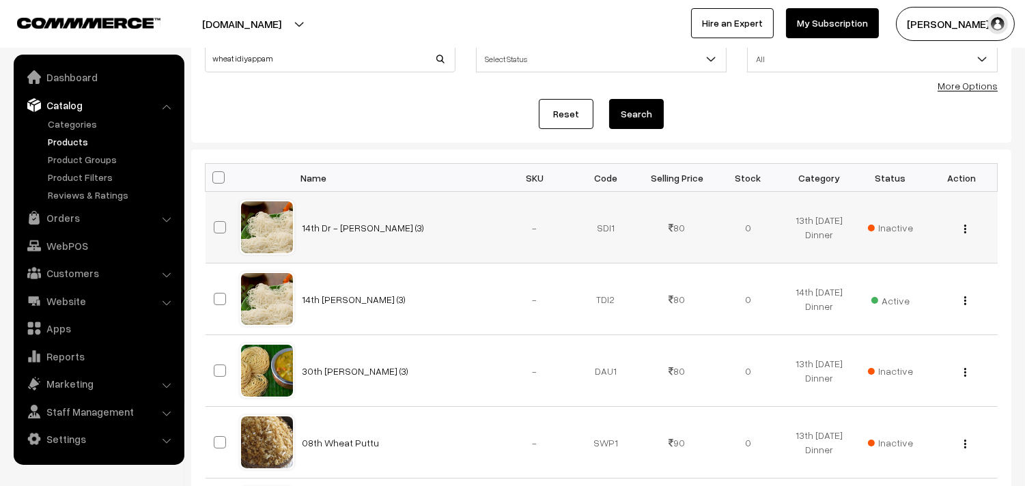
scroll to position [152, 0]
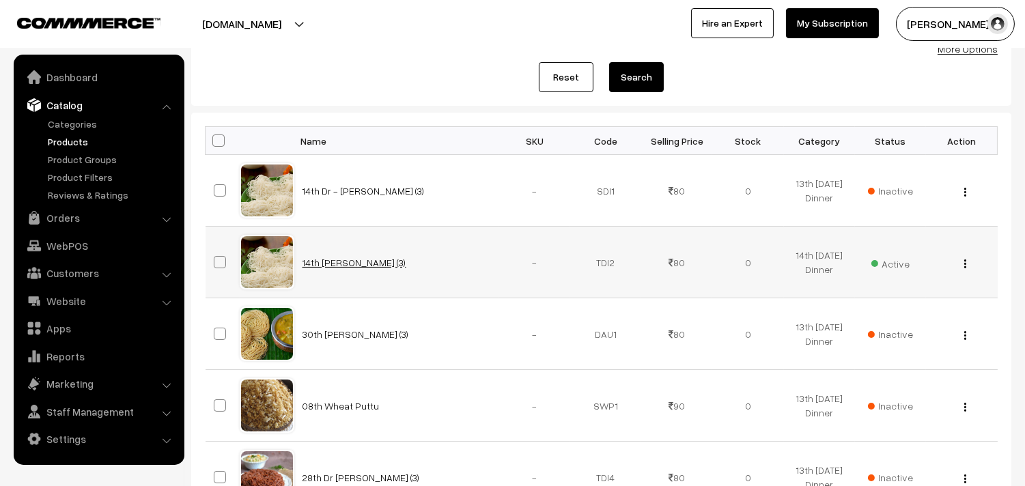
click at [303, 261] on link "14th [PERSON_NAME] (3)" at bounding box center [355, 263] width 104 height 12
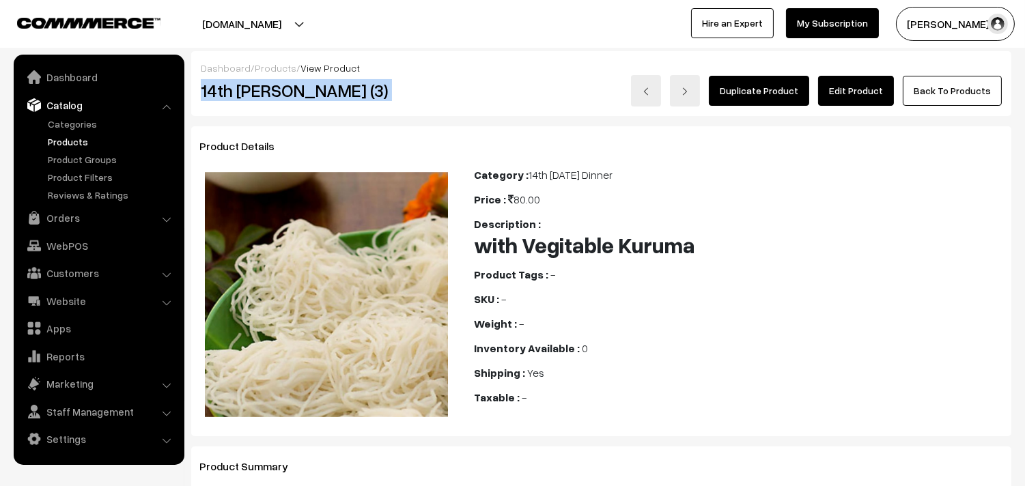
drag, startPoint x: 203, startPoint y: 92, endPoint x: 476, endPoint y: 105, distance: 273.6
click at [476, 105] on div "14th Dr Wheat Idiyappam (3) Duplicate Product Edit Product Back To Products" at bounding box center [602, 90] width 822 height 31
copy div "14th Dr Wheat Idiyappam (3)"
click at [445, 108] on div "Dashboard / Products / View Product 14th Dr Wheat Idiyappam (3) Duplicate Produ…" at bounding box center [601, 83] width 820 height 65
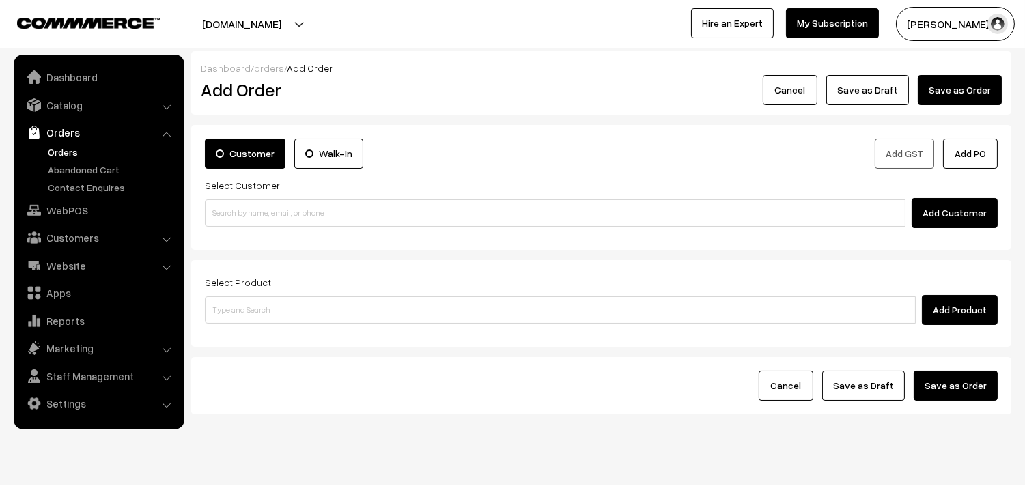
click at [57, 158] on link "Orders" at bounding box center [111, 152] width 135 height 14
click at [57, 145] on link "Orders" at bounding box center [111, 152] width 135 height 14
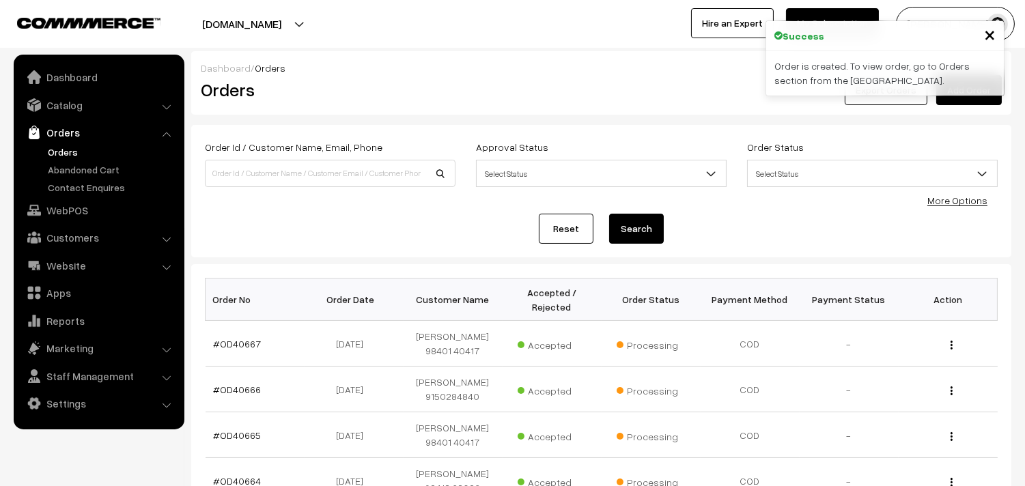
click at [236, 342] on link "#OD40667" at bounding box center [238, 344] width 48 height 12
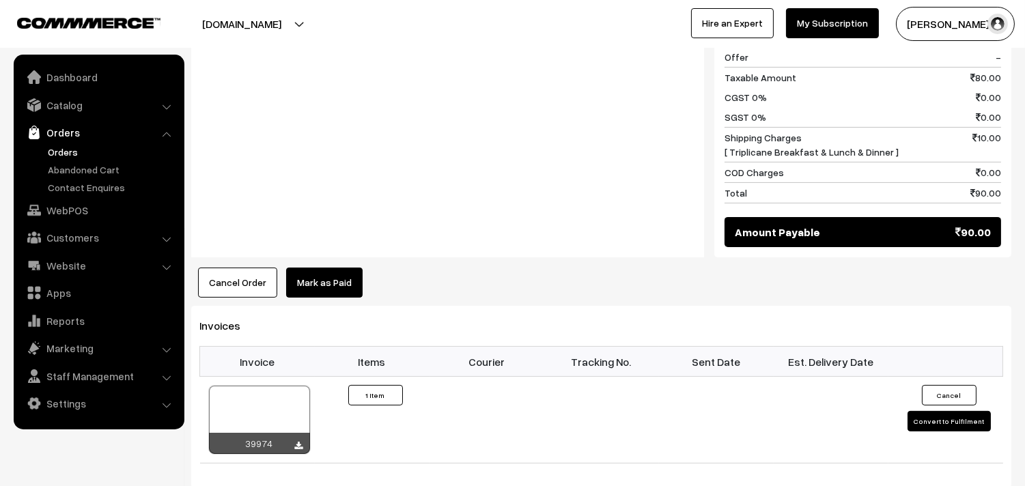
scroll to position [683, 0]
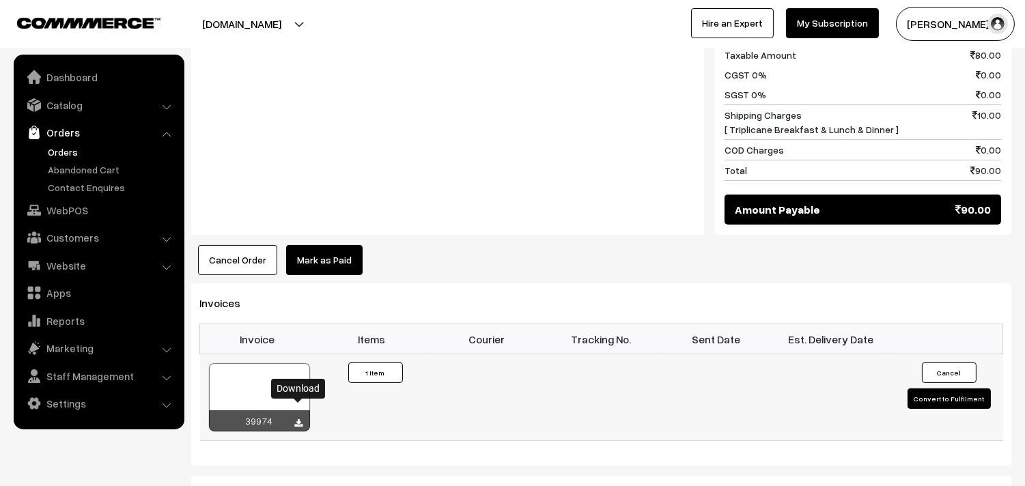
click at [303, 419] on icon at bounding box center [299, 423] width 8 height 9
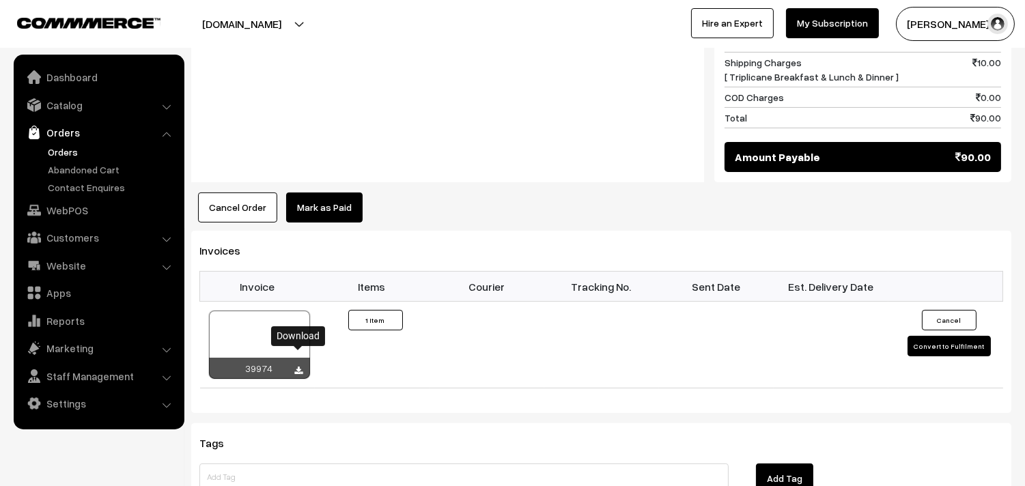
scroll to position [759, 0]
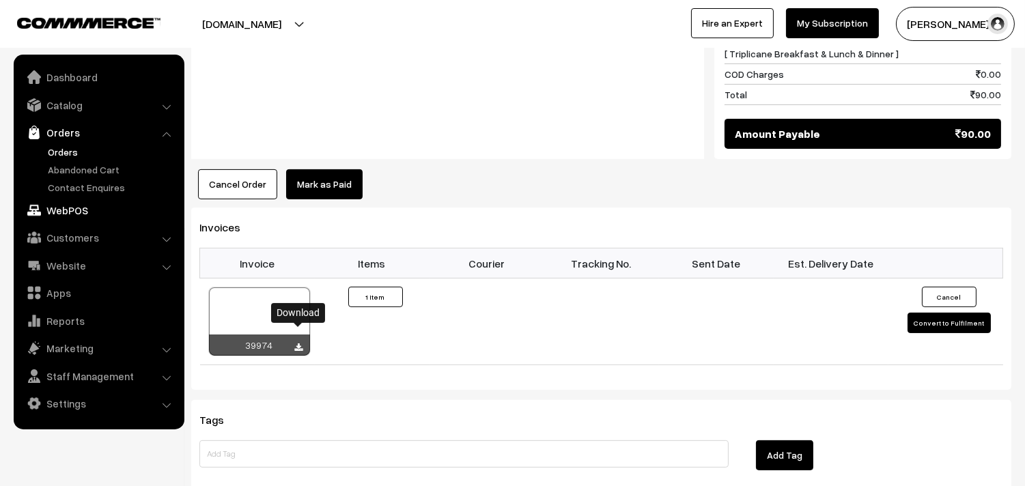
click at [53, 217] on link "WebPOS" at bounding box center [98, 210] width 163 height 25
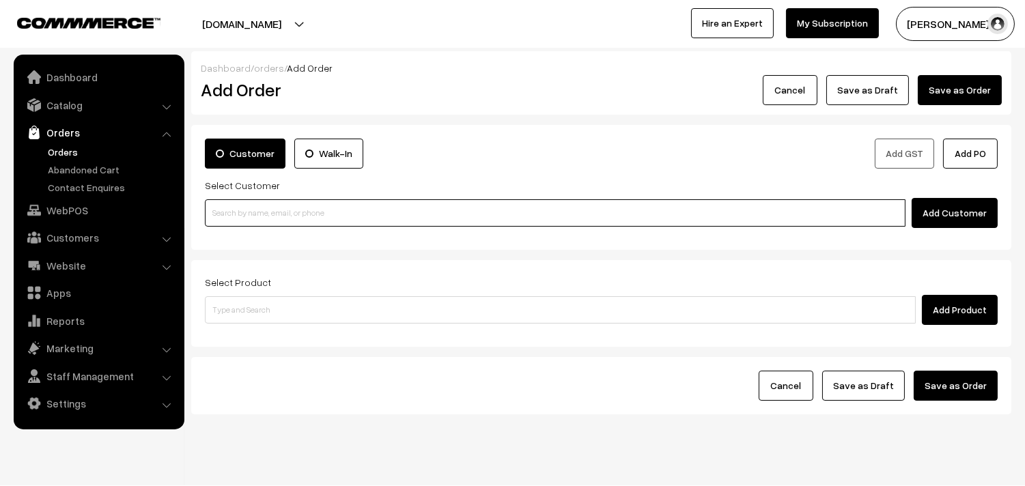
click at [255, 212] on input at bounding box center [555, 212] width 701 height 27
paste input "98403 64666"
click at [243, 241] on link "[PERSON_NAME], 98403 64666 [9840364666]" at bounding box center [558, 238] width 704 height 20
type input "98403 64666"
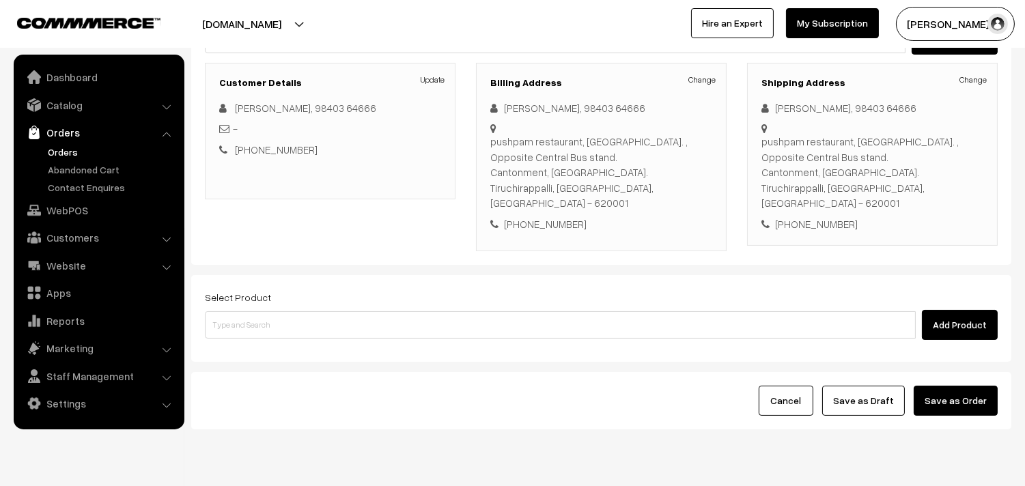
scroll to position [186, 0]
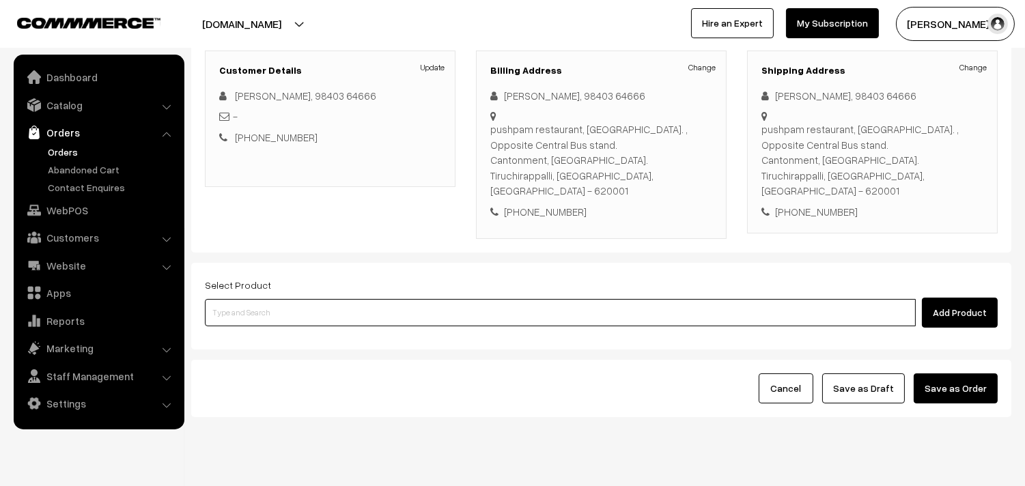
click at [299, 299] on input at bounding box center [560, 312] width 711 height 27
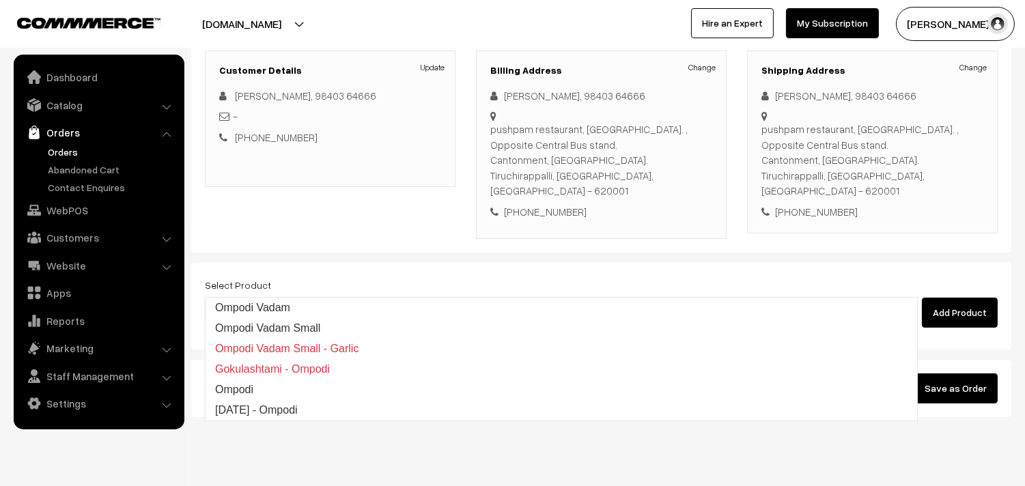
type input "ompodi"
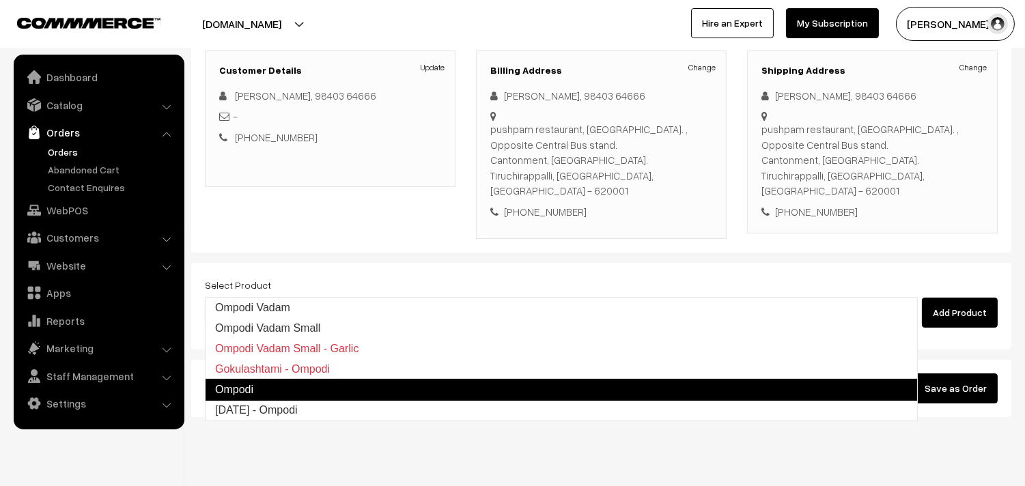
click at [295, 394] on link "Ompodi" at bounding box center [561, 390] width 713 height 22
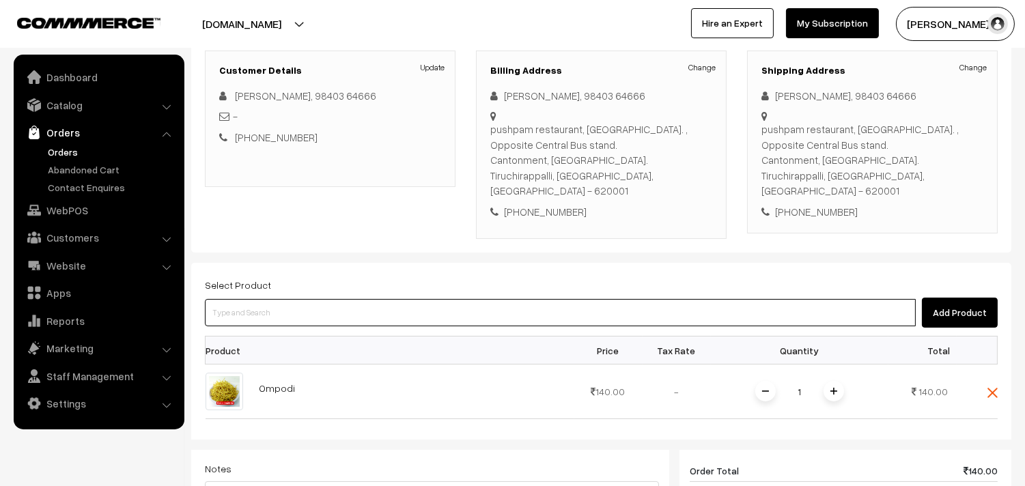
click at [292, 299] on input at bounding box center [560, 312] width 711 height 27
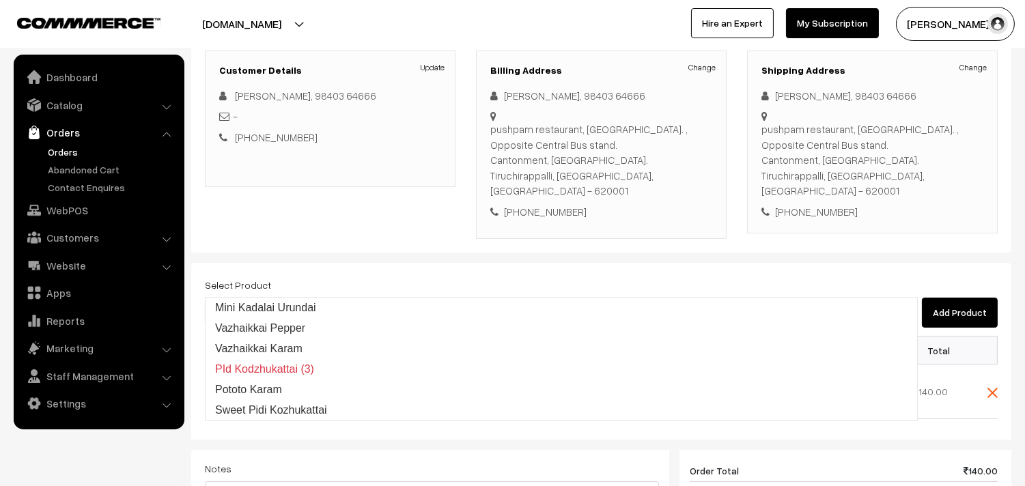
type input "kada"
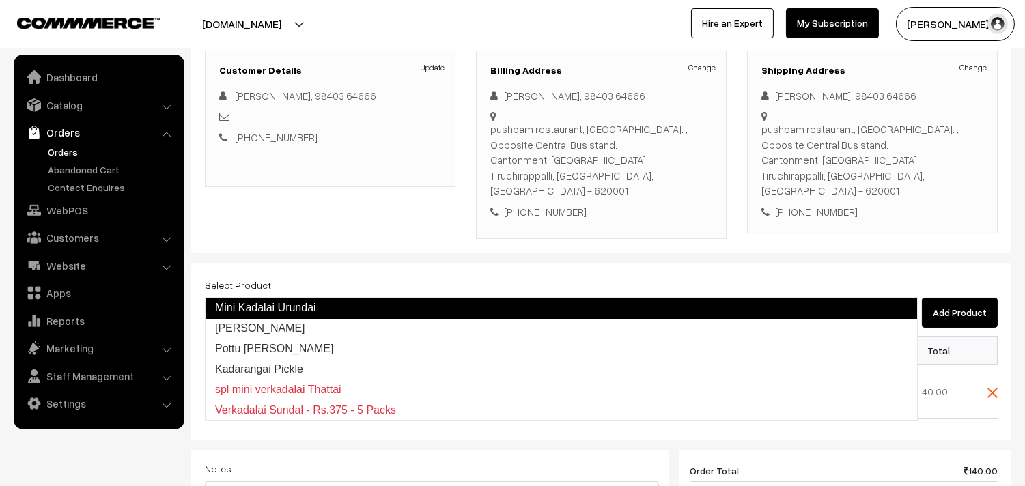
click at [244, 312] on link "Mini Kadalai Urundai" at bounding box center [561, 308] width 713 height 22
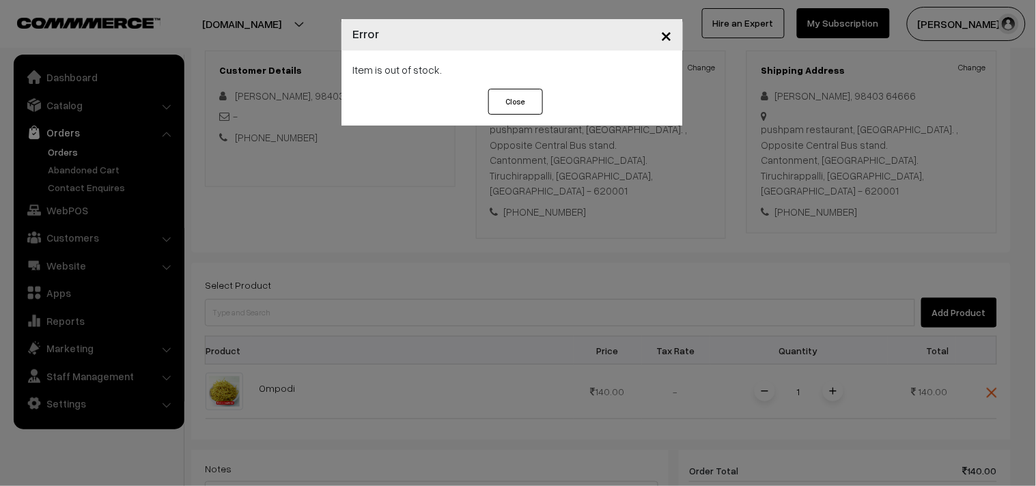
click at [667, 32] on span "×" at bounding box center [667, 34] width 12 height 25
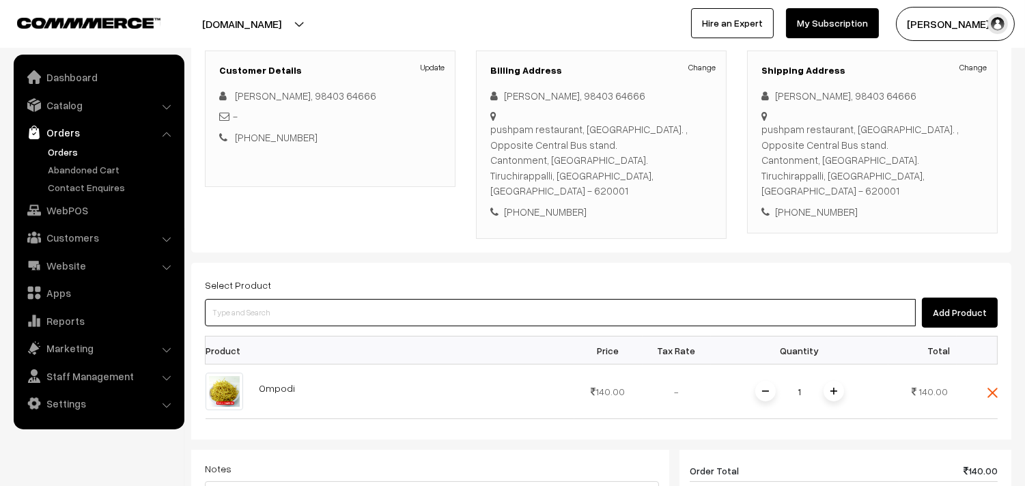
click at [285, 299] on input at bounding box center [560, 312] width 711 height 27
type input "mini"
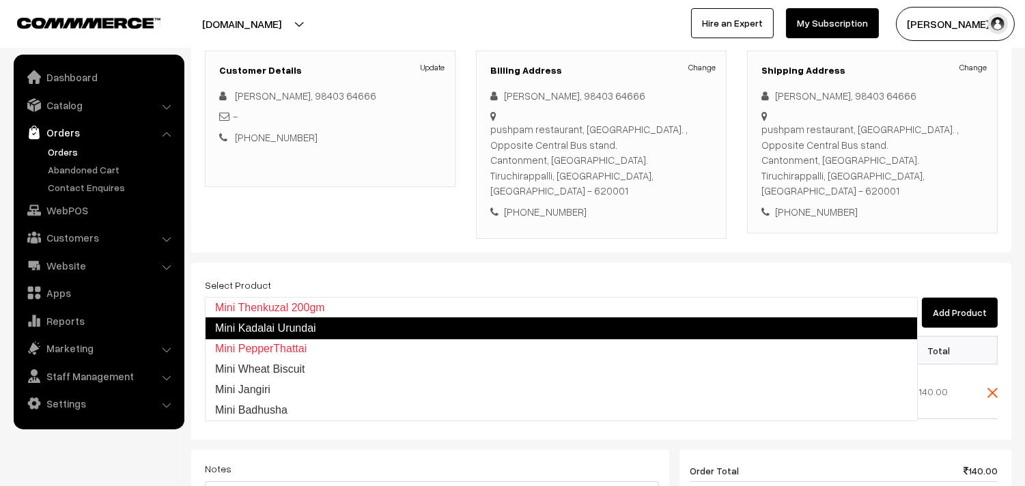
click at [294, 320] on link "Mini Kadalai Urundai" at bounding box center [561, 329] width 713 height 22
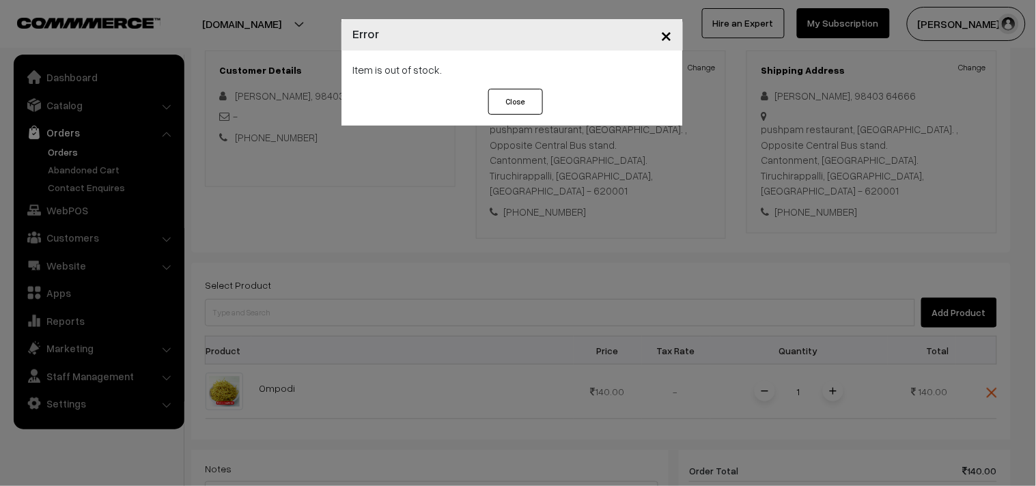
click at [665, 35] on span "×" at bounding box center [667, 34] width 12 height 25
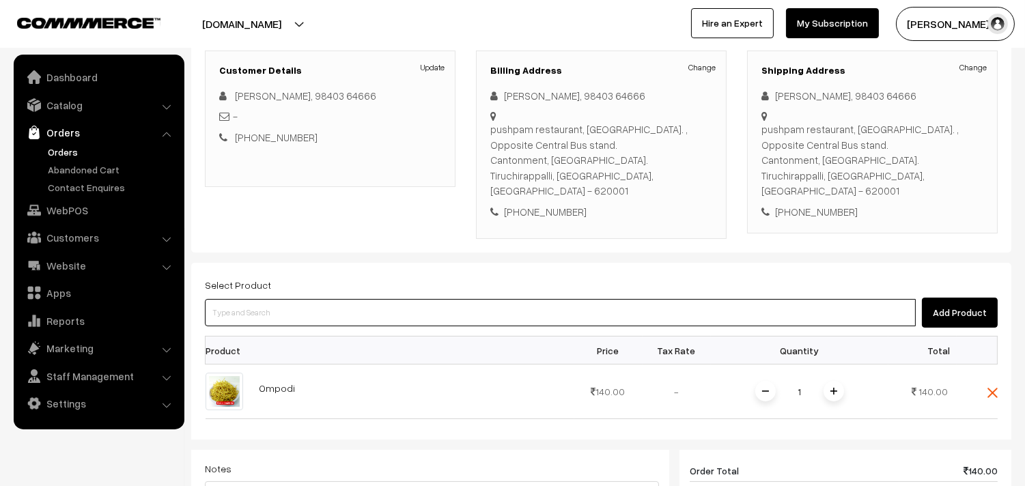
click at [353, 299] on input at bounding box center [560, 312] width 711 height 27
type input "mini"
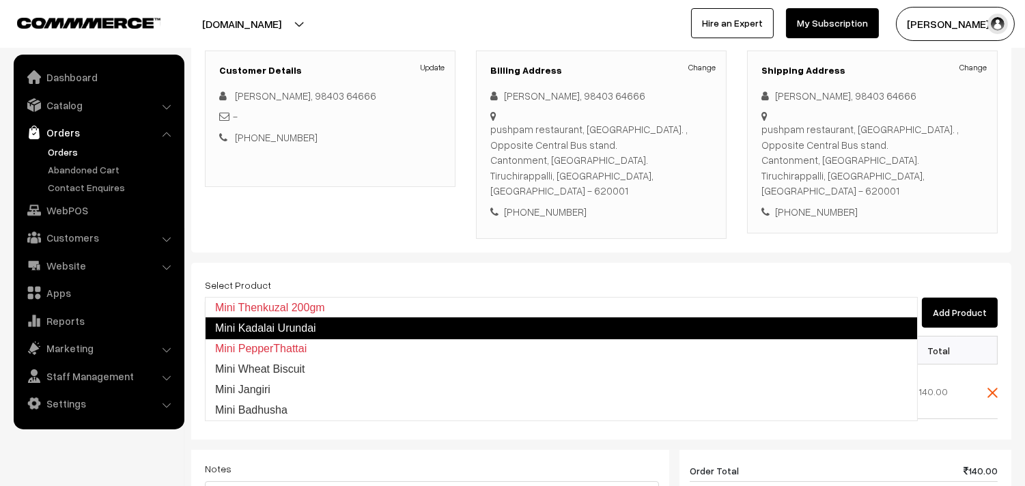
click at [311, 323] on link "Mini Kadalai Urundai" at bounding box center [561, 329] width 713 height 22
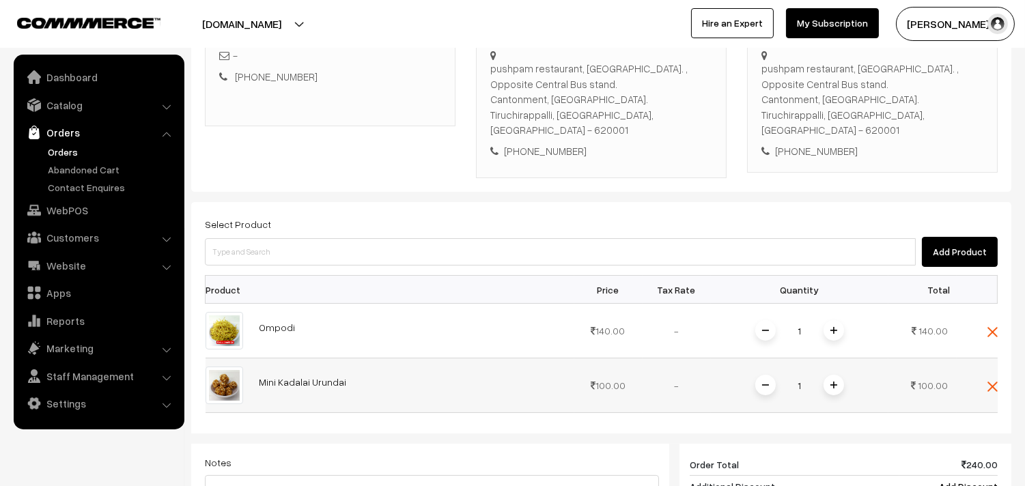
scroll to position [337, 0]
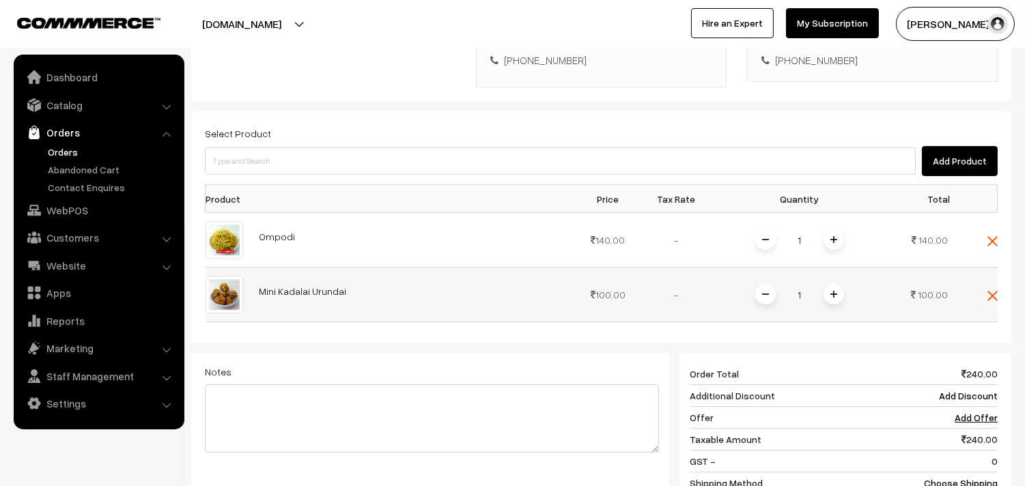
click at [831, 291] on img at bounding box center [834, 294] width 7 height 7
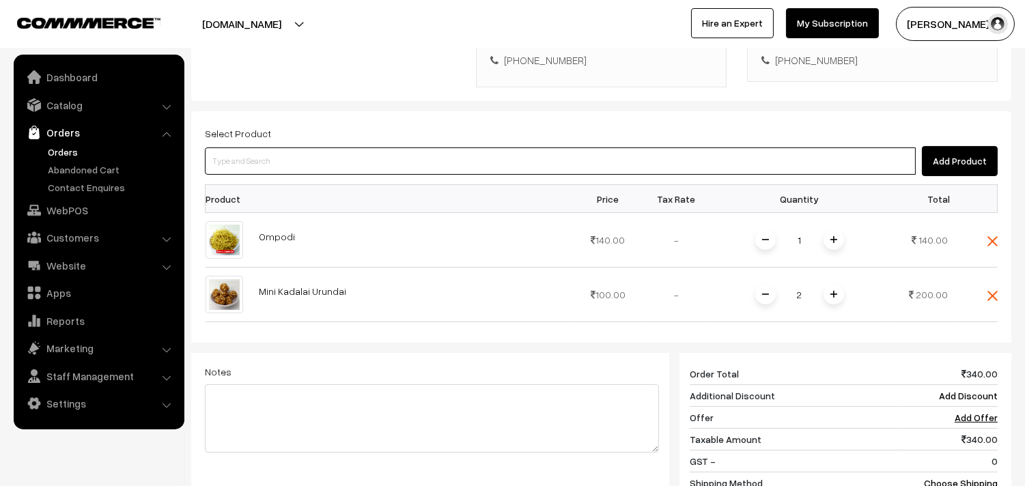
drag, startPoint x: 301, startPoint y: 134, endPoint x: 303, endPoint y: 126, distance: 8.3
click at [302, 148] on input at bounding box center [560, 161] width 711 height 27
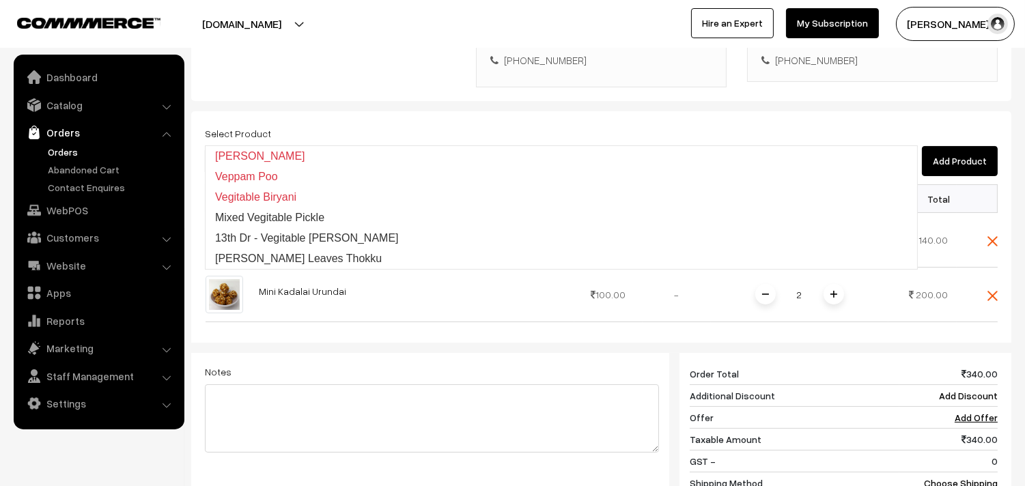
type input "vella"
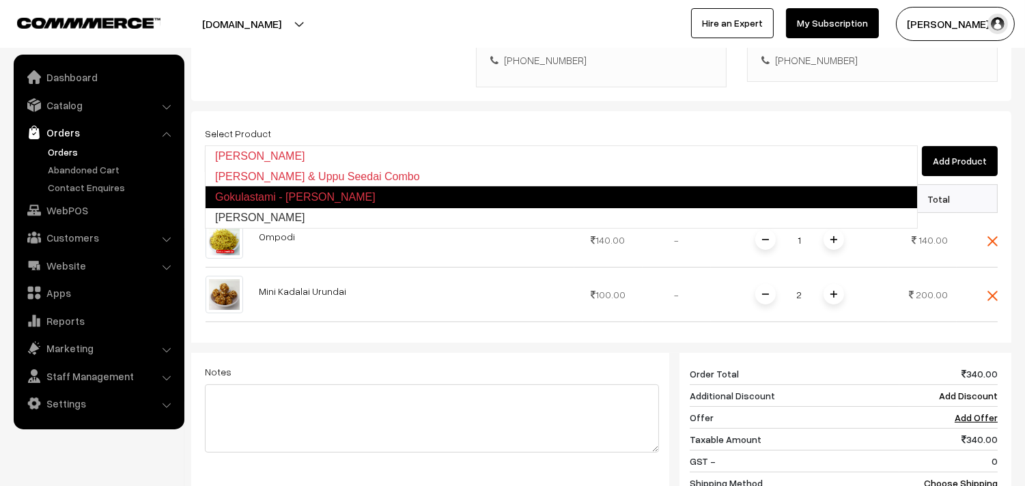
click at [268, 212] on link "Vella Seedai" at bounding box center [562, 218] width 712 height 20
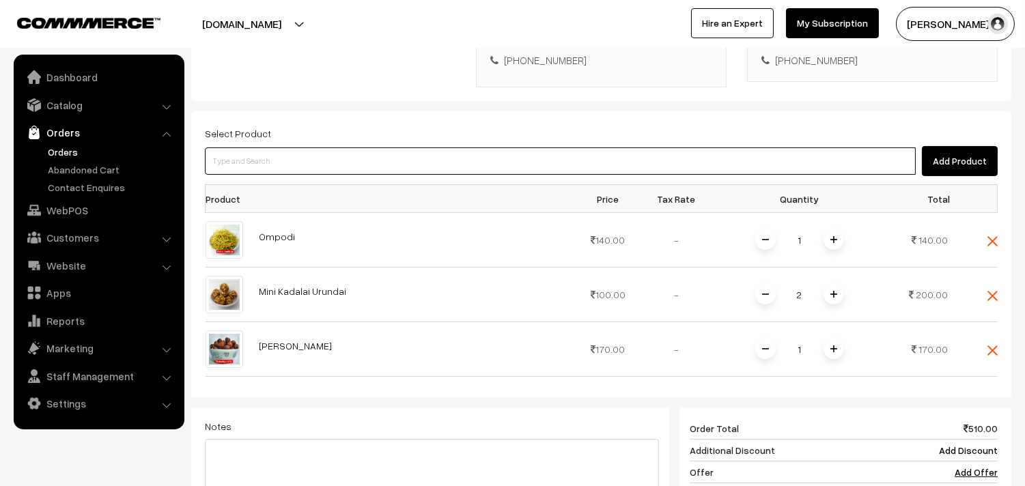
click at [242, 148] on input at bounding box center [560, 161] width 711 height 27
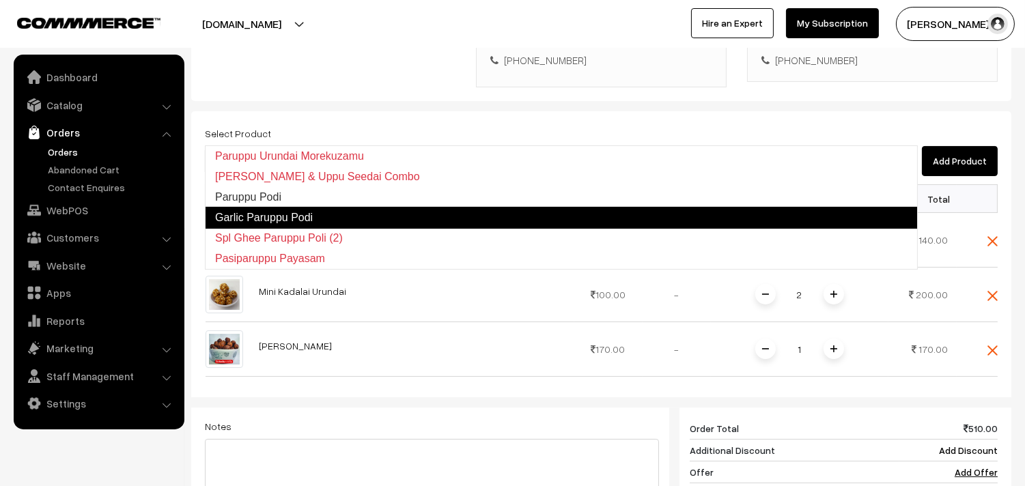
type input "uppu see"
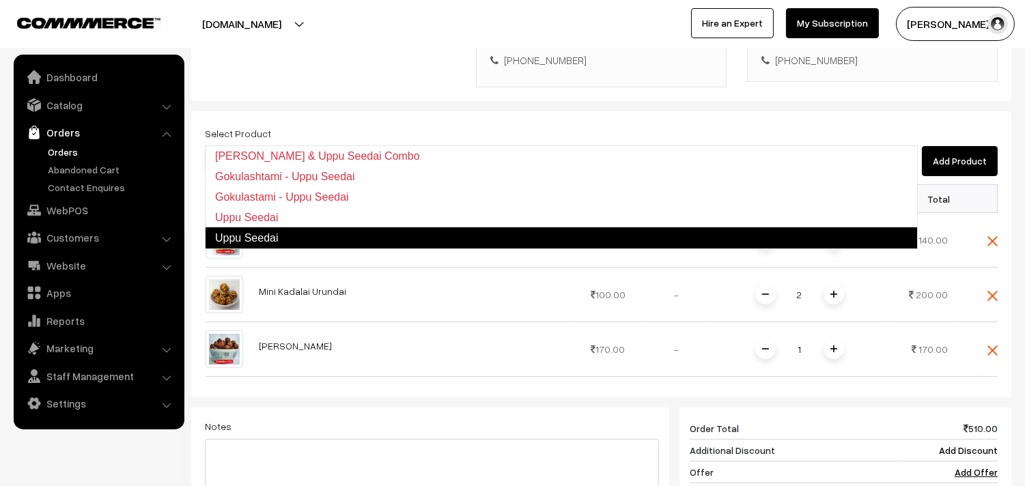
click at [307, 240] on link "Uppu Seedai" at bounding box center [561, 238] width 713 height 22
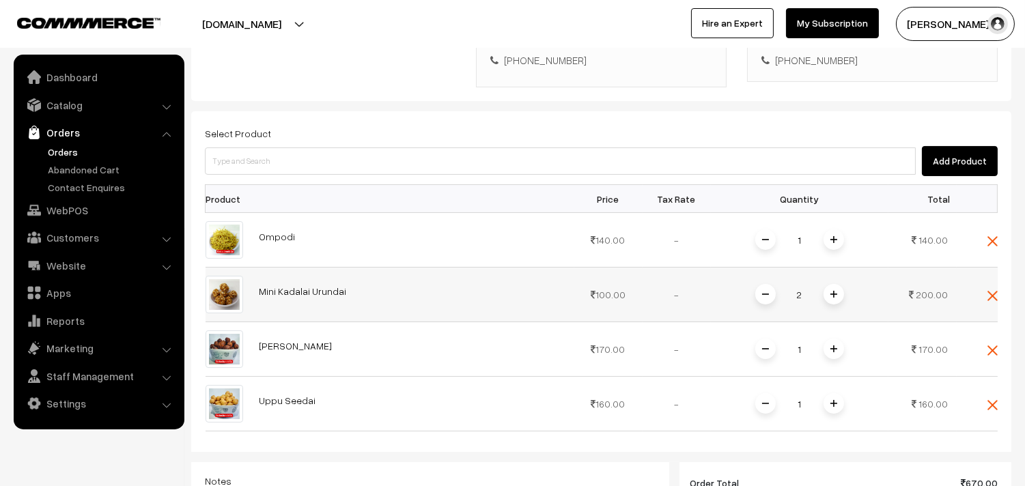
click at [762, 284] on span at bounding box center [765, 294] width 20 height 20
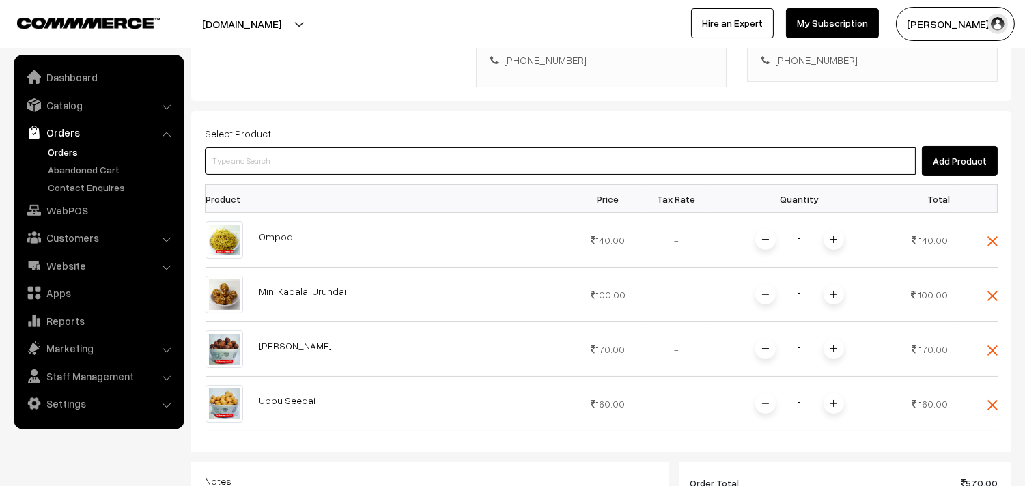
drag, startPoint x: 322, startPoint y: 132, endPoint x: 371, endPoint y: 154, distance: 54.1
click at [322, 148] on input at bounding box center [560, 161] width 711 height 27
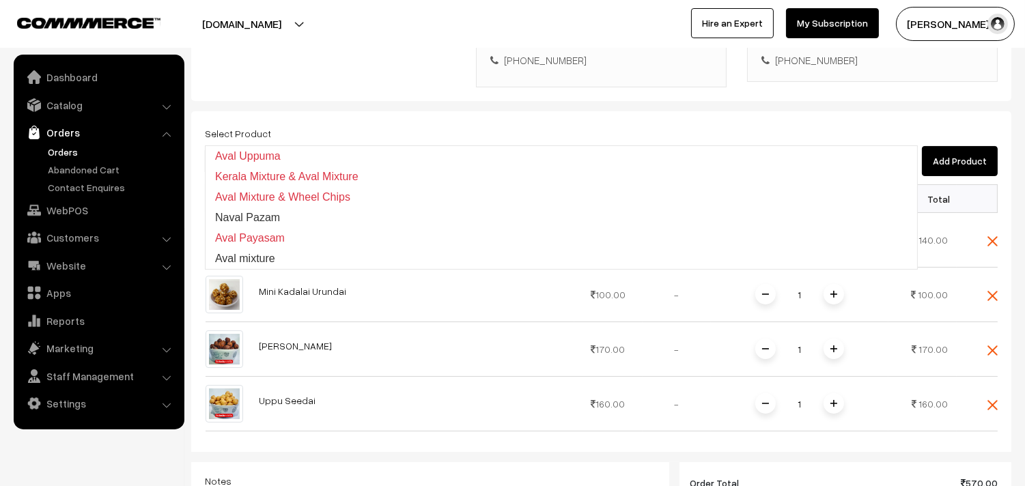
type input "aval mi"
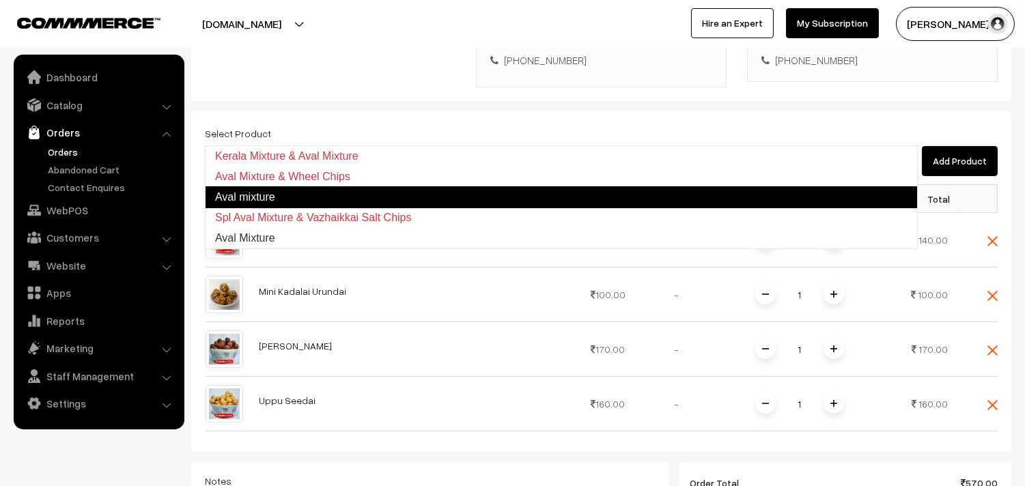
click at [355, 198] on link "Aval mixture" at bounding box center [561, 197] width 713 height 22
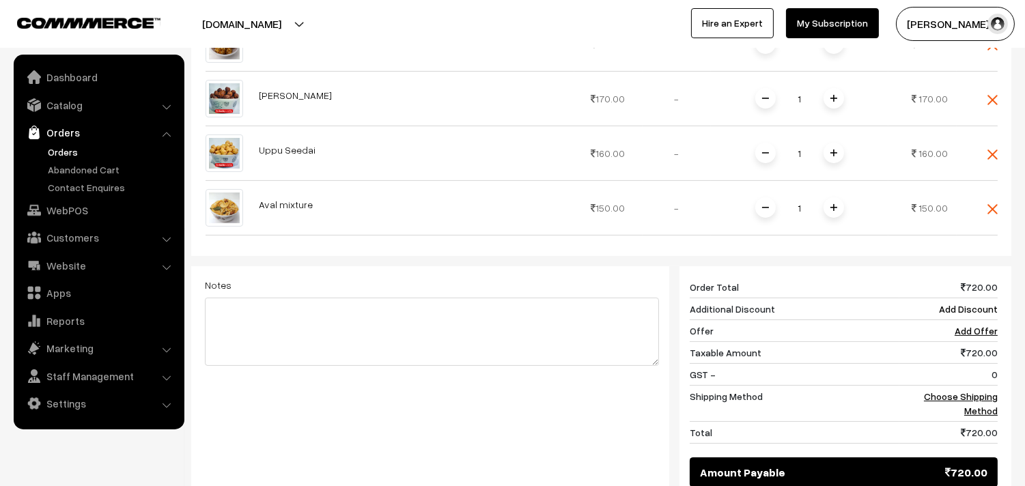
scroll to position [738, 0]
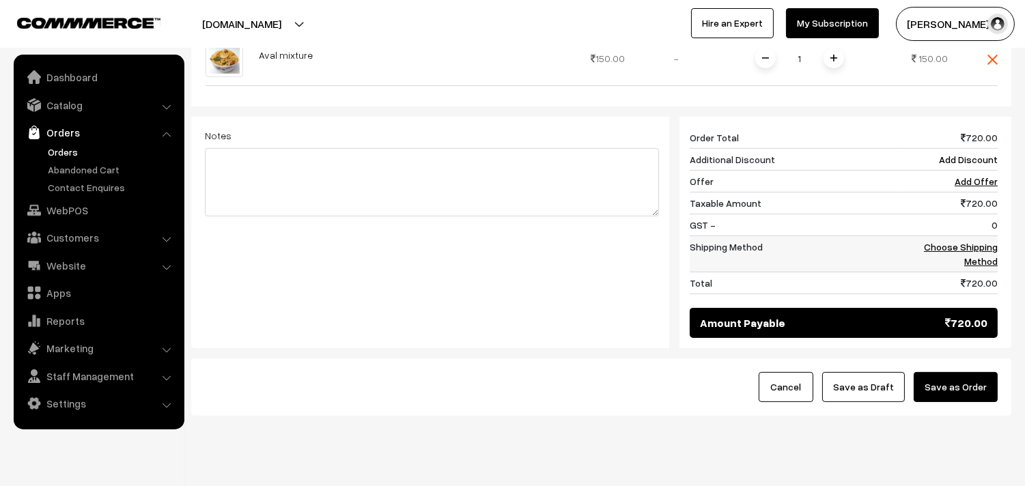
click at [953, 241] on link "Choose Shipping Method" at bounding box center [961, 254] width 74 height 26
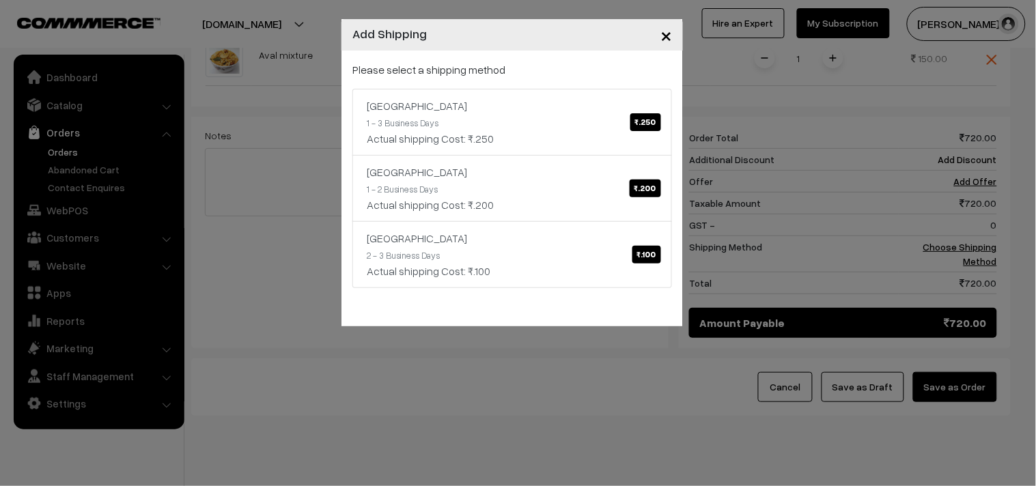
click at [569, 85] on div "Please select a shipping method India ₹.250 1 - 3 Business Days Actual shipping…" at bounding box center [512, 174] width 320 height 227
drag, startPoint x: 575, startPoint y: 104, endPoint x: 622, endPoint y: 120, distance: 49.0
click at [576, 105] on div "India ₹.250" at bounding box center [512, 106] width 291 height 16
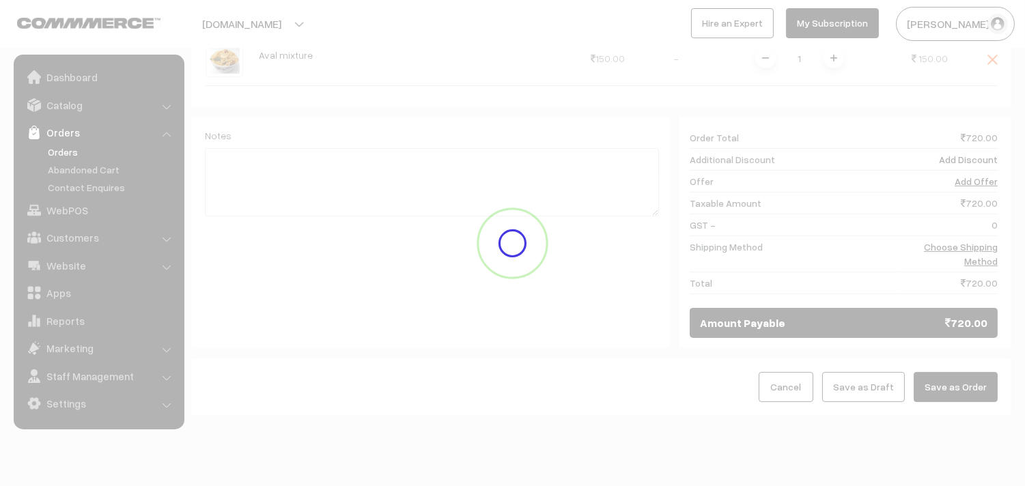
scroll to position [723, 0]
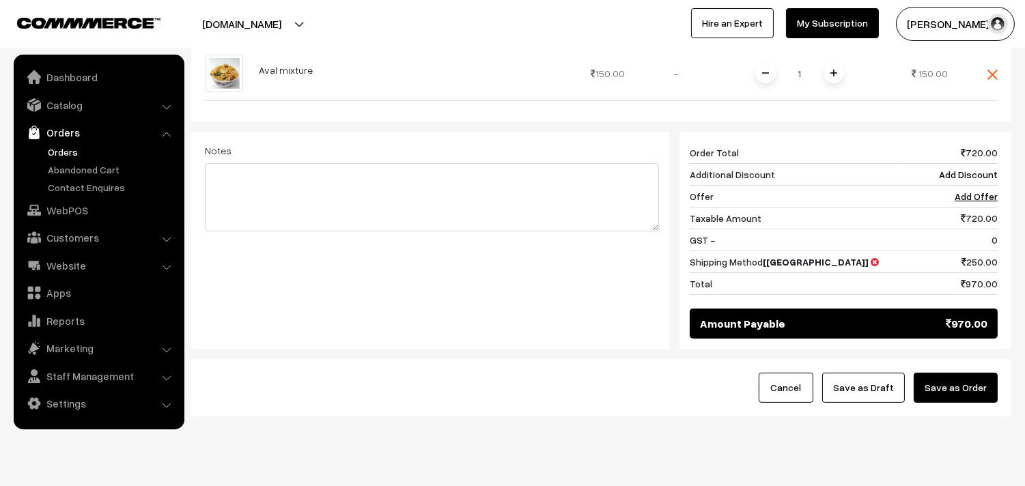
click at [975, 373] on button "Save as Order" at bounding box center [956, 388] width 84 height 30
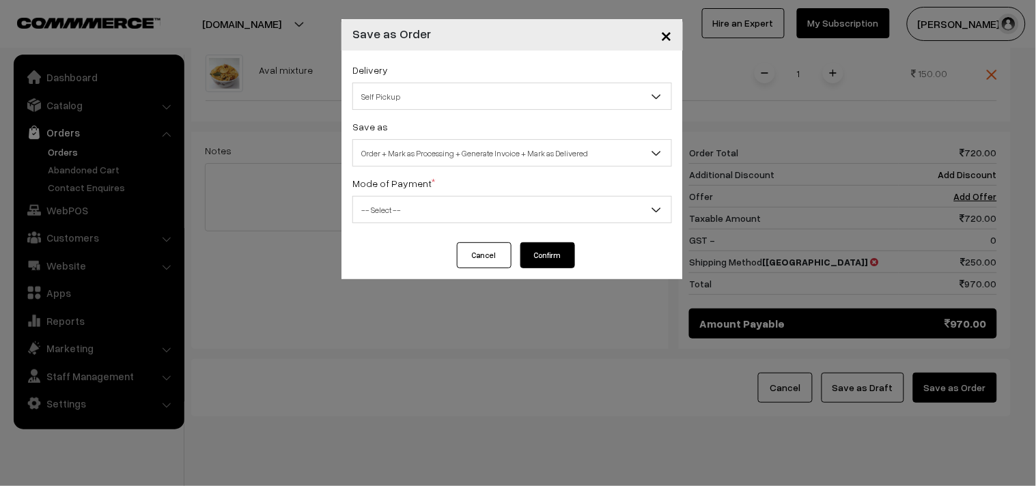
click at [665, 36] on span "×" at bounding box center [667, 34] width 12 height 25
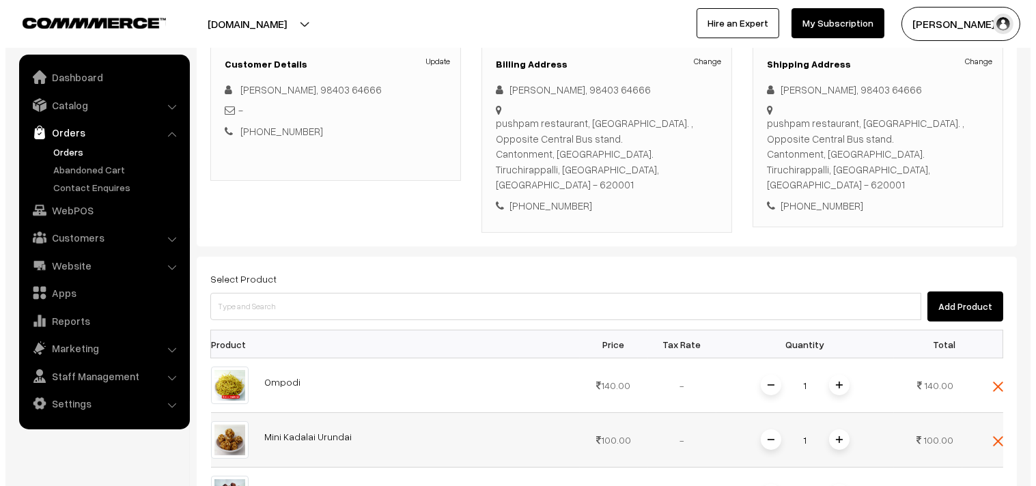
scroll to position [0, 0]
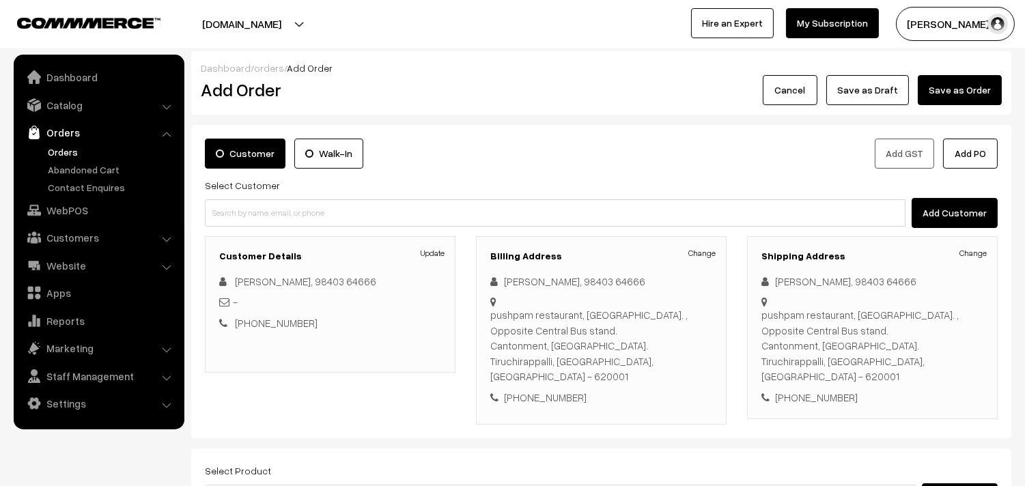
click at [693, 249] on link "Change" at bounding box center [702, 253] width 27 height 12
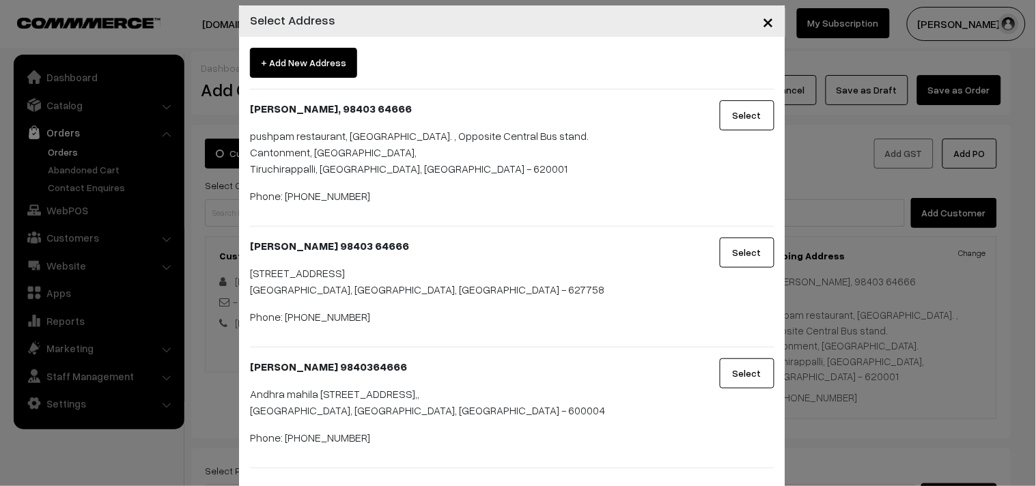
scroll to position [20, 0]
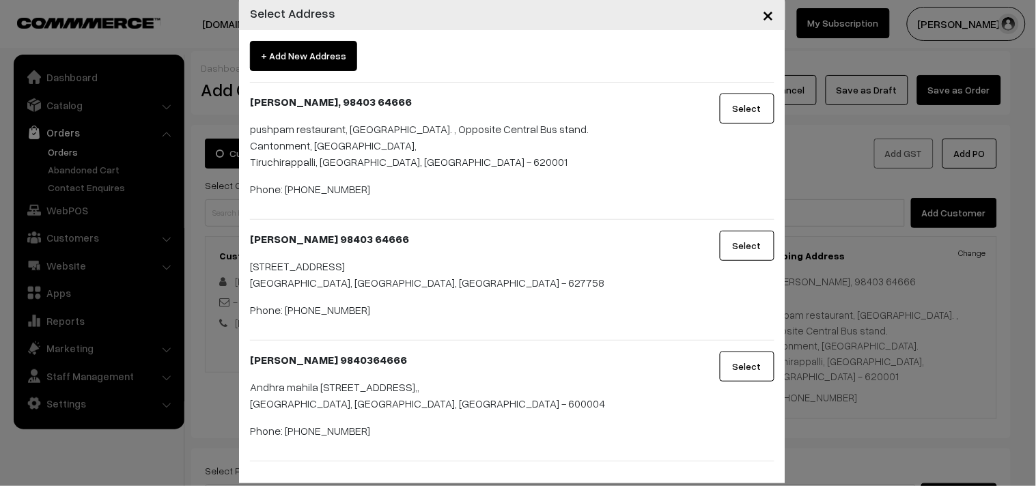
click at [766, 352] on button "Select" at bounding box center [747, 367] width 55 height 30
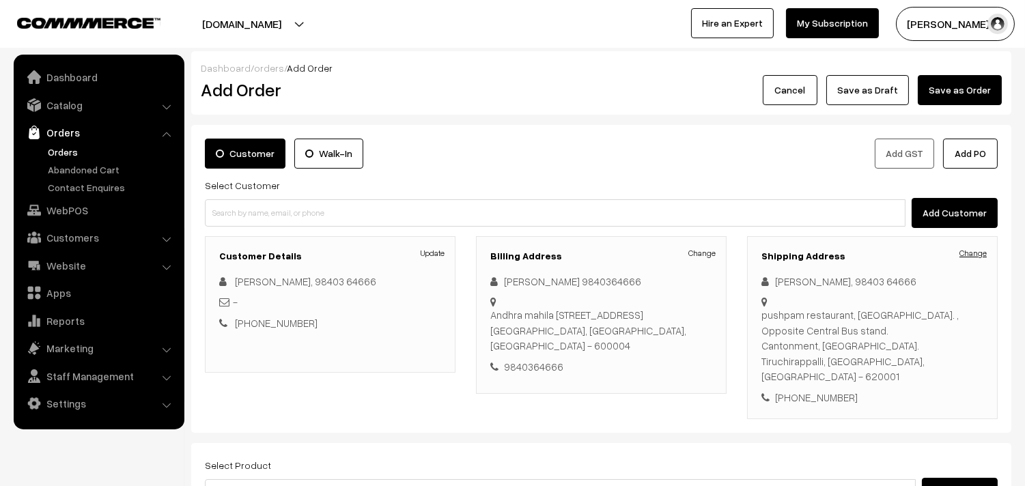
click at [974, 251] on link "Change" at bounding box center [973, 253] width 27 height 12
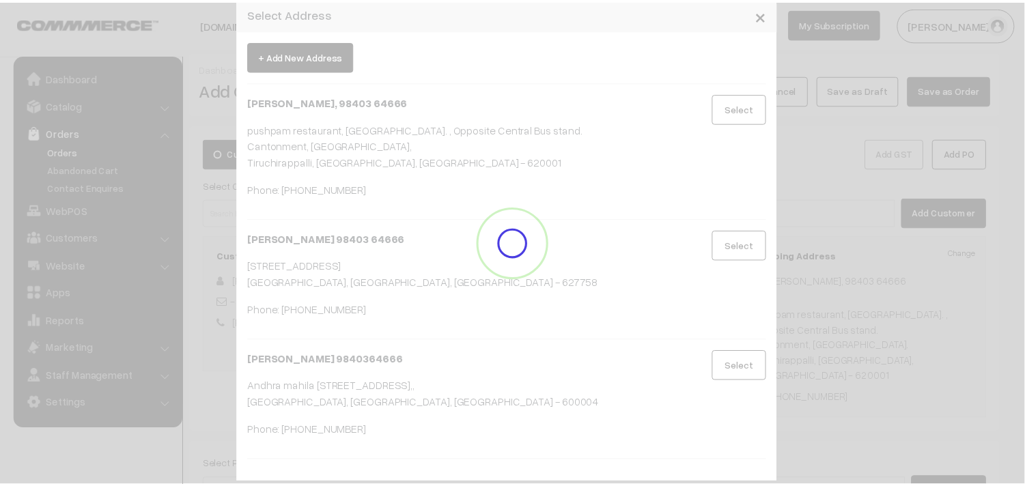
scroll to position [0, 0]
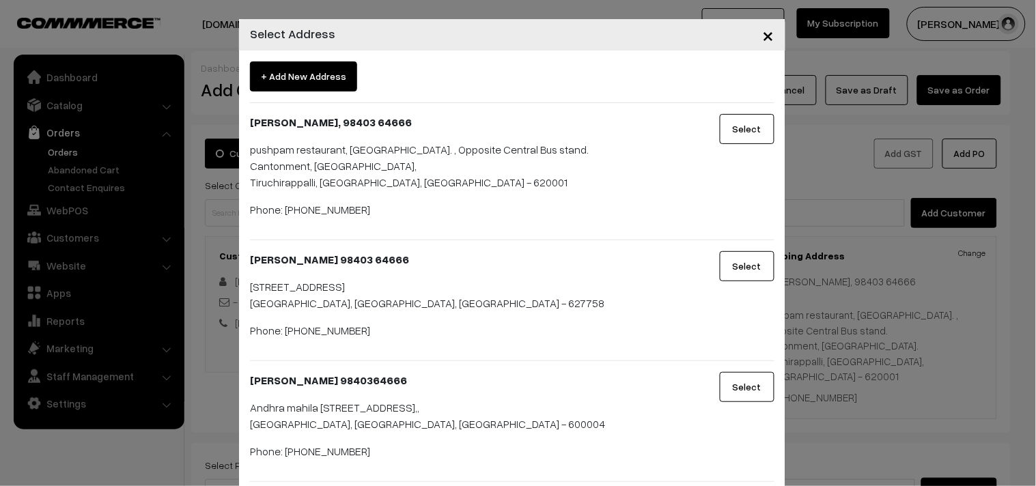
click at [749, 372] on button "Select" at bounding box center [747, 387] width 55 height 30
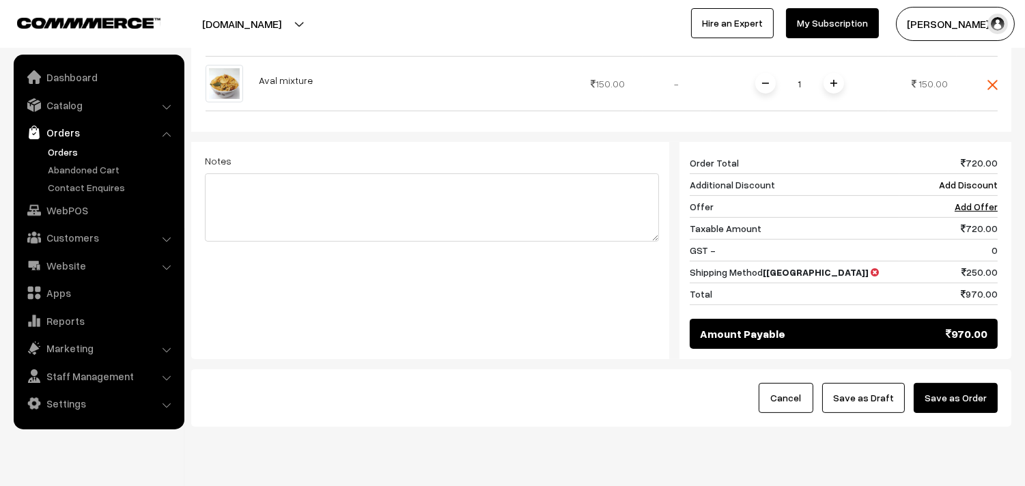
scroll to position [683, 0]
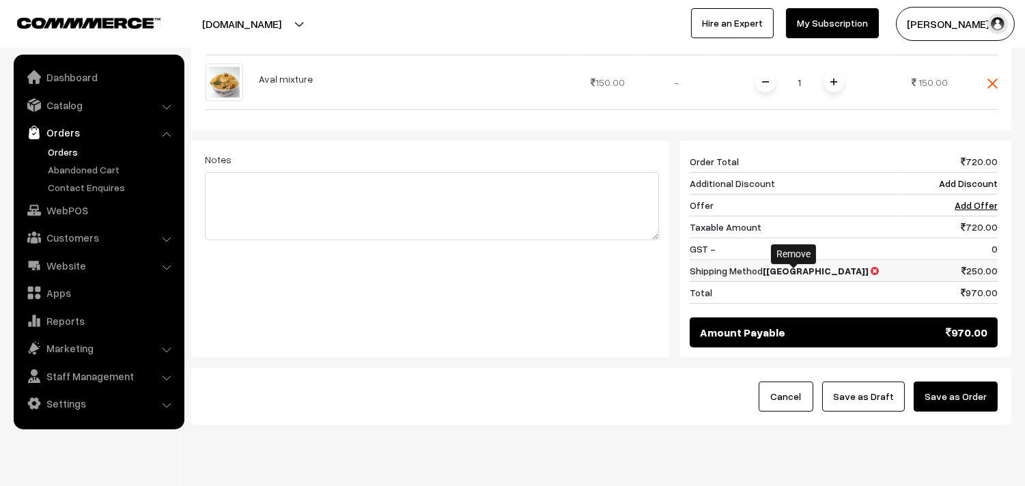
click at [871, 276] on icon at bounding box center [875, 271] width 8 height 10
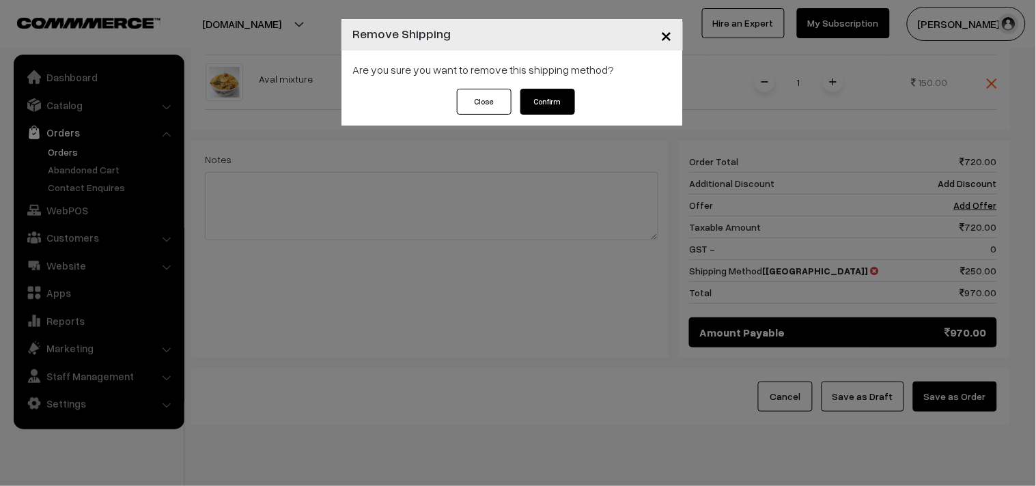
click at [547, 108] on button "Confirm" at bounding box center [548, 102] width 55 height 26
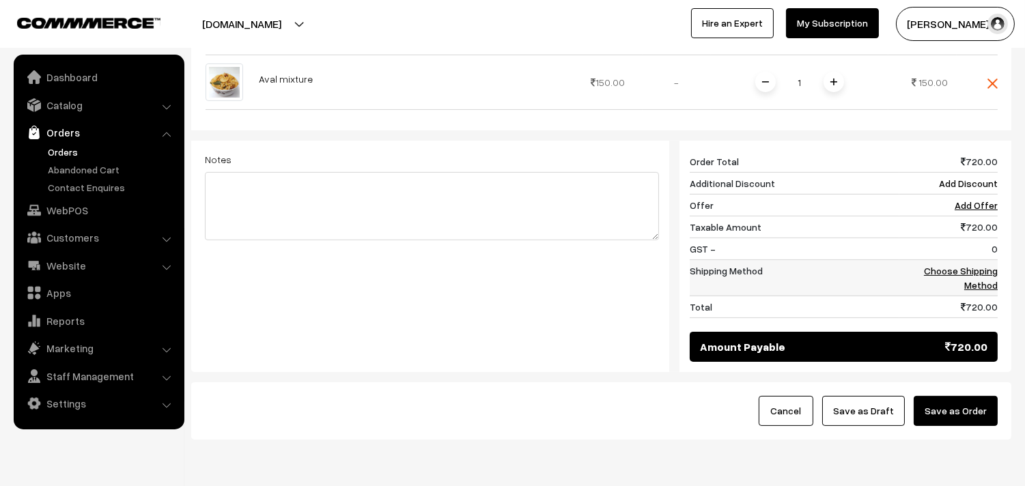
click at [952, 267] on link "Choose Shipping Method" at bounding box center [961, 278] width 74 height 26
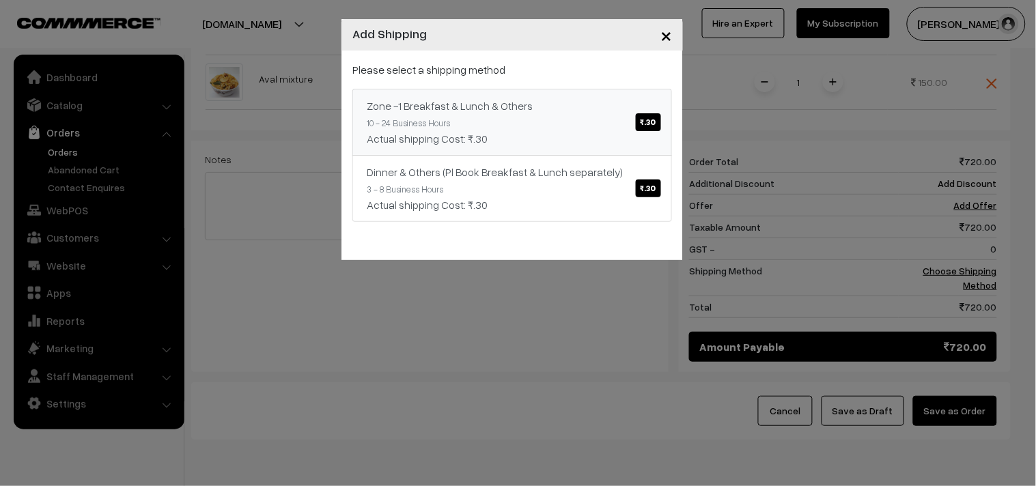
click at [635, 137] on div "Actual shipping Cost: ₹.30" at bounding box center [512, 138] width 291 height 16
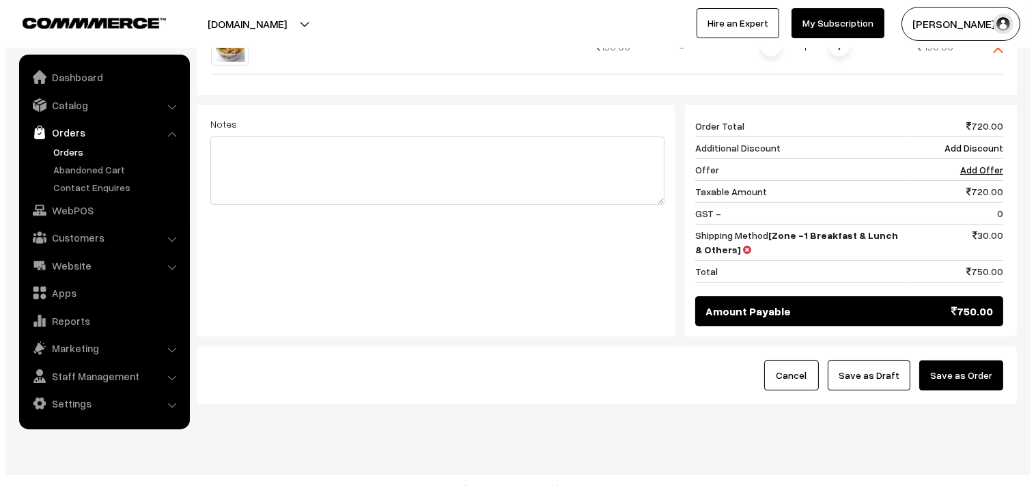
scroll to position [738, 0]
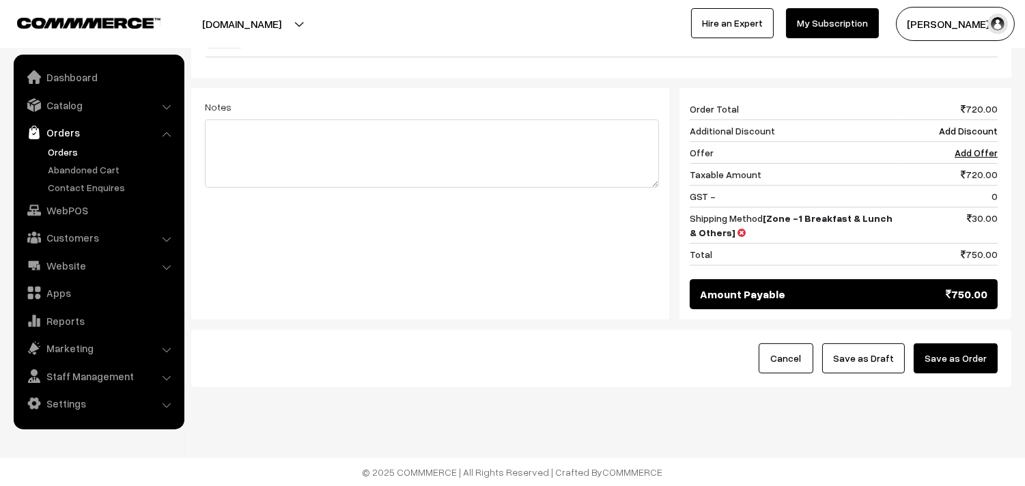
click at [977, 354] on button "Save as Order" at bounding box center [956, 359] width 84 height 30
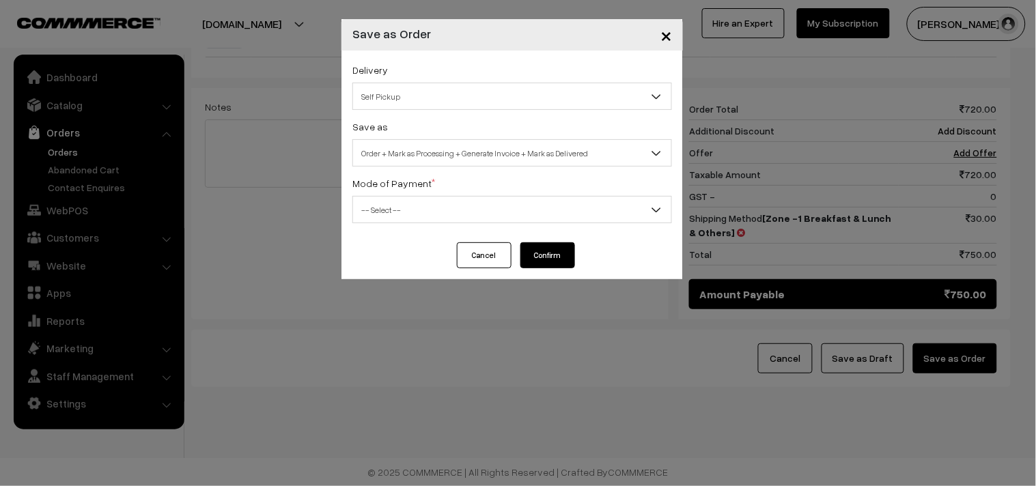
click at [505, 96] on span "Self Pickup" at bounding box center [512, 97] width 318 height 24
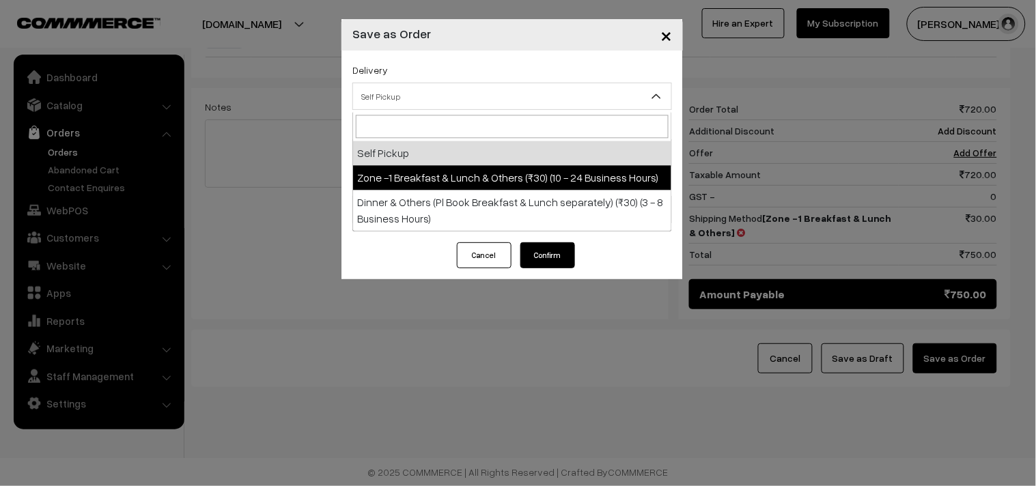
select select "ZON1"
select select "3"
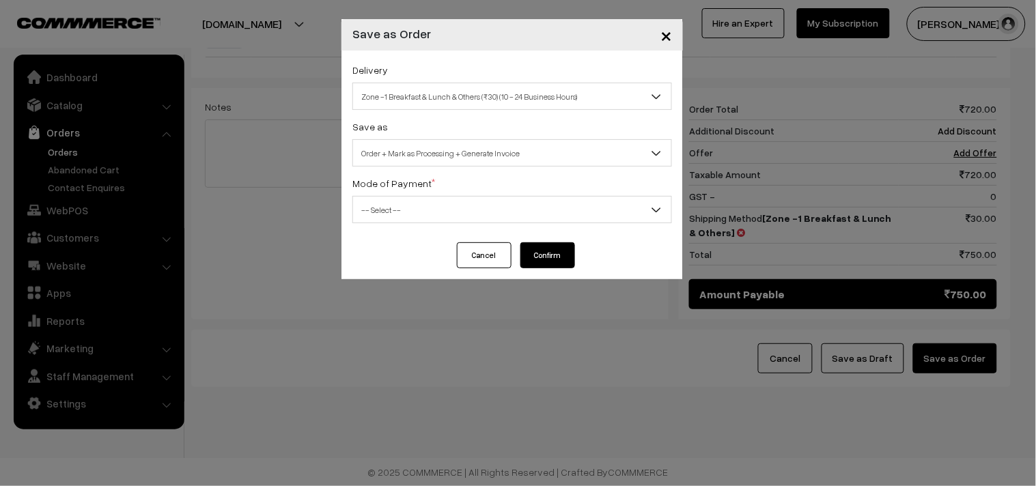
click at [497, 148] on span "Order + Mark as Processing + Generate Invoice" at bounding box center [512, 153] width 318 height 24
click at [462, 217] on span "-- Select --" at bounding box center [512, 210] width 318 height 24
click at [436, 213] on span "-- Select --" at bounding box center [512, 210] width 318 height 24
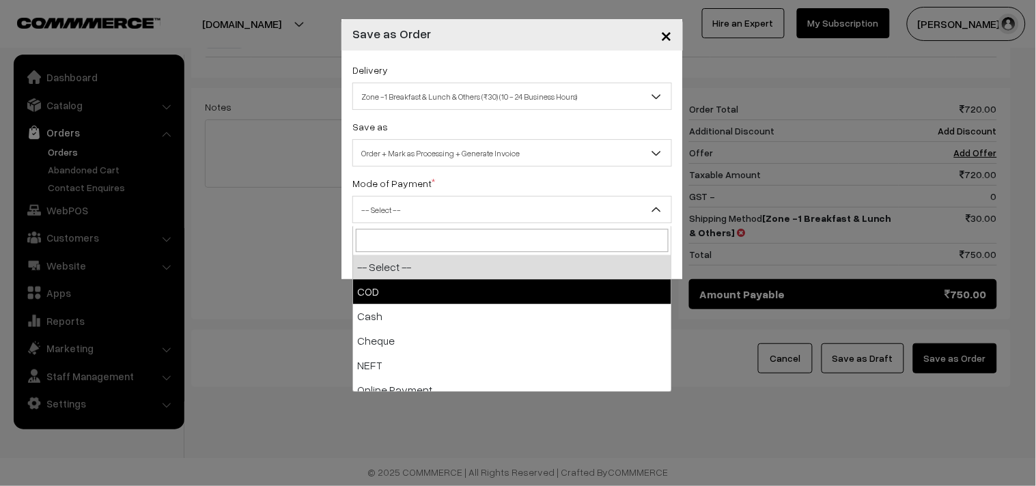
drag, startPoint x: 420, startPoint y: 299, endPoint x: 503, endPoint y: 257, distance: 92.9
select select "1"
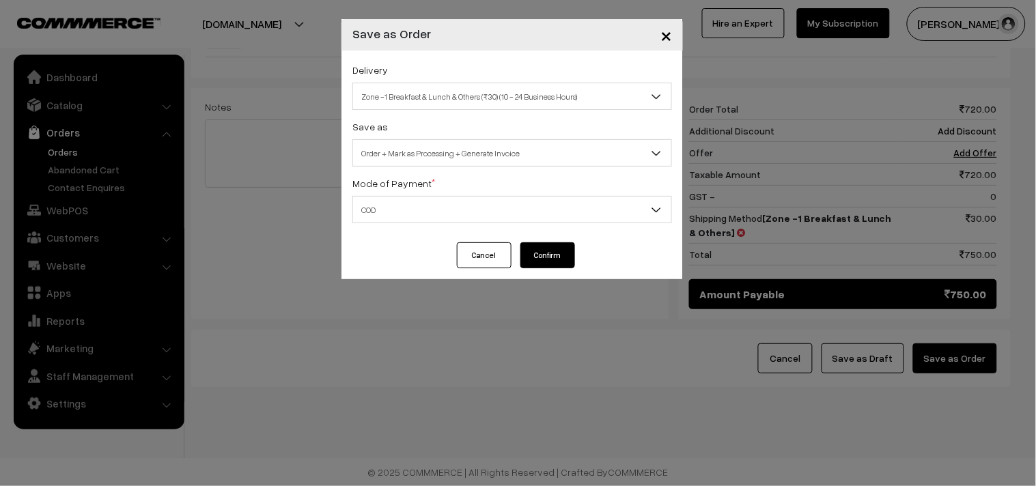
click at [536, 251] on button "Confirm" at bounding box center [548, 255] width 55 height 26
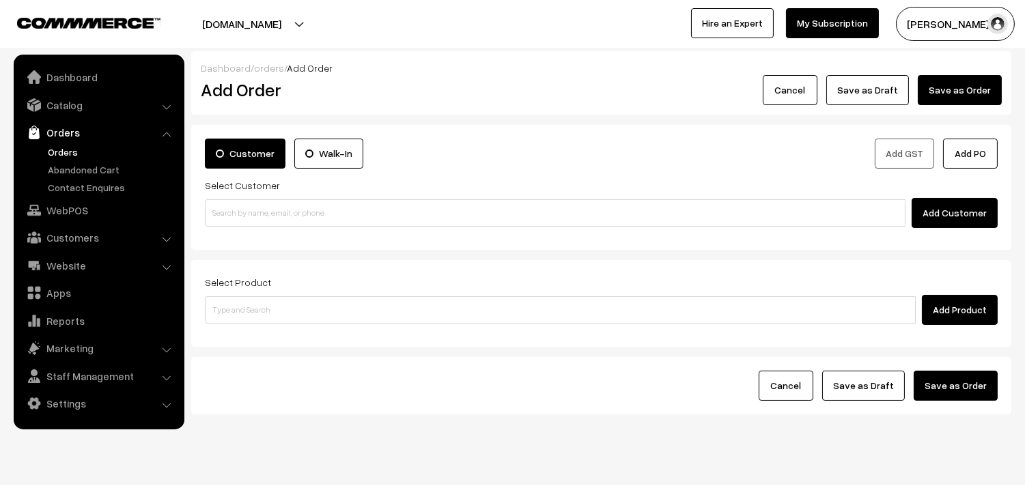
click at [58, 141] on link "Orders" at bounding box center [98, 132] width 163 height 25
click at [59, 149] on link "Orders" at bounding box center [111, 152] width 135 height 14
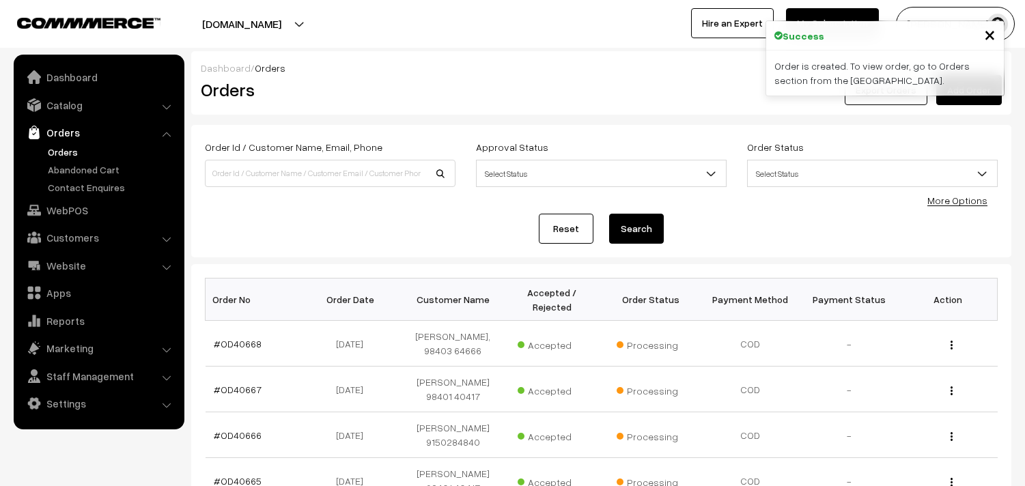
click at [236, 338] on link "#OD40668" at bounding box center [238, 344] width 48 height 12
click at [238, 339] on link "#OD40668" at bounding box center [238, 344] width 48 height 12
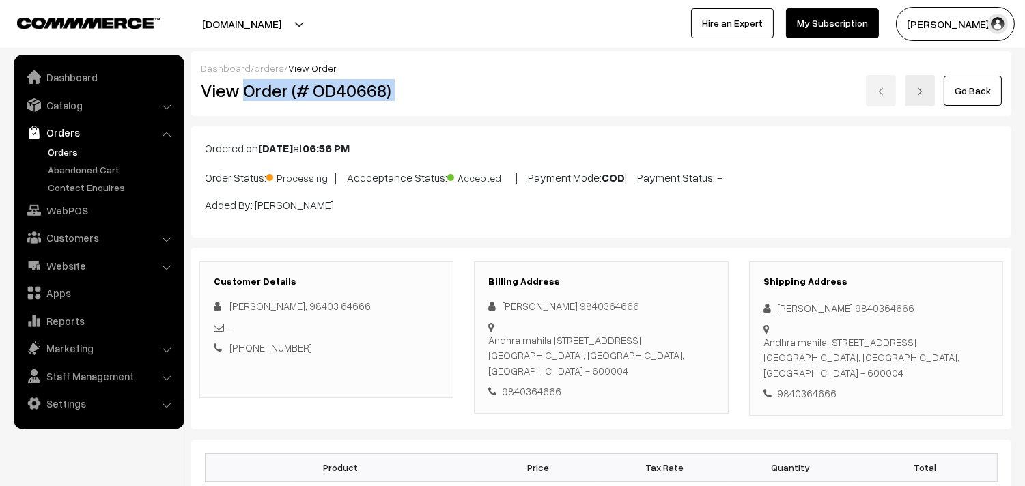
click at [478, 92] on div "View Order (# OD40668) Go Back" at bounding box center [602, 90] width 822 height 31
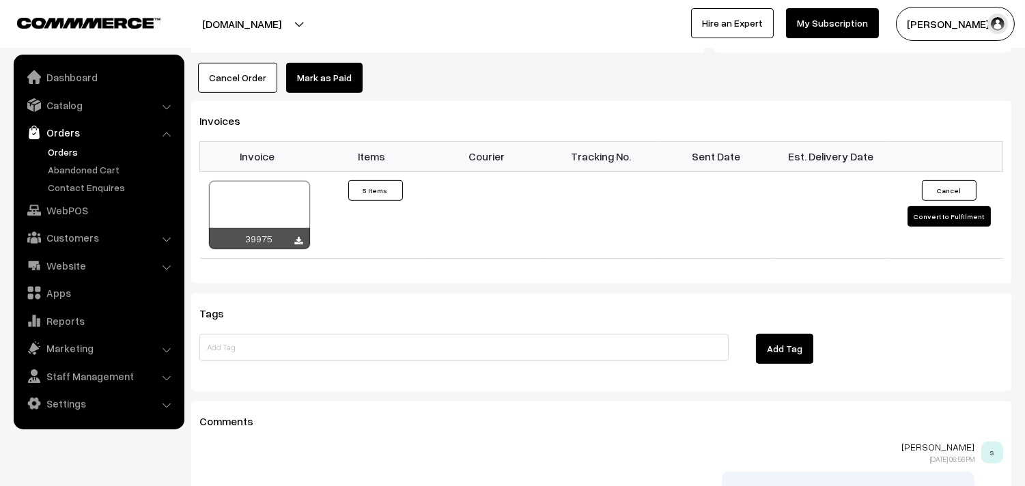
scroll to position [1214, 0]
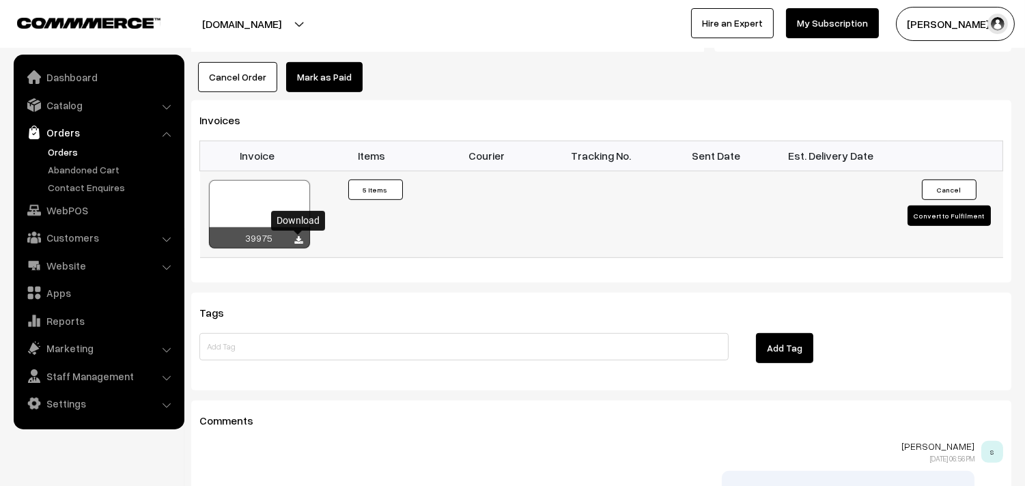
click at [296, 244] on icon at bounding box center [299, 240] width 8 height 9
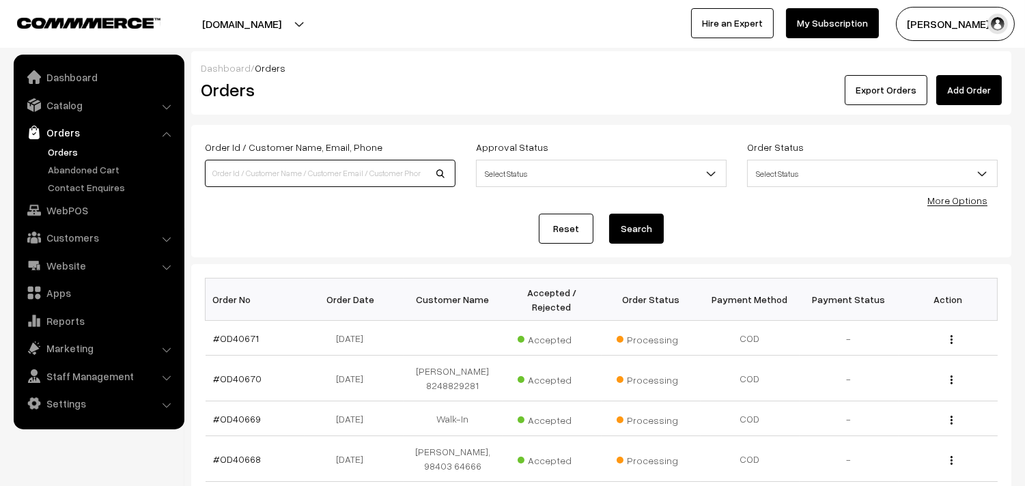
click at [283, 173] on input at bounding box center [330, 173] width 251 height 27
type input "Od40666"
click at [609, 214] on button "Search" at bounding box center [636, 229] width 55 height 30
